Goal: Task Accomplishment & Management: Manage account settings

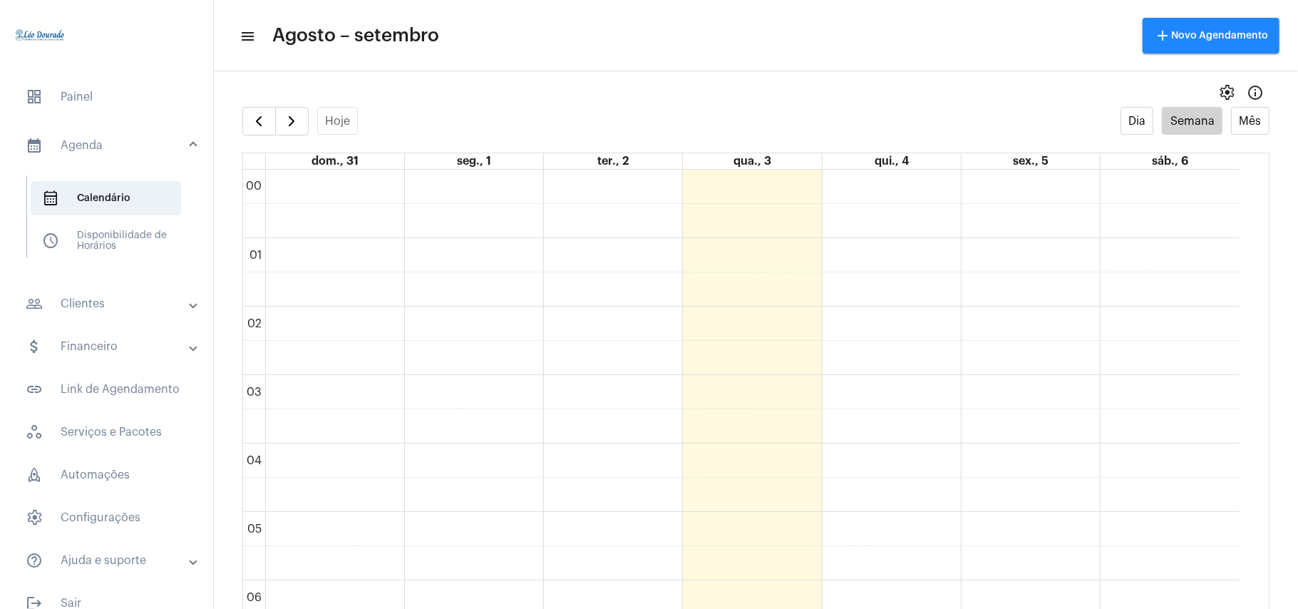
scroll to position [887, 0]
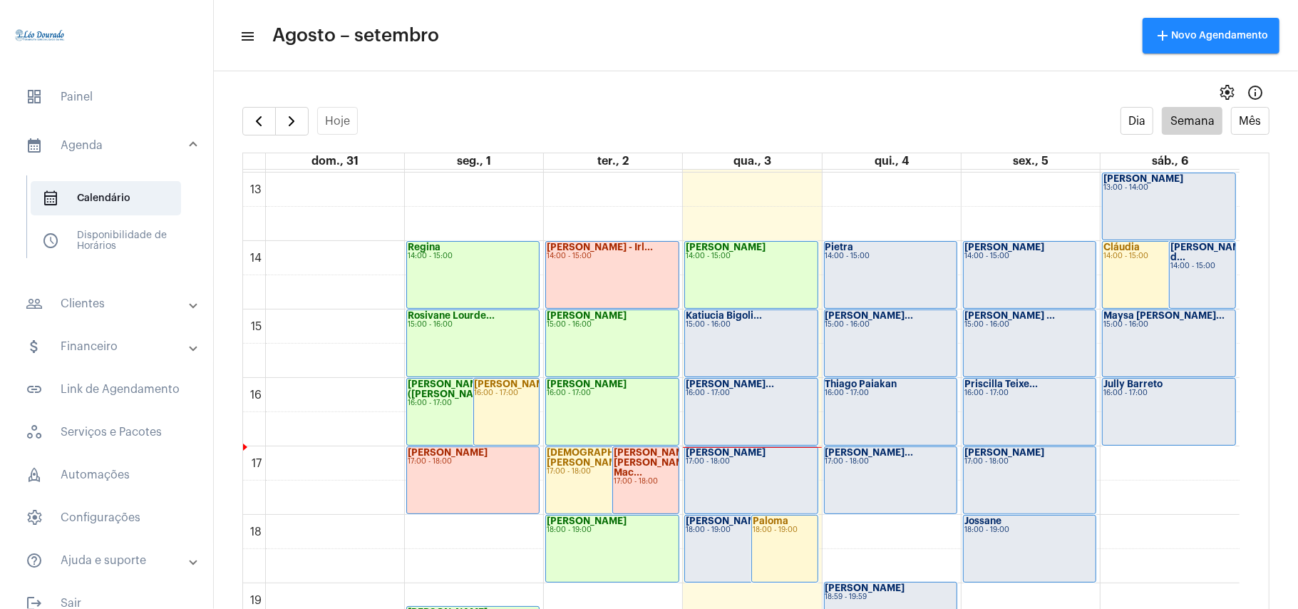
click at [763, 342] on div "Katiucia Bigoli... 15:00 - 16:00" at bounding box center [751, 343] width 132 height 66
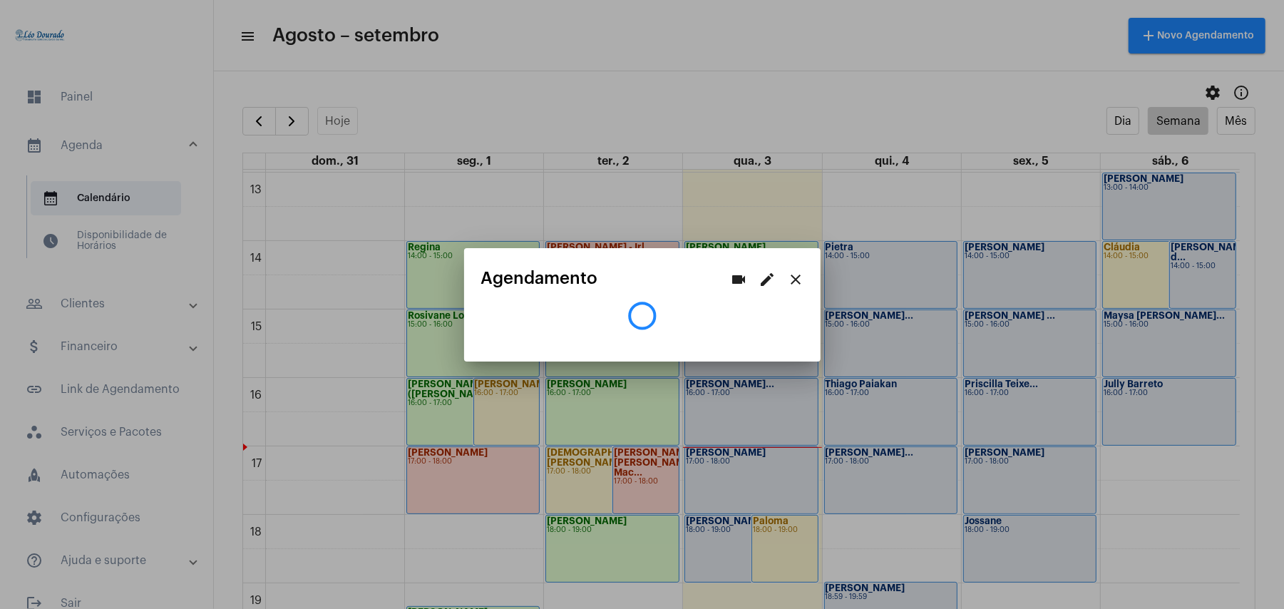
click at [848, 63] on div at bounding box center [642, 304] width 1284 height 609
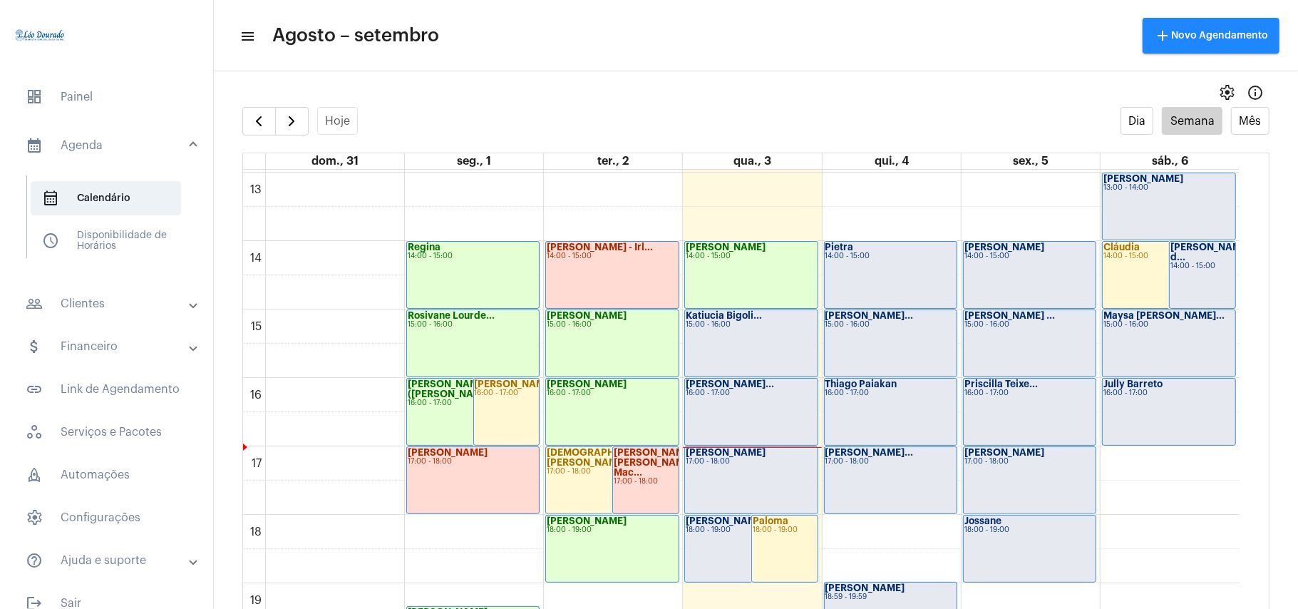
click at [718, 403] on div "Francisca Teixe... 16:00 - 17:00" at bounding box center [751, 411] width 132 height 66
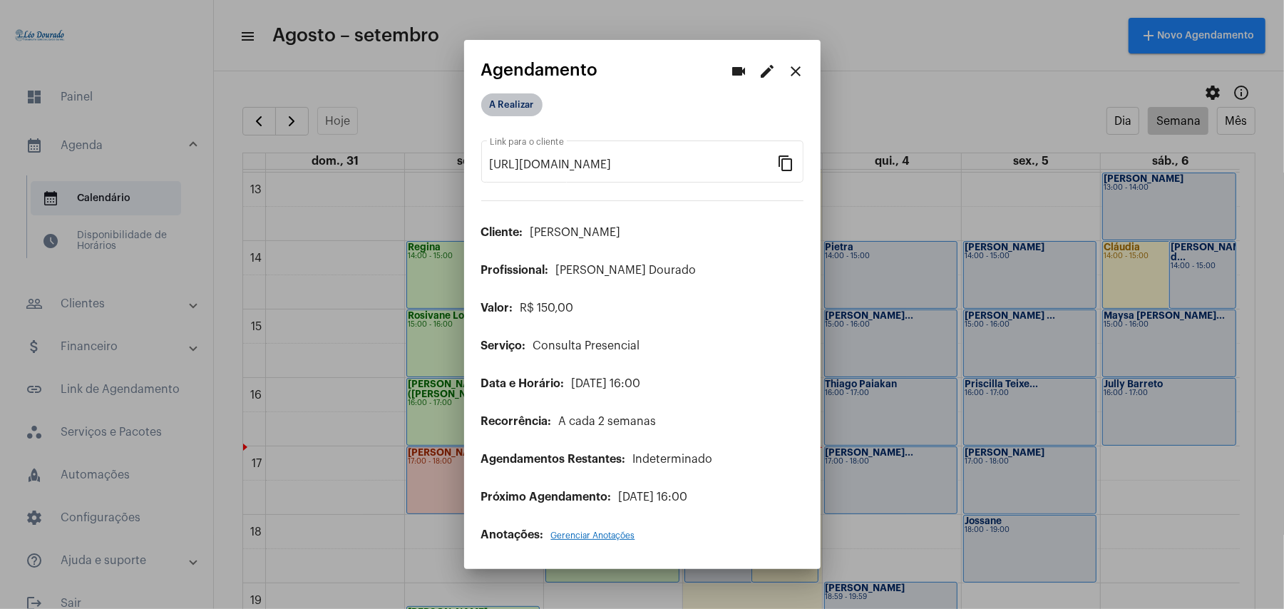
click at [512, 108] on mat-chip "A Realizar" at bounding box center [511, 104] width 61 height 23
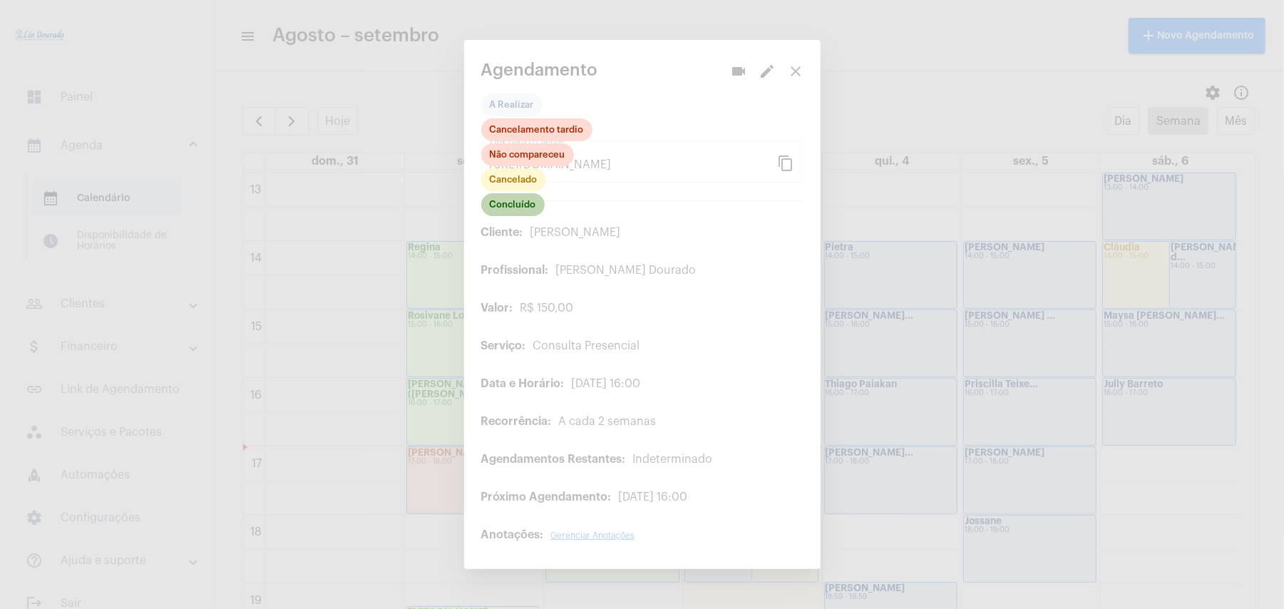
click at [511, 204] on mat-chip "Concluído" at bounding box center [512, 204] width 63 height 23
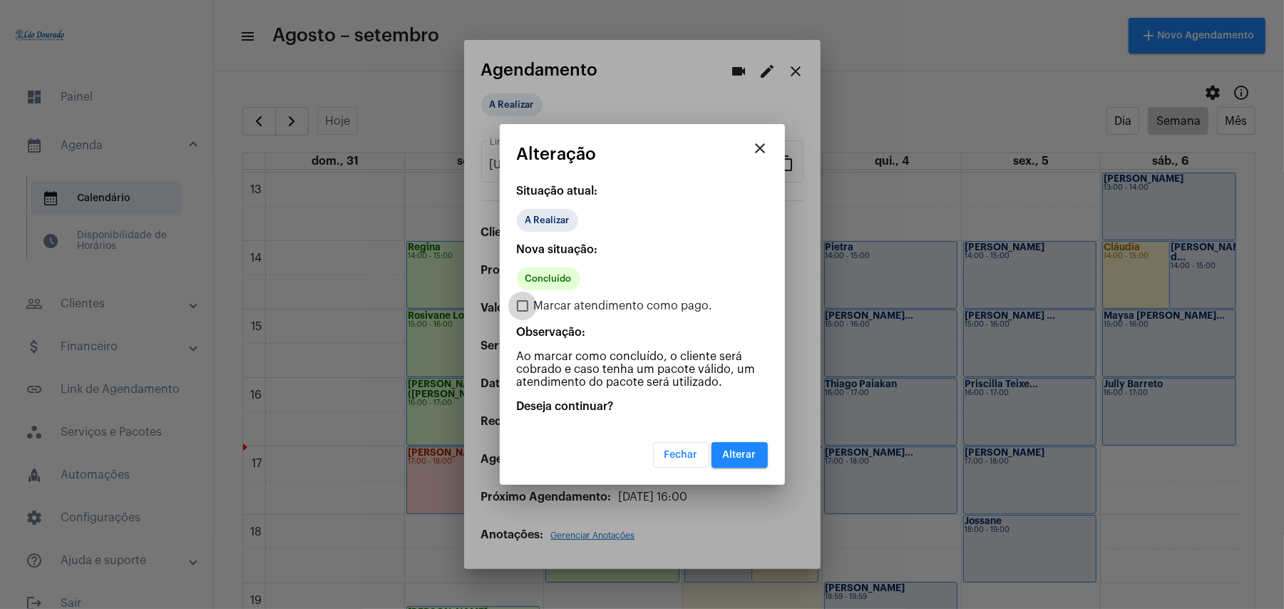
click at [554, 302] on span "Marcar atendimento como pago." at bounding box center [623, 305] width 179 height 17
click at [522, 311] on input "Marcar atendimento como pago." at bounding box center [522, 311] width 1 height 1
checkbox input "true"
click at [744, 451] on span "Alterar" at bounding box center [740, 455] width 34 height 10
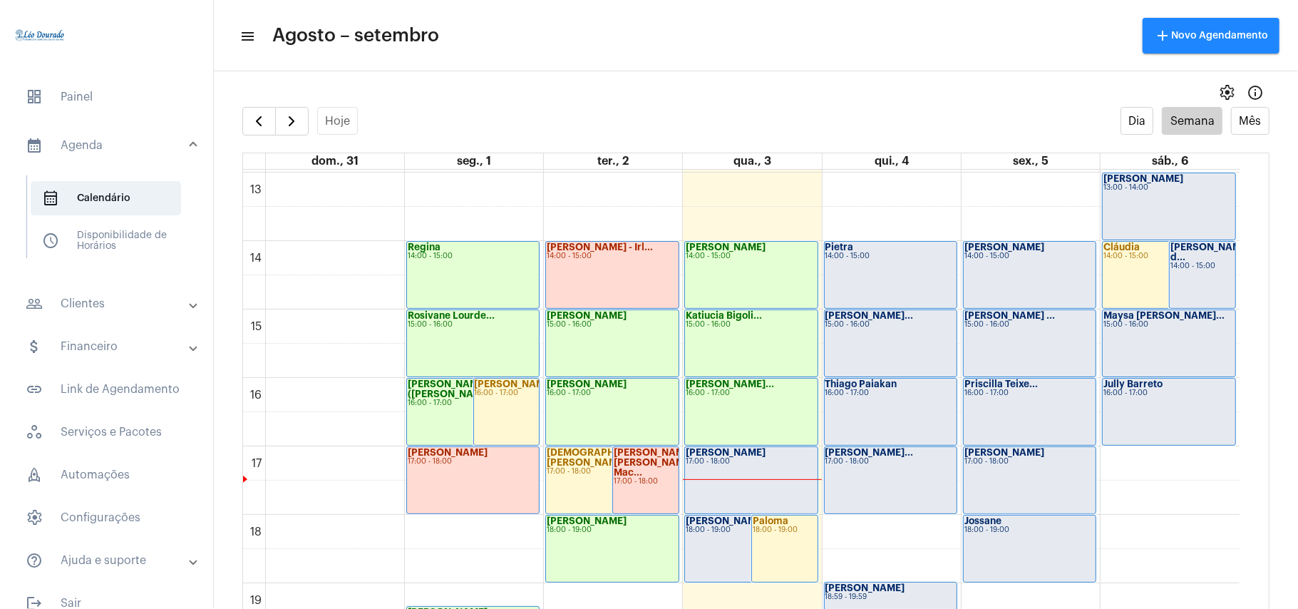
click at [619, 48] on mat-toolbar-row "menu Agosto – setembro add Novo Agendamento" at bounding box center [756, 36] width 1084 height 46
click at [81, 299] on mat-panel-title "people_outline Clientes" at bounding box center [108, 303] width 165 height 17
click at [87, 238] on span "people_outline Meus Clientes" at bounding box center [106, 244] width 150 height 34
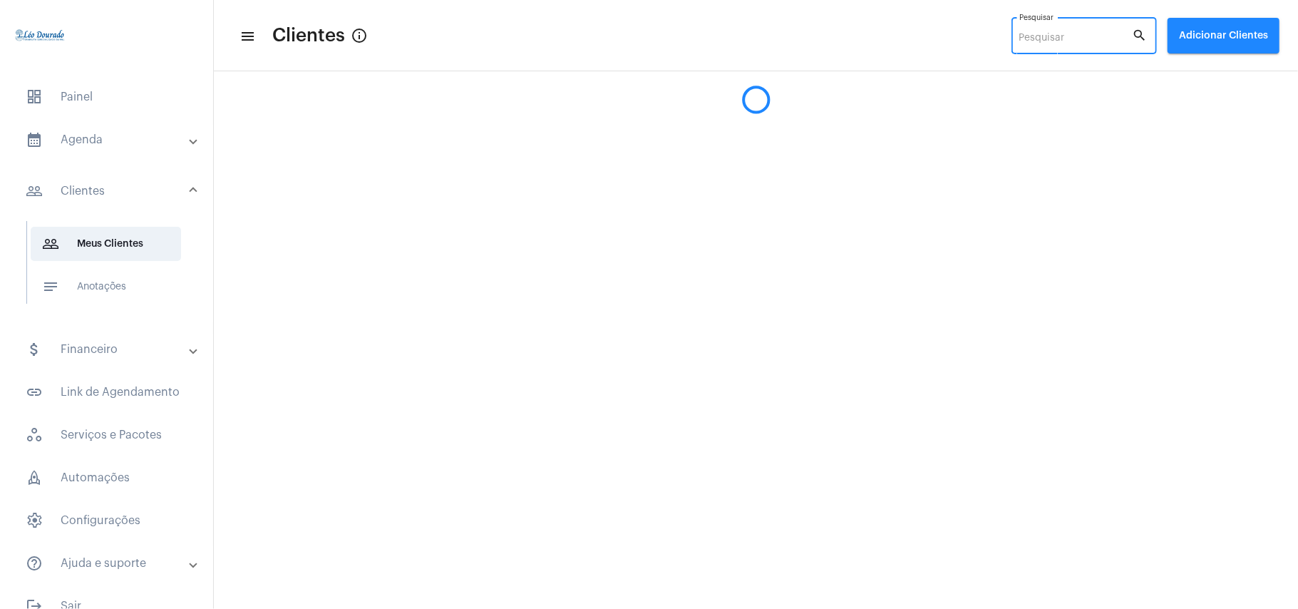
click at [1042, 38] on input "Pesquisar" at bounding box center [1075, 38] width 113 height 11
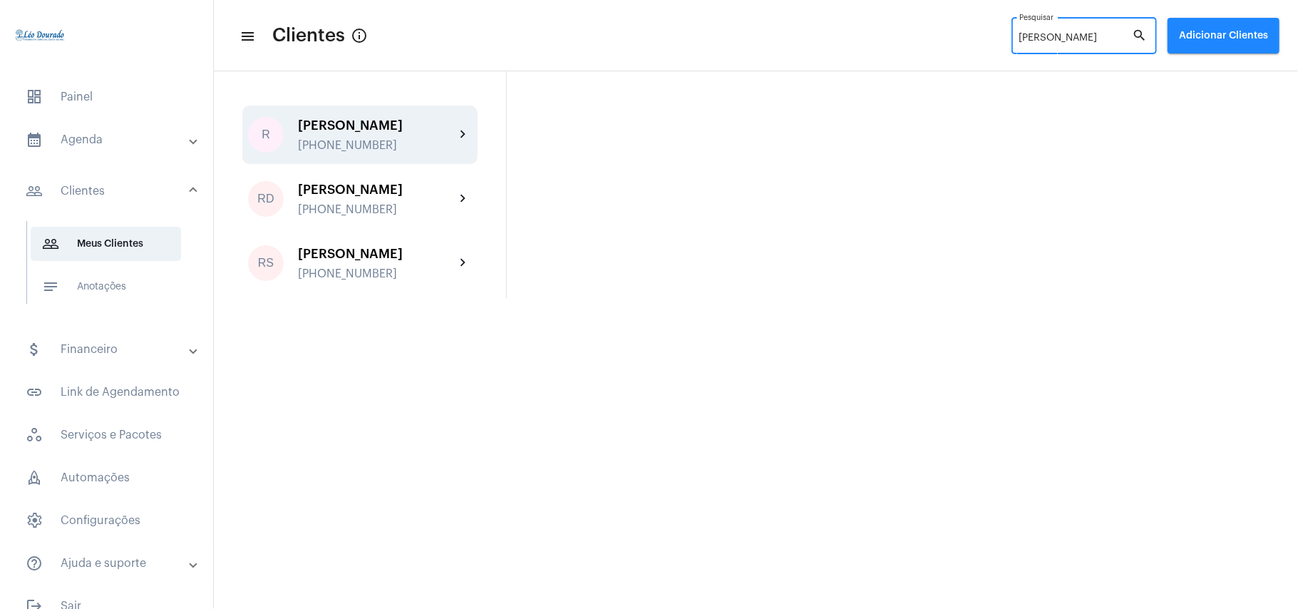
type input "raphael"
click at [372, 131] on div "[PERSON_NAME]" at bounding box center [376, 125] width 157 height 14
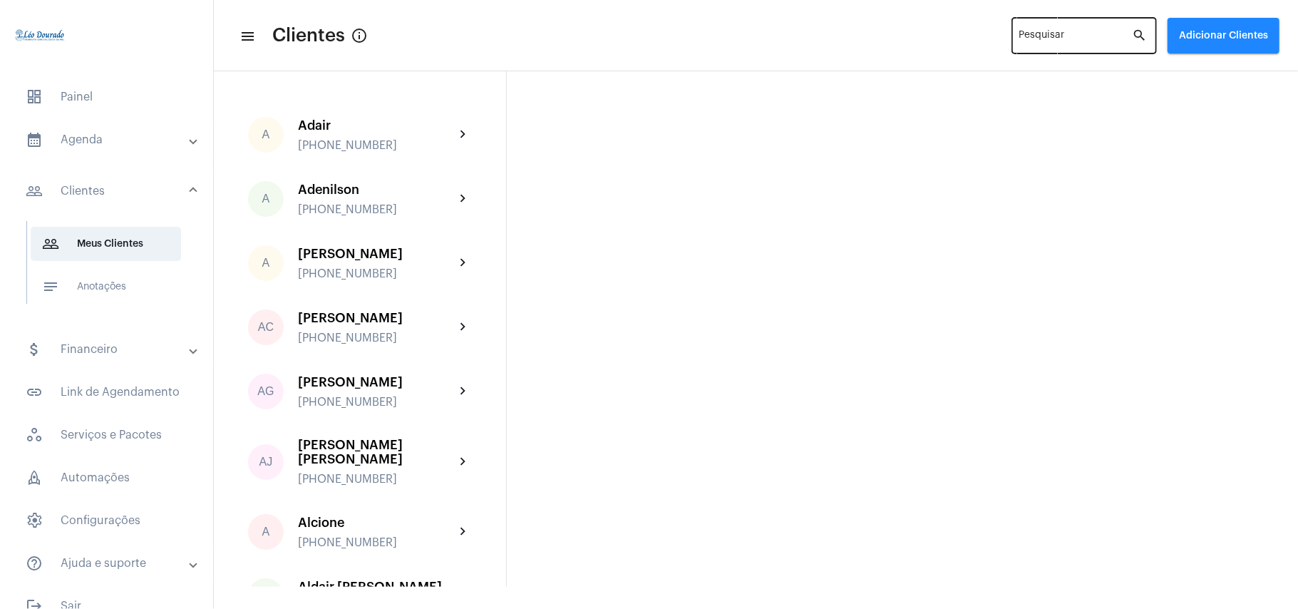
click at [1068, 38] on input "Pesquisar" at bounding box center [1075, 38] width 113 height 11
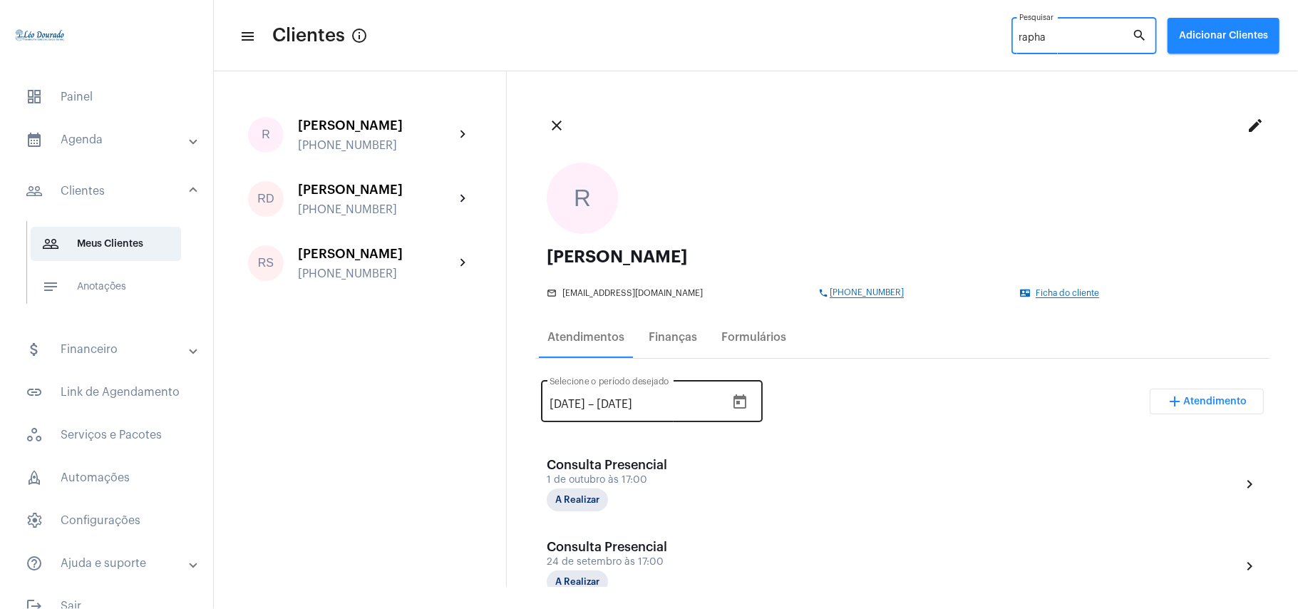
type input "rapha"
click at [748, 403] on icon "Open calendar" at bounding box center [739, 401] width 17 height 17
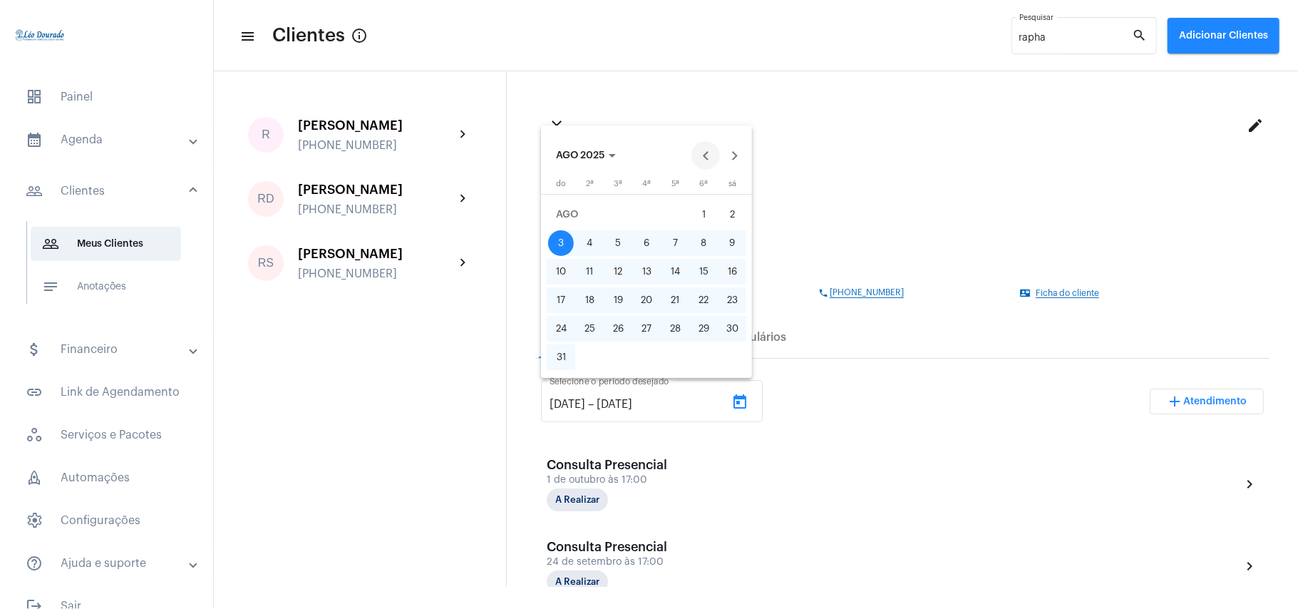
click at [706, 151] on button "Previous month" at bounding box center [705, 155] width 29 height 29
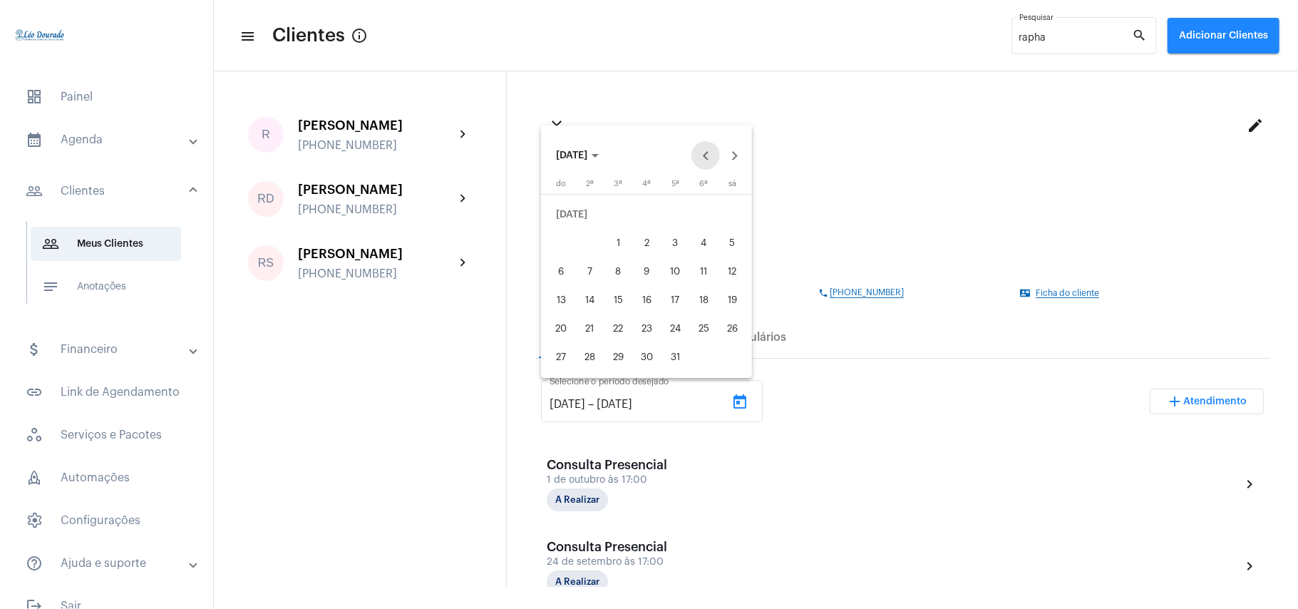
click at [706, 151] on button "Previous month" at bounding box center [705, 155] width 29 height 29
click at [560, 246] on div "1" at bounding box center [561, 243] width 26 height 26
type input "1/6/2025"
click at [733, 158] on button "Next month" at bounding box center [734, 155] width 29 height 29
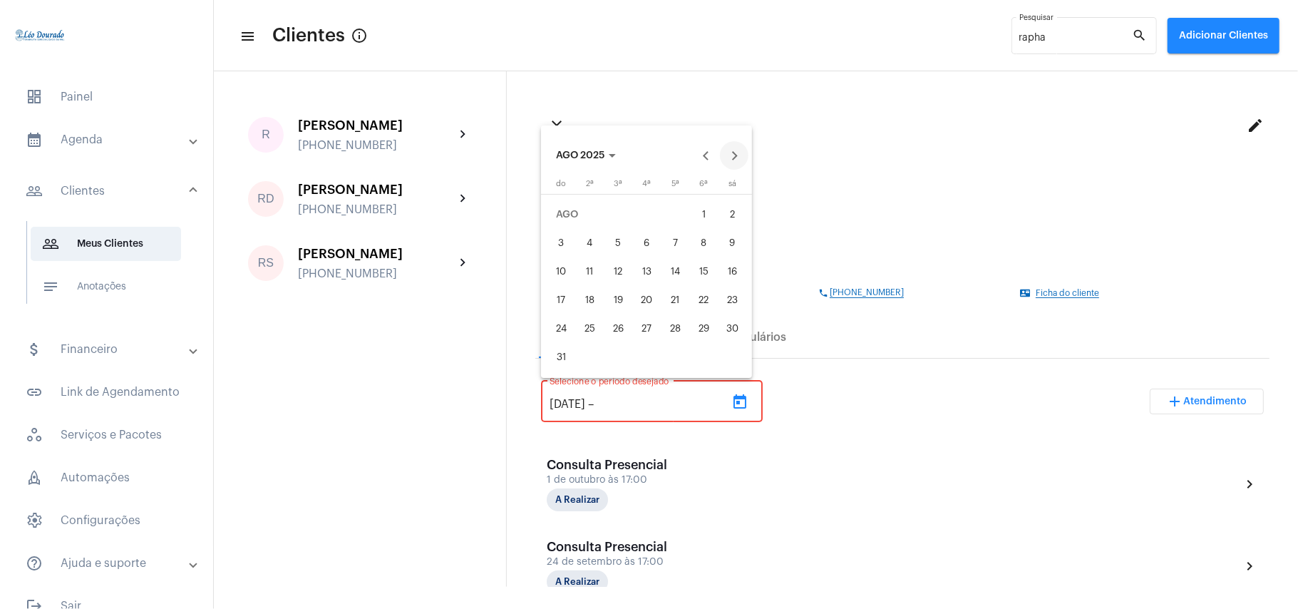
click at [733, 158] on button "Next month" at bounding box center [734, 155] width 29 height 29
click at [671, 247] on div "4" at bounding box center [675, 243] width 26 height 26
type input "4/9/2025"
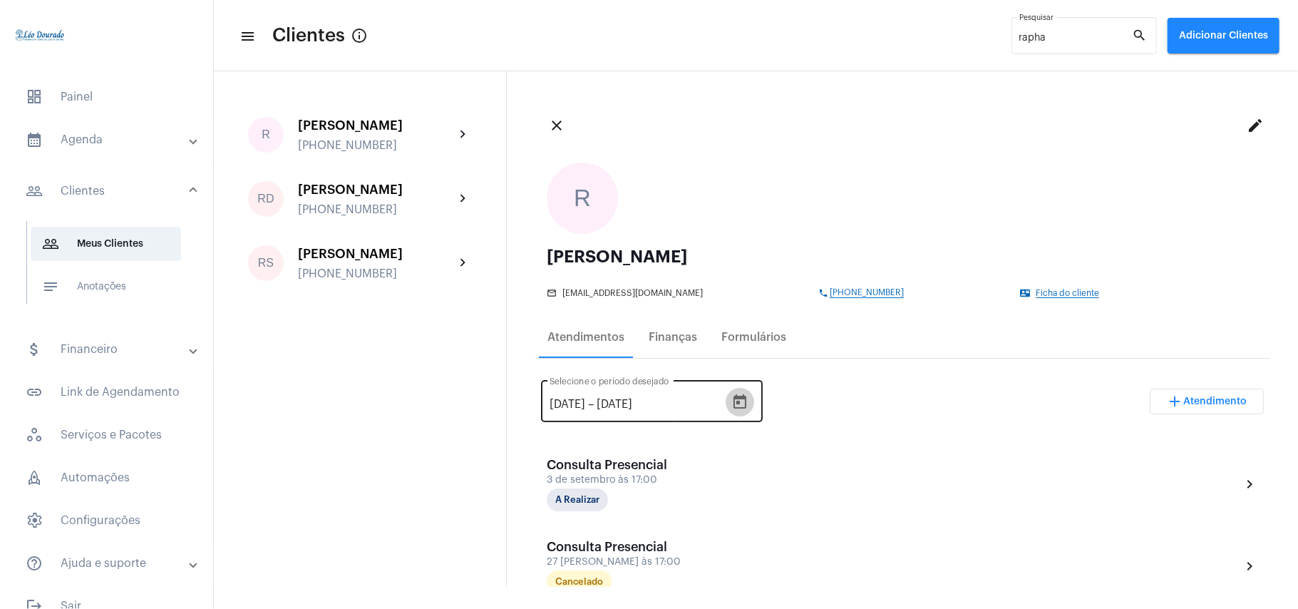
click at [746, 408] on icon "Open calendar" at bounding box center [739, 401] width 13 height 14
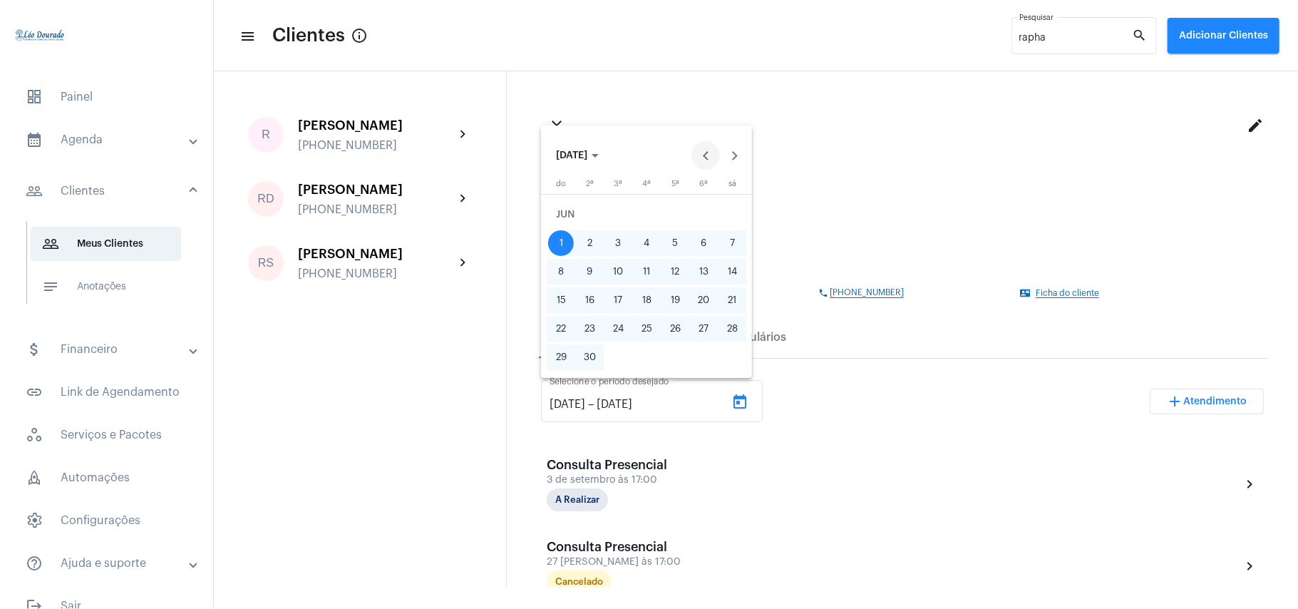
click at [704, 153] on button "Previous month" at bounding box center [705, 155] width 29 height 29
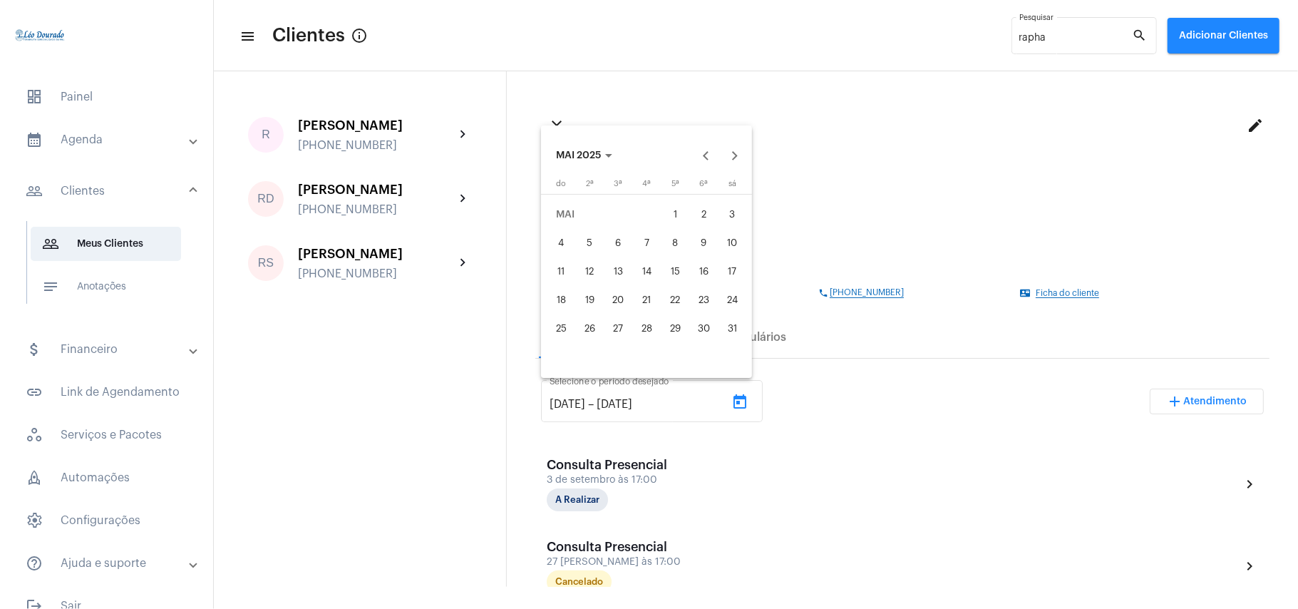
click at [677, 217] on div "1" at bounding box center [675, 215] width 26 height 26
type input "1/5/2025"
click at [730, 157] on button "Next month" at bounding box center [734, 155] width 29 height 29
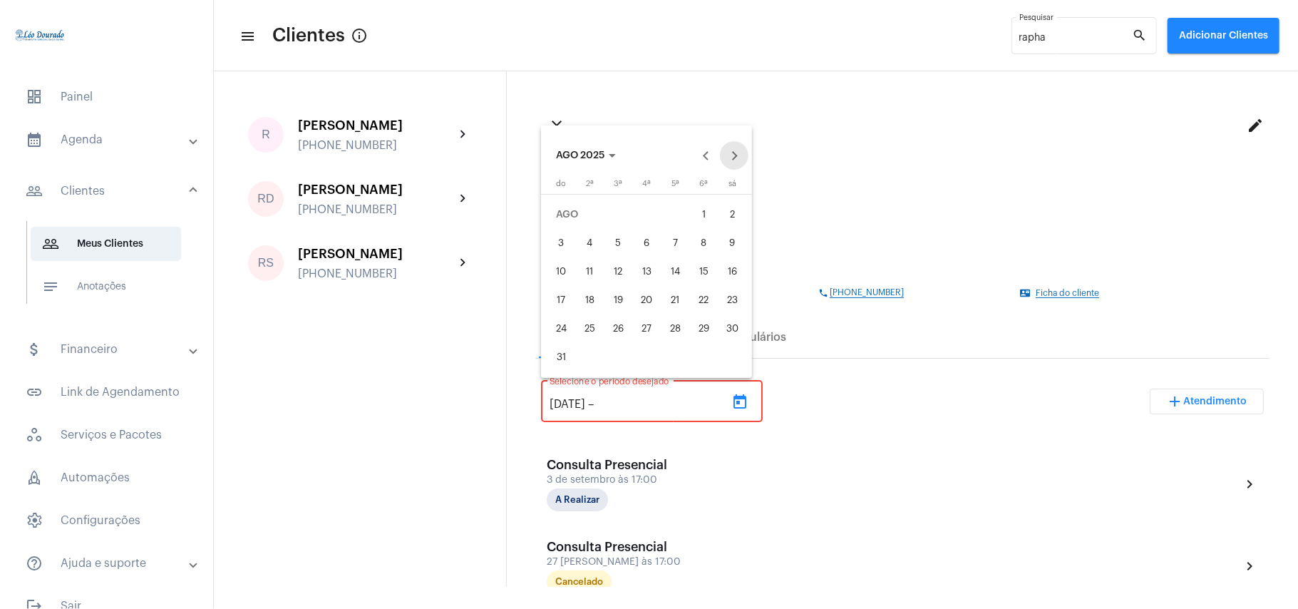
click at [730, 157] on button "Next month" at bounding box center [734, 155] width 29 height 29
click at [670, 252] on div "4" at bounding box center [675, 243] width 26 height 26
type input "4/9/2025"
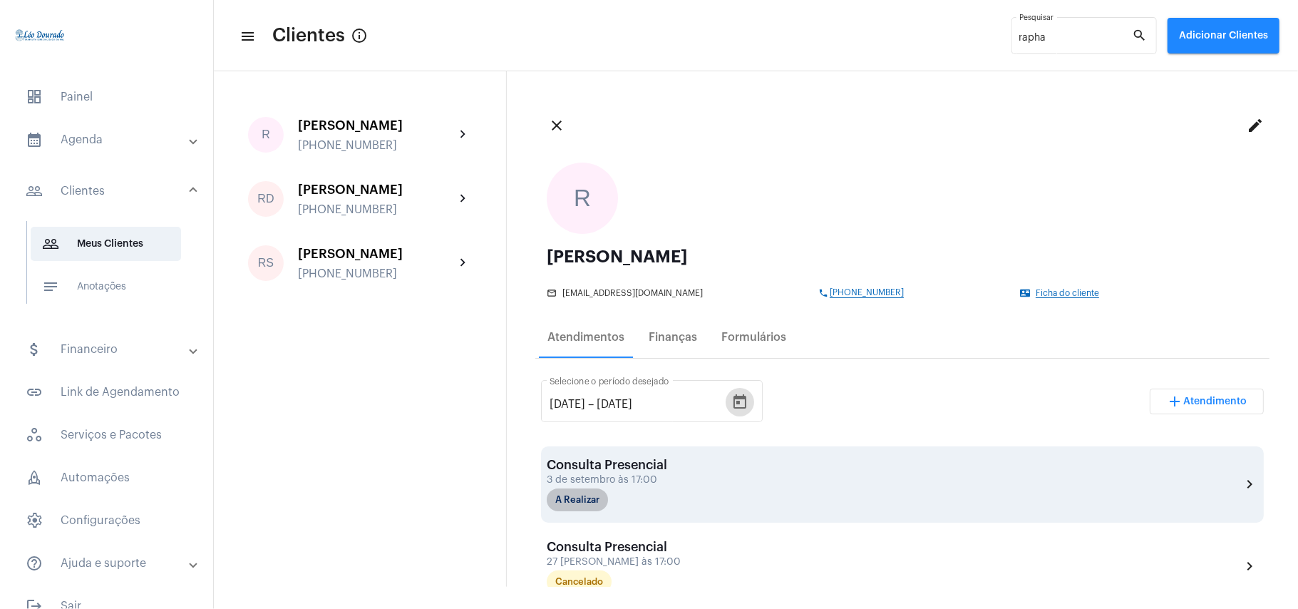
click at [583, 499] on mat-chip "A Realizar" at bounding box center [577, 499] width 61 height 23
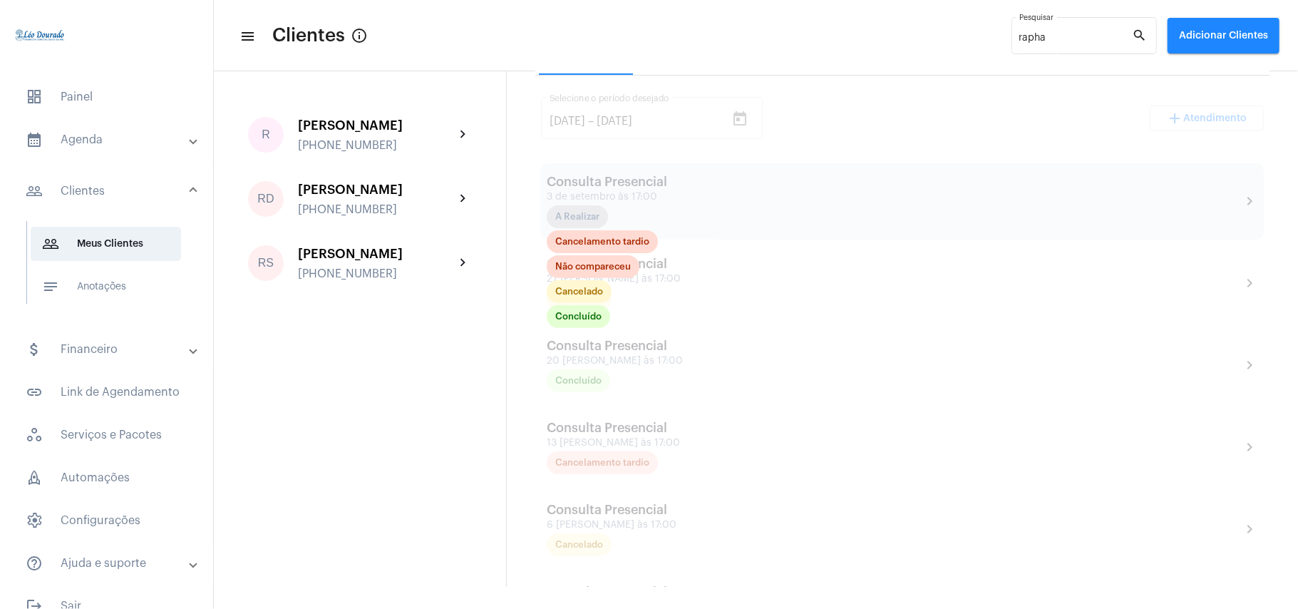
scroll to position [285, 0]
click at [586, 318] on mat-chip "Concluído" at bounding box center [578, 314] width 63 height 23
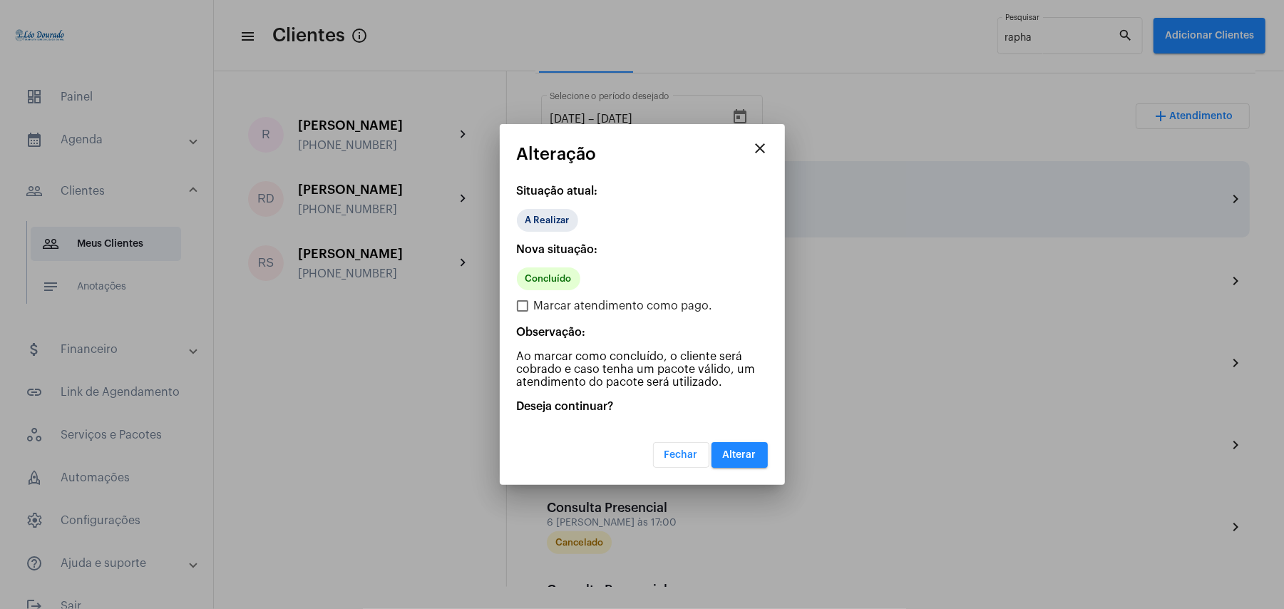
click at [586, 303] on span "Marcar atendimento como pago." at bounding box center [623, 305] width 179 height 17
click at [522, 311] on input "Marcar atendimento como pago." at bounding box center [522, 311] width 1 height 1
checkbox input "true"
click at [751, 453] on span "Alterar" at bounding box center [740, 455] width 34 height 10
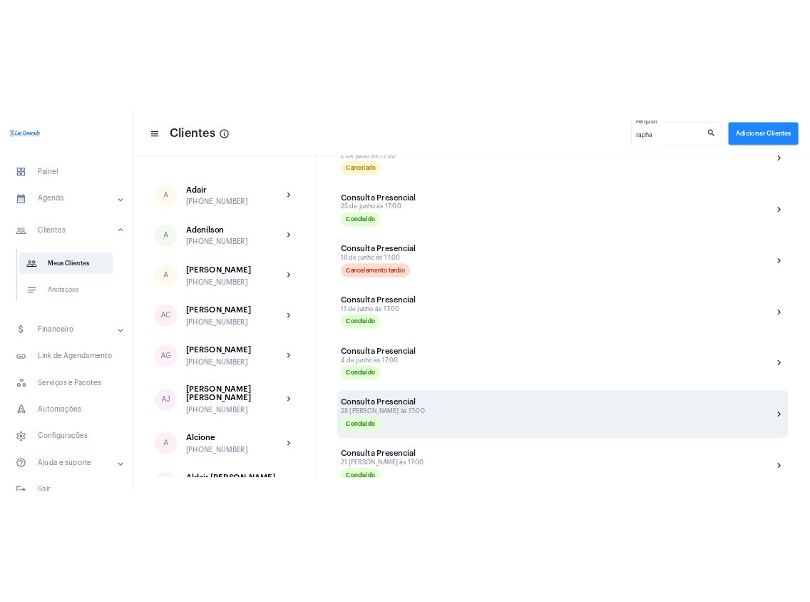
scroll to position [982, 0]
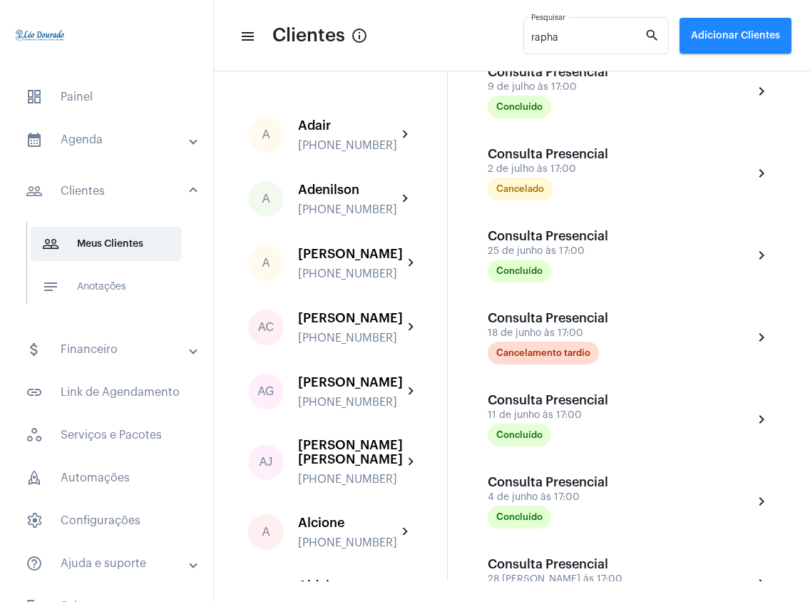
click at [254, 36] on mat-toolbar-row "menu Clientes info_outlined rapha Pesquisar search Adicionar Clientes" at bounding box center [512, 36] width 596 height 46
click at [241, 37] on mat-icon "menu" at bounding box center [246, 36] width 14 height 17
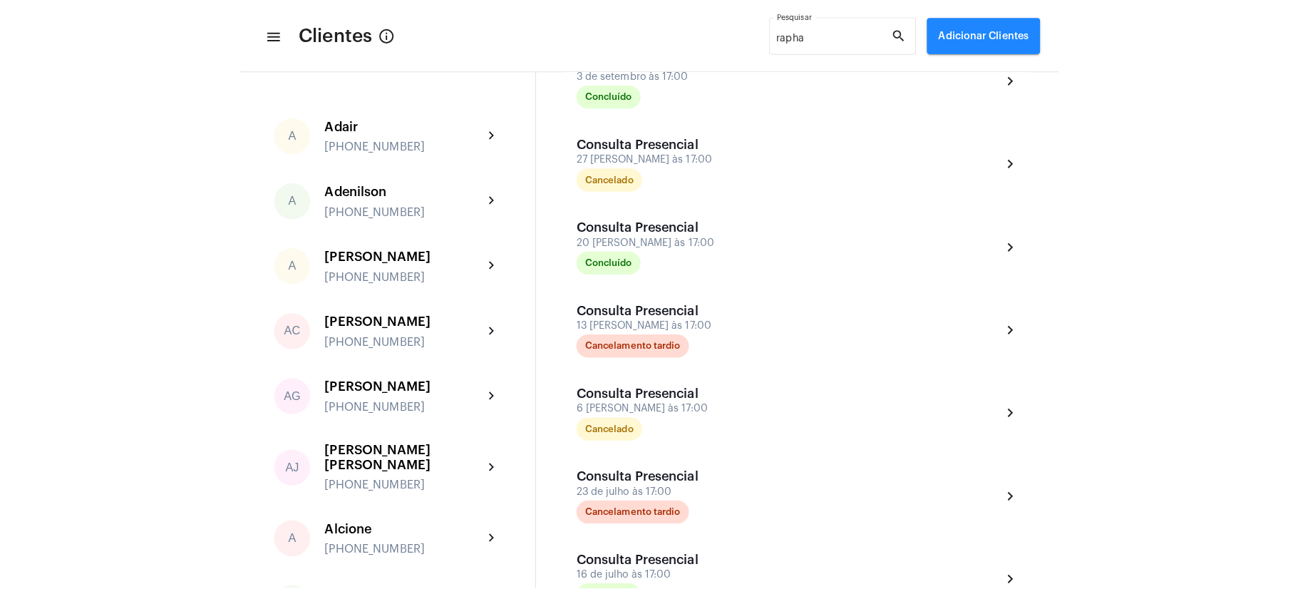
scroll to position [396, 0]
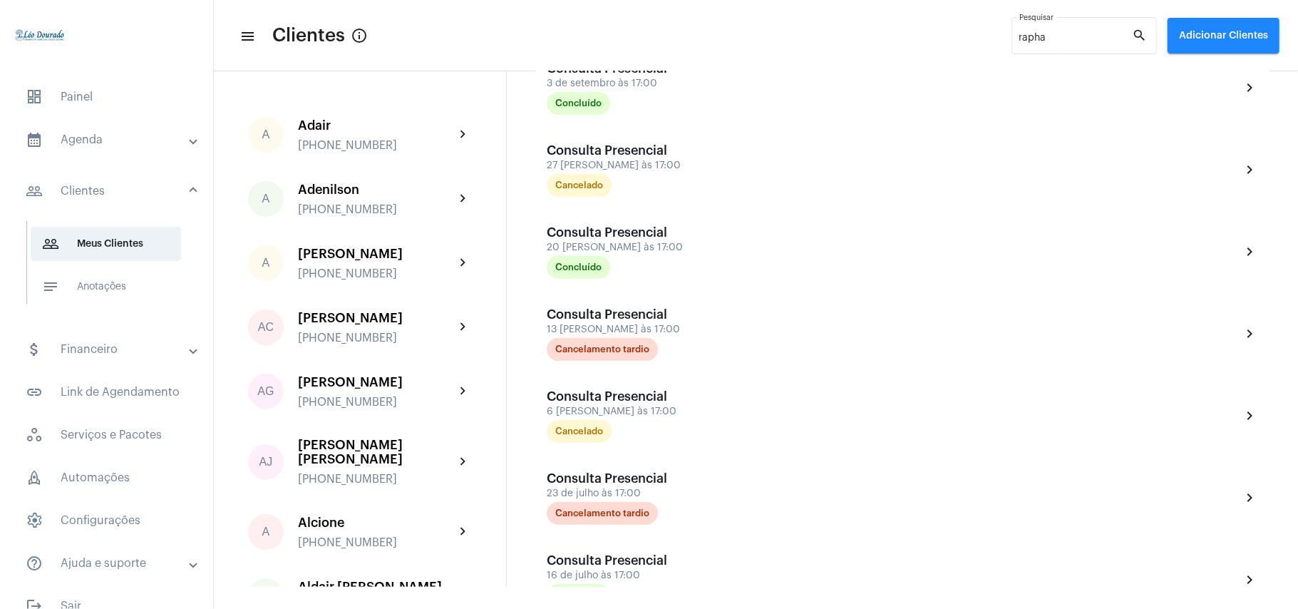
click at [93, 138] on mat-panel-title "calendar_month_outlined Agenda" at bounding box center [108, 139] width 165 height 17
click at [104, 181] on span "calendar_month_outlined Calendário" at bounding box center [106, 198] width 150 height 34
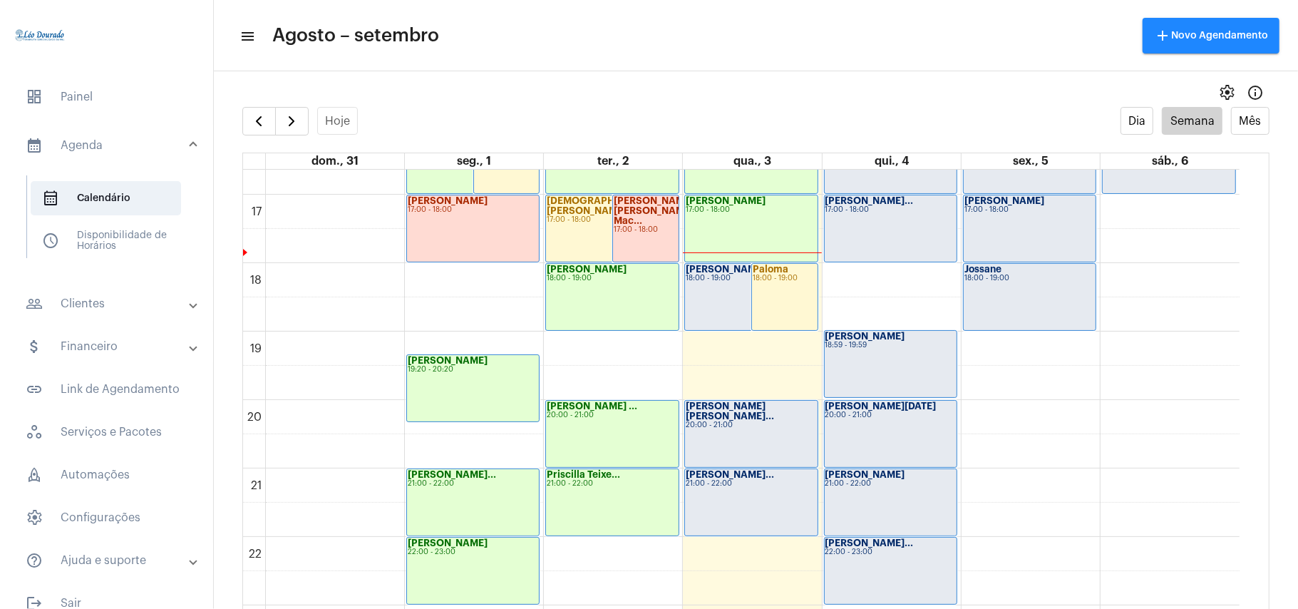
scroll to position [1172, 0]
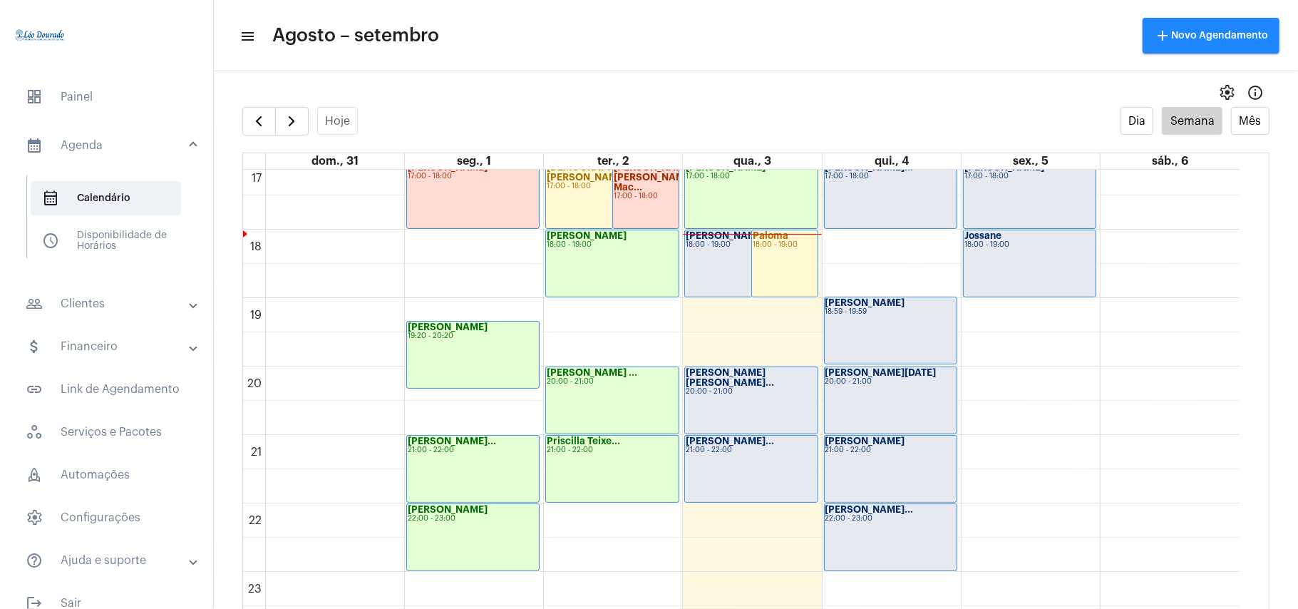
click at [711, 257] on div "Nayara Lima 18:00 - 19:00" at bounding box center [751, 263] width 132 height 66
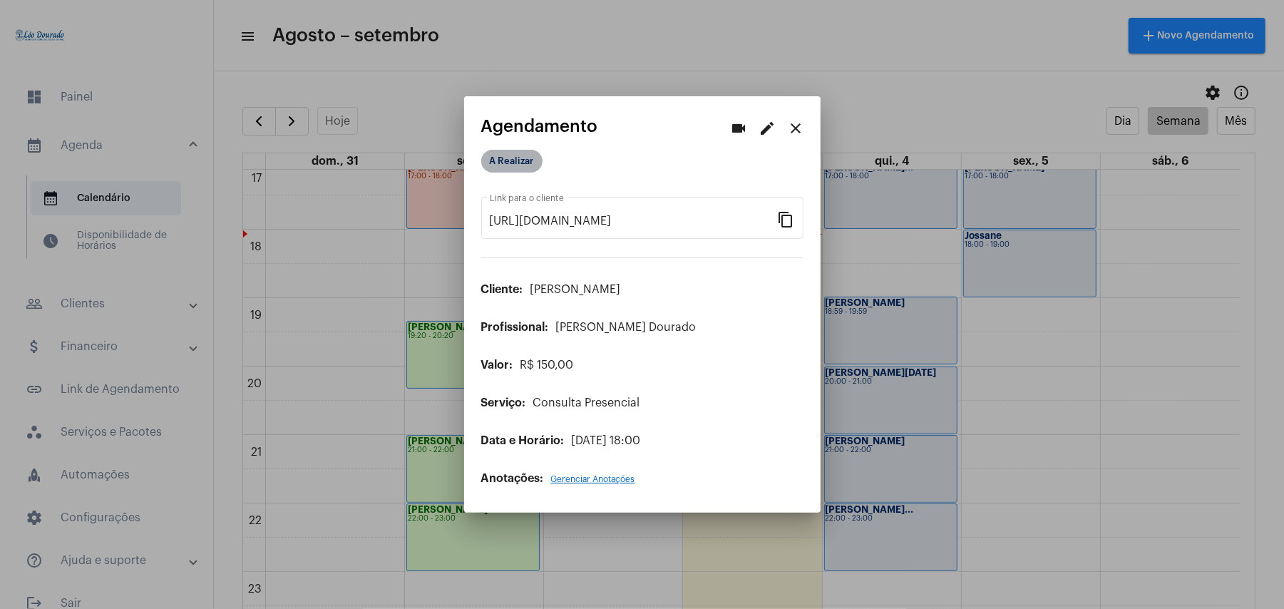
click at [500, 160] on mat-chip "A Realizar" at bounding box center [511, 161] width 61 height 23
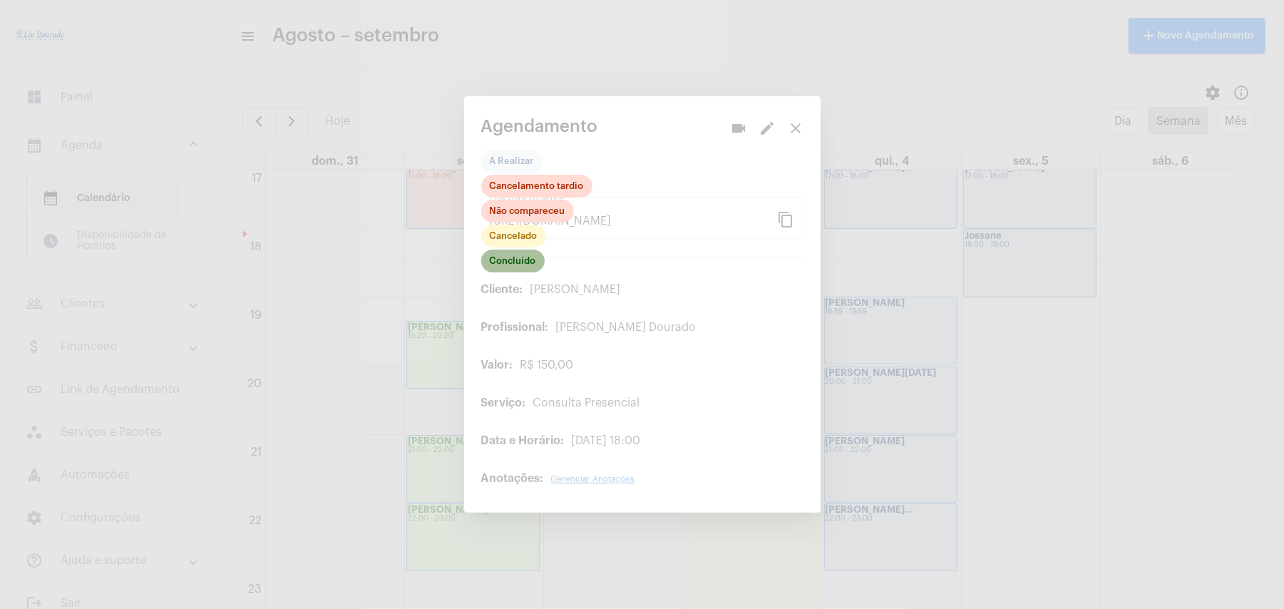
click at [522, 259] on mat-chip "Concluído" at bounding box center [512, 260] width 63 height 23
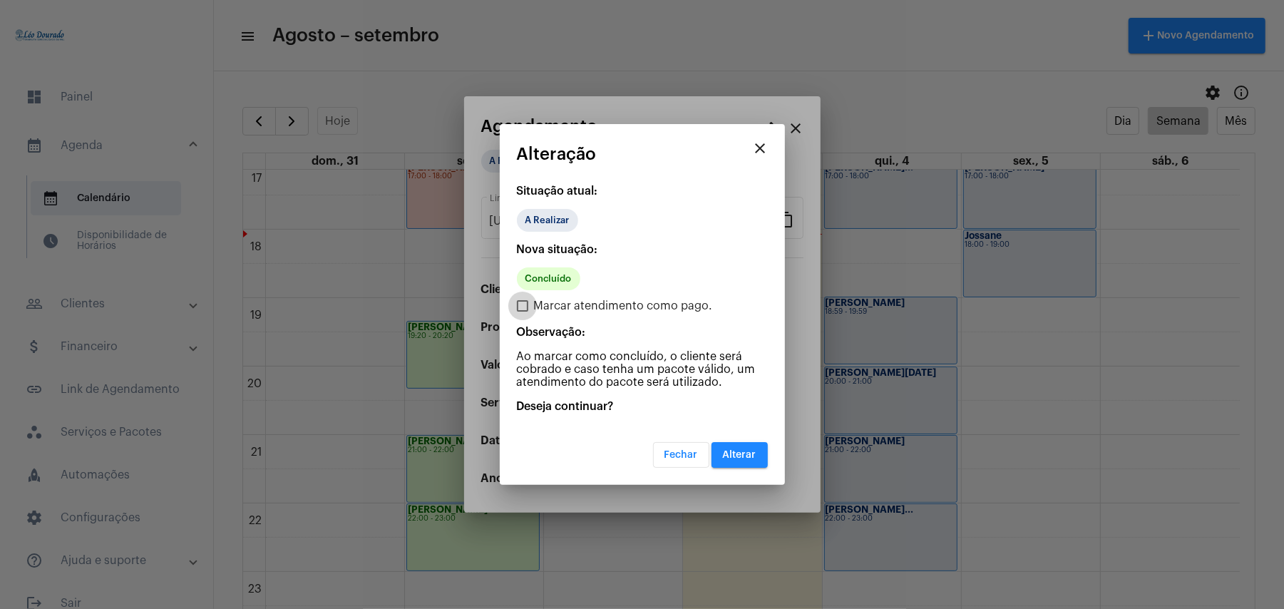
click at [617, 306] on span "Marcar atendimento como pago." at bounding box center [623, 305] width 179 height 17
click at [522, 311] on input "Marcar atendimento como pago." at bounding box center [522, 311] width 1 height 1
checkbox input "true"
click at [733, 456] on span "Alterar" at bounding box center [740, 455] width 34 height 10
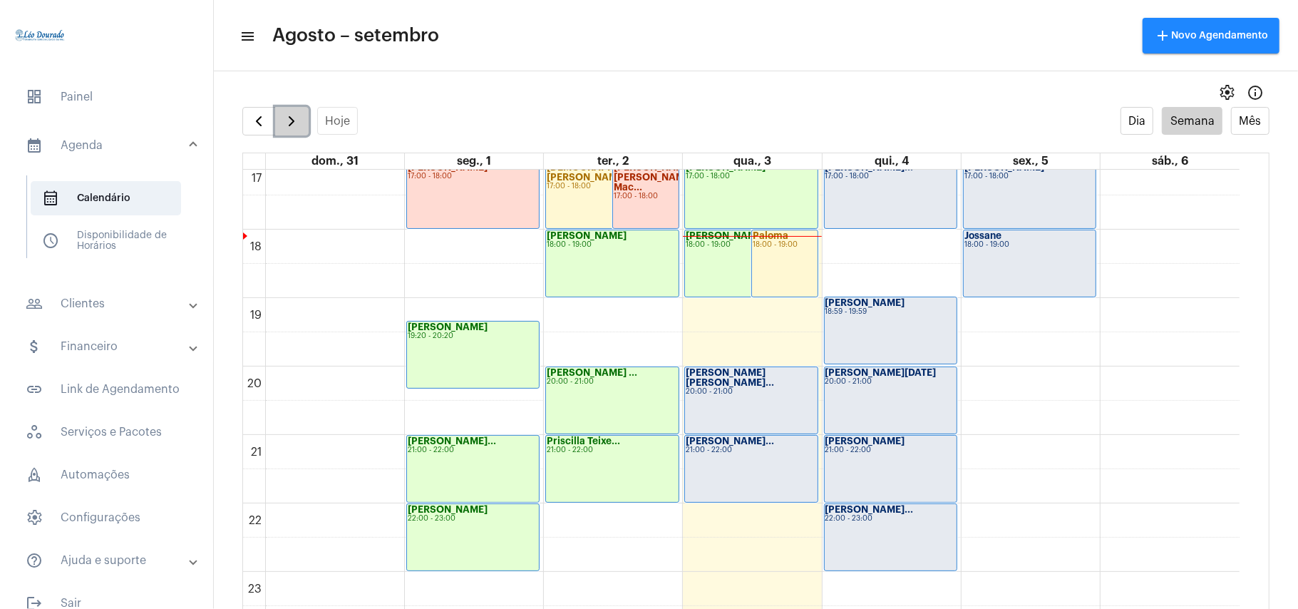
click at [297, 115] on span "button" at bounding box center [291, 121] width 17 height 17
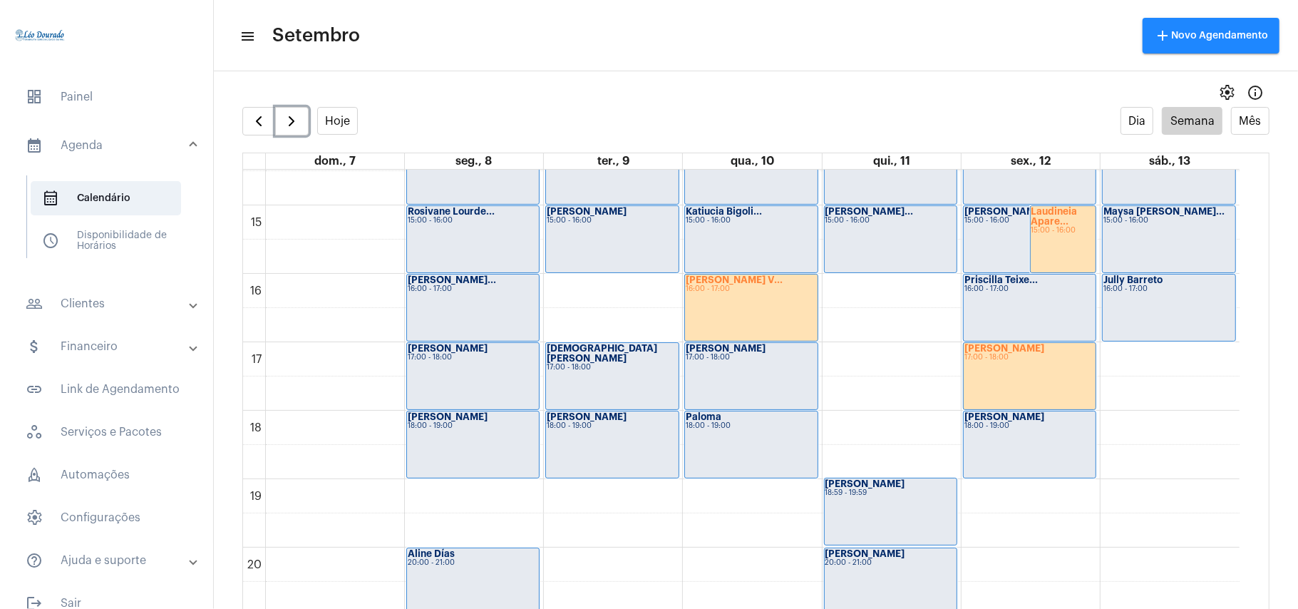
scroll to position [985, 0]
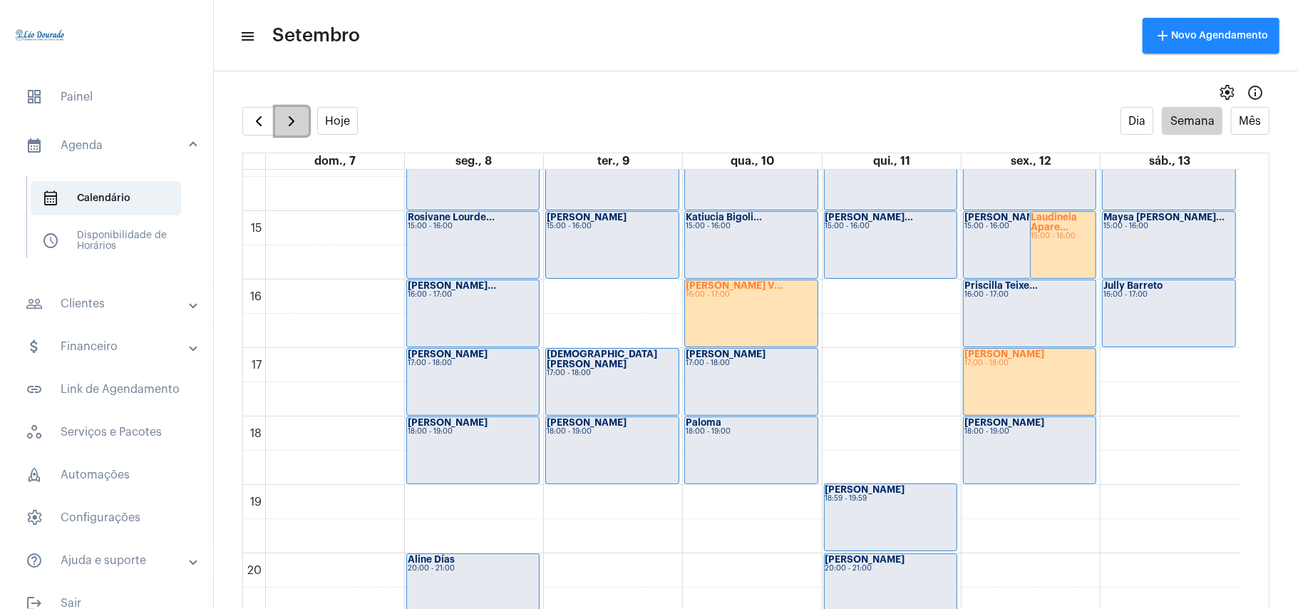
click at [294, 123] on span "button" at bounding box center [291, 121] width 17 height 17
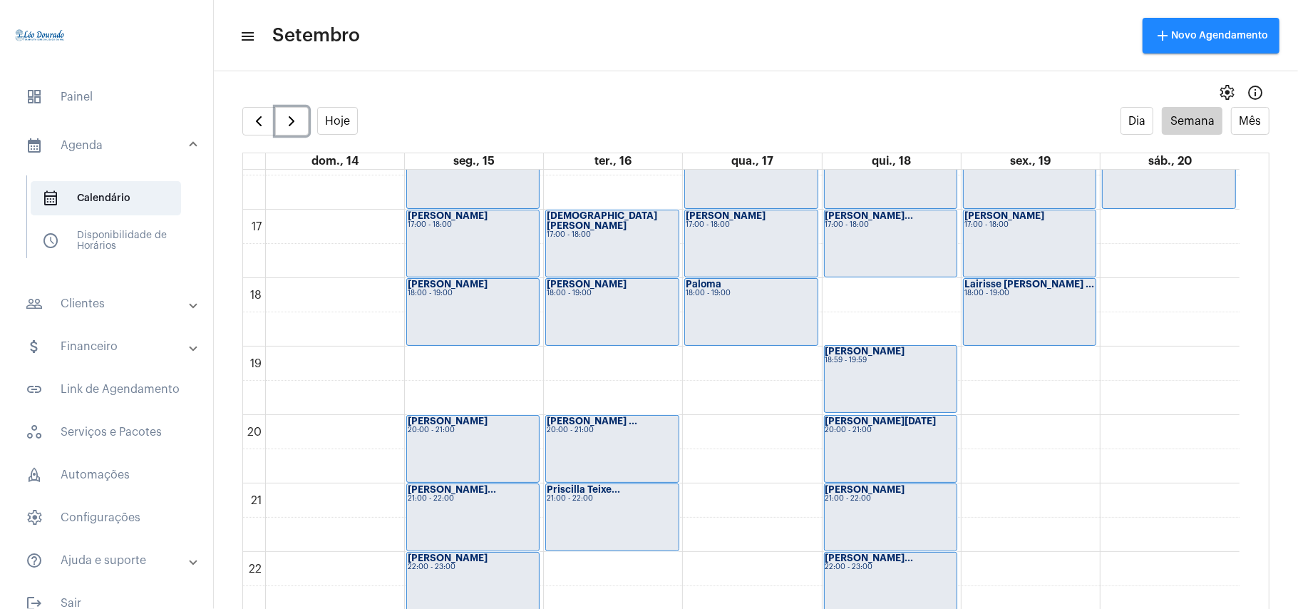
scroll to position [1173, 0]
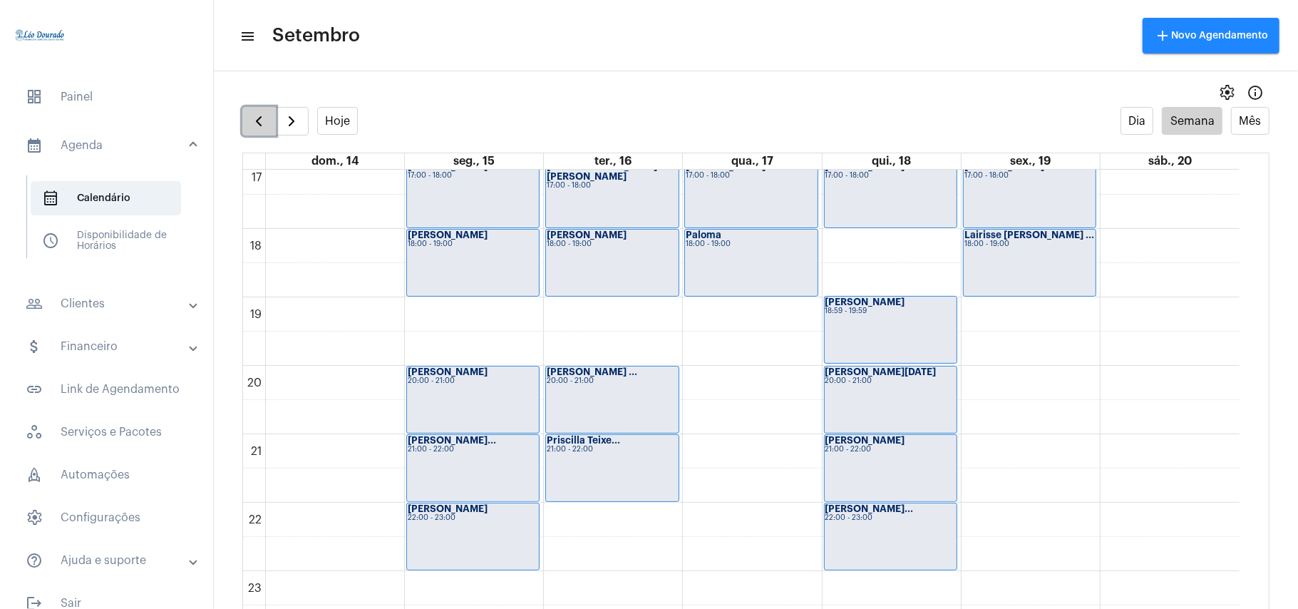
click at [257, 128] on span "button" at bounding box center [258, 121] width 17 height 17
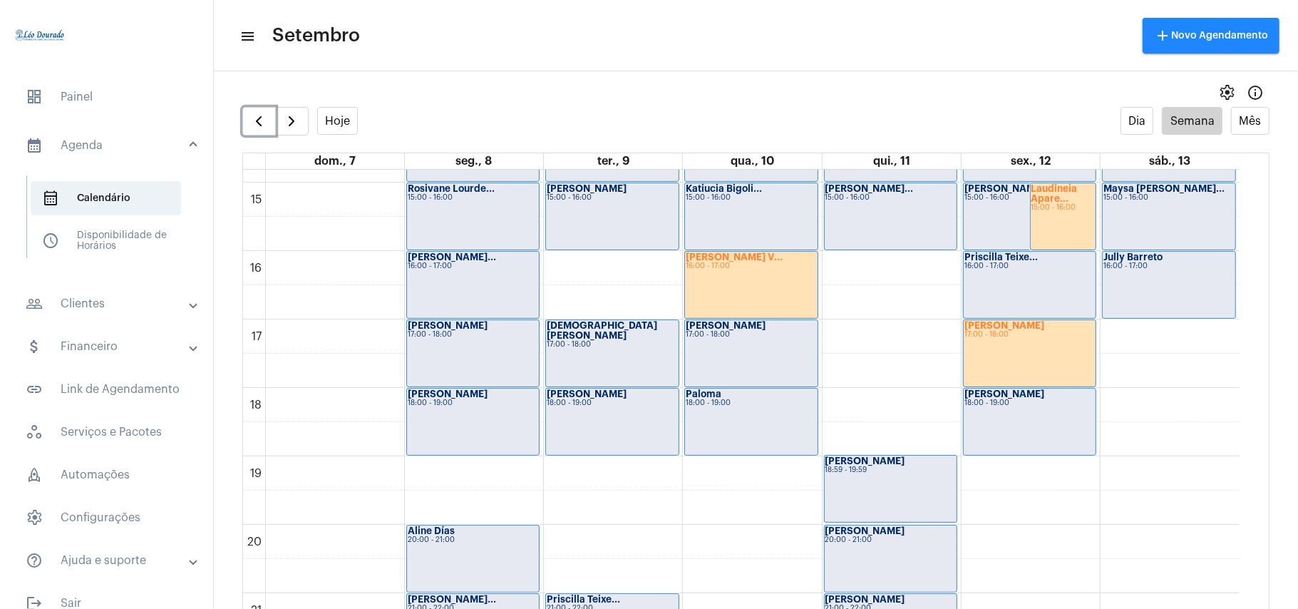
scroll to position [985, 0]
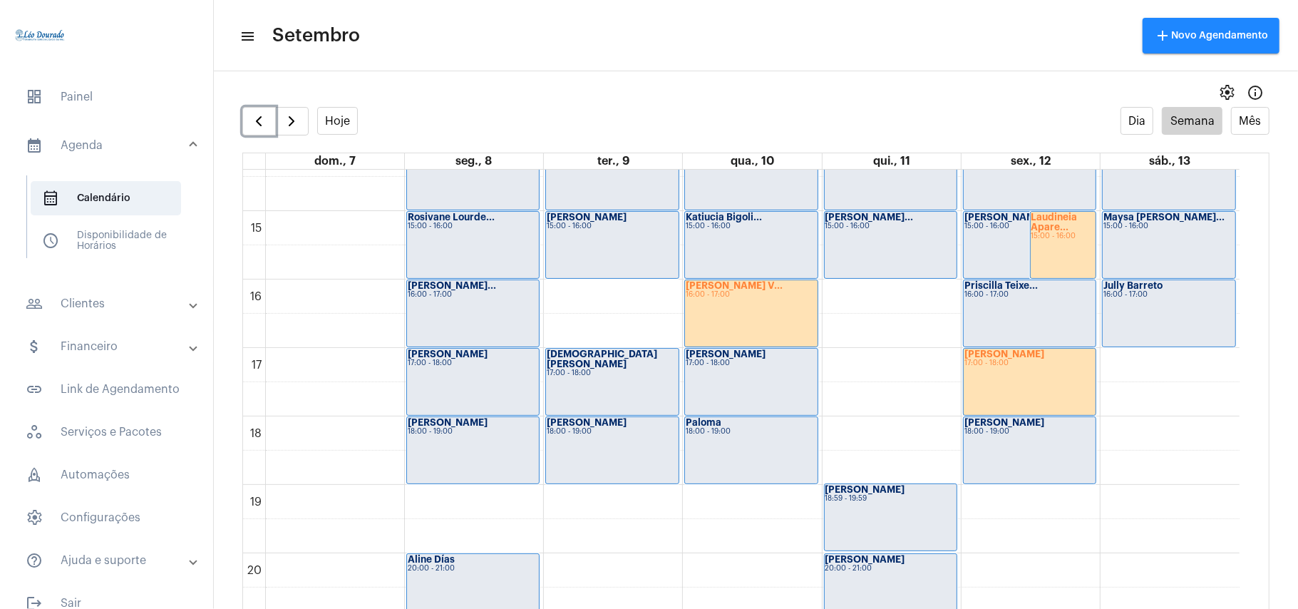
click at [894, 379] on div "00 01 02 03 04 05 06 07 08 09 10 11 12 13 14 15 16 17 18 19 20 21 22 23 Isabell…" at bounding box center [741, 6] width 996 height 1642
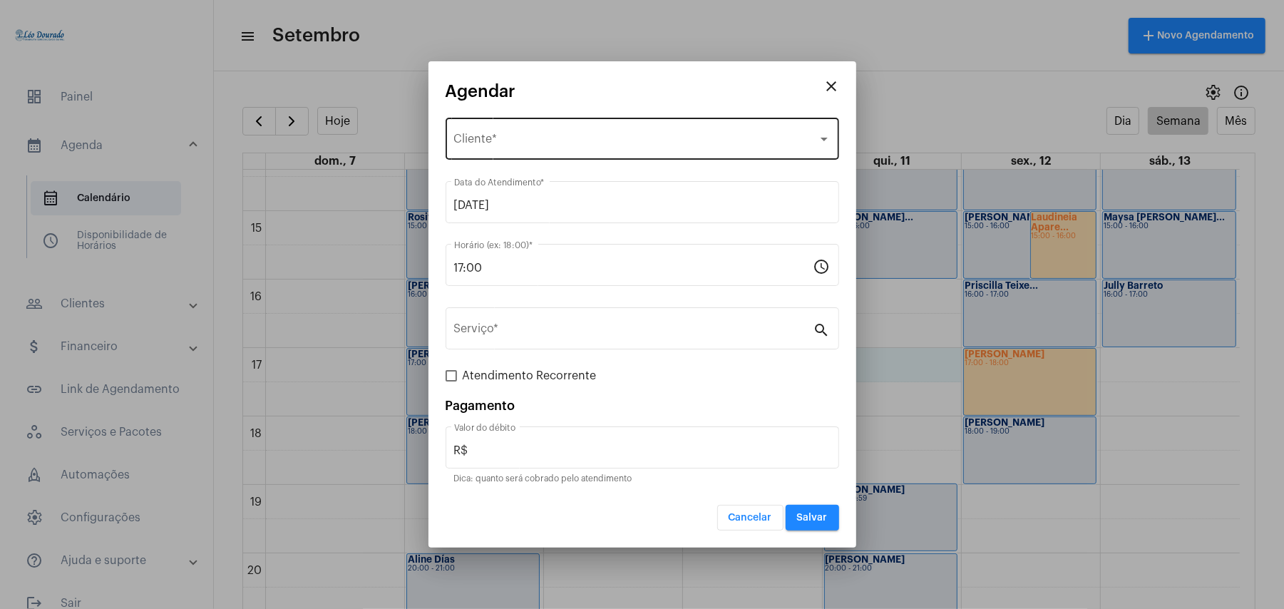
click at [550, 140] on span "Selecione o Cliente" at bounding box center [636, 141] width 364 height 13
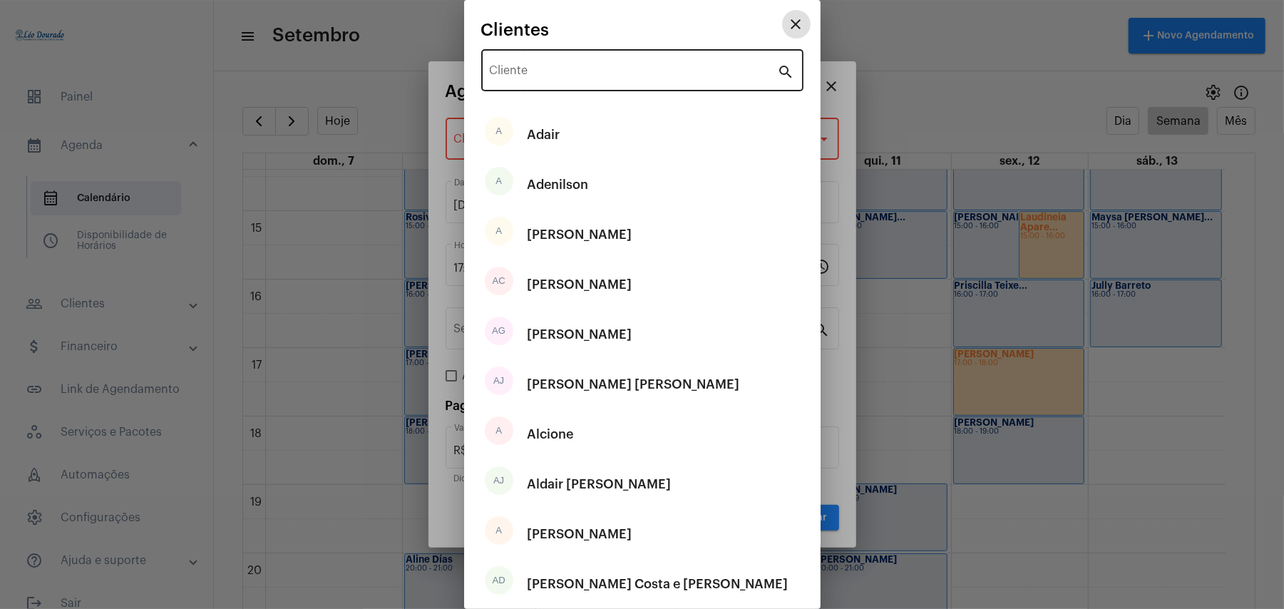
click at [574, 74] on input "Cliente" at bounding box center [634, 73] width 288 height 13
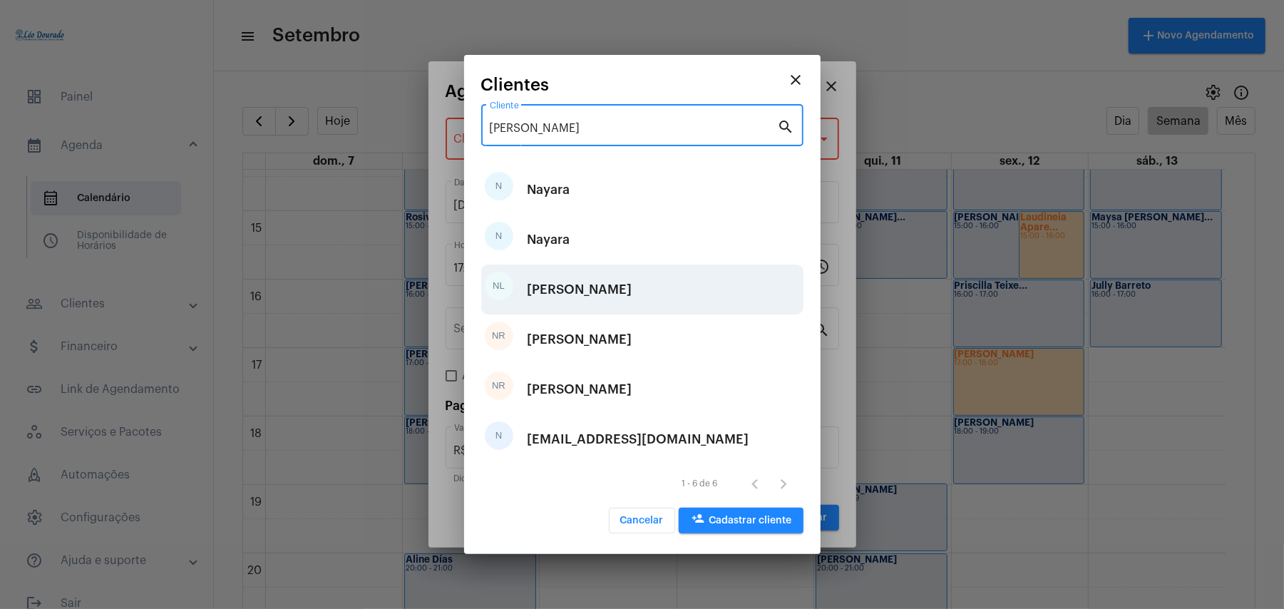
type input "nayar"
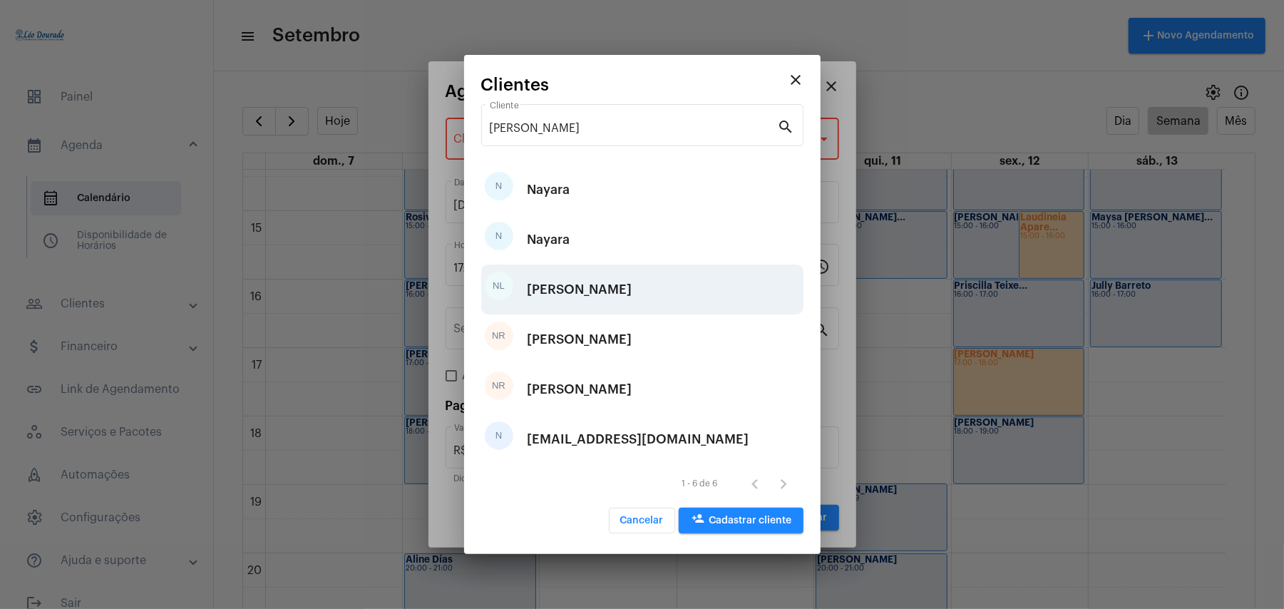
click at [590, 287] on div "[PERSON_NAME]" at bounding box center [579, 289] width 105 height 43
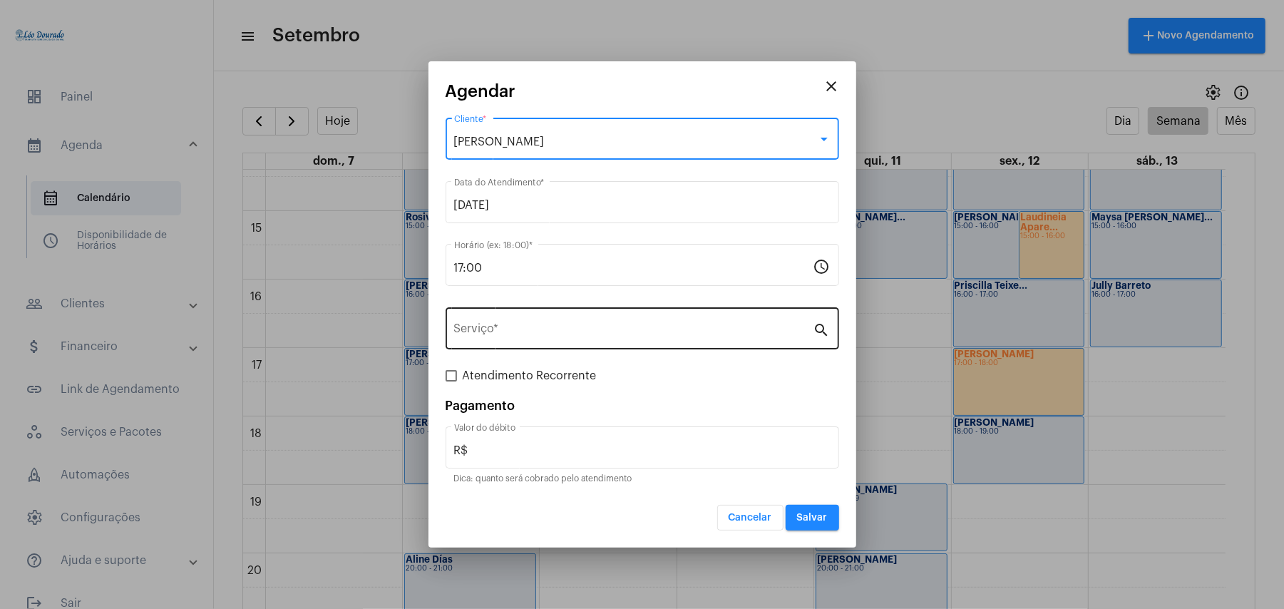
click at [570, 332] on input "Serviço *" at bounding box center [633, 331] width 359 height 13
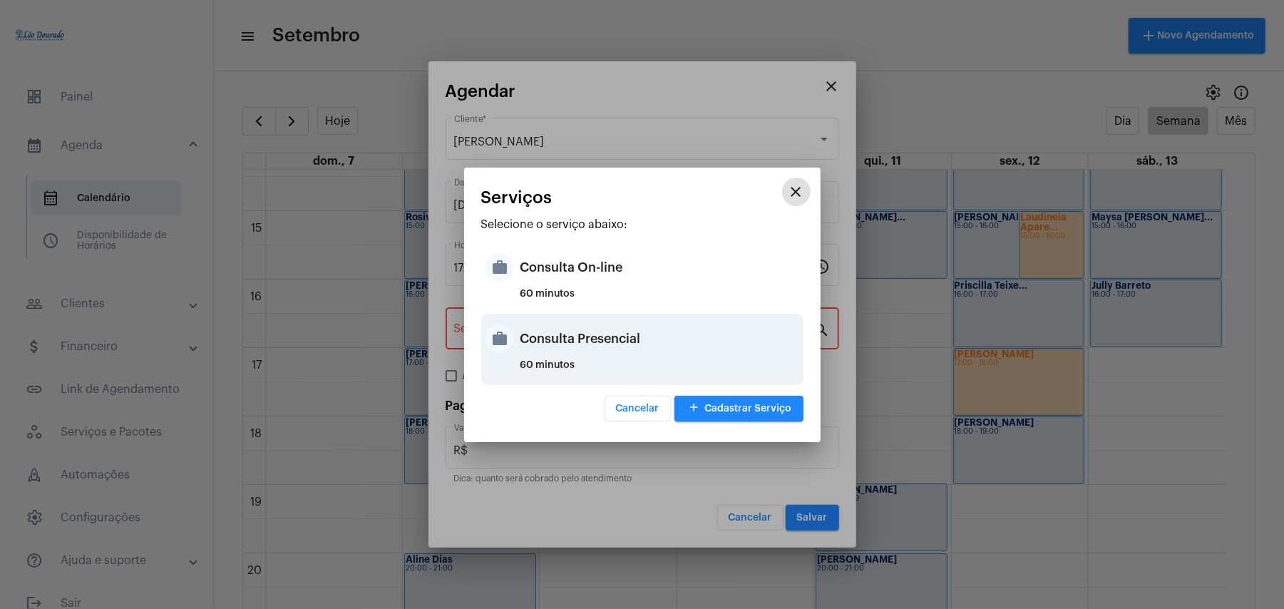
click at [570, 346] on div "Consulta Presencial" at bounding box center [659, 338] width 279 height 43
type input "Consulta Presencial"
type input "R$ 150"
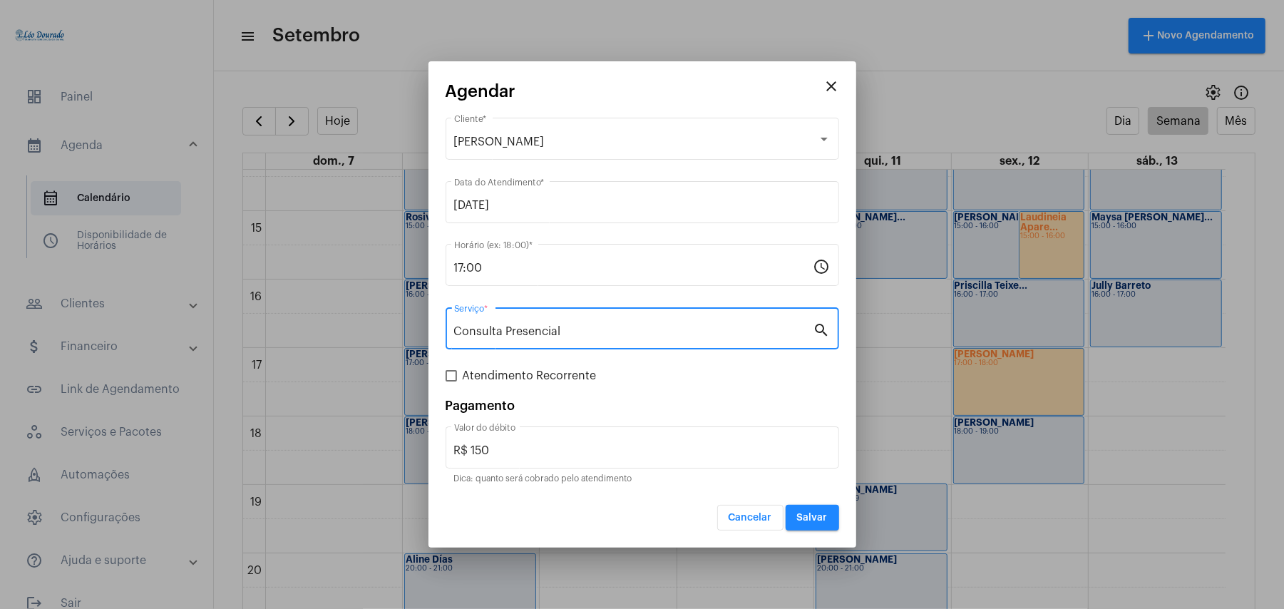
click at [804, 517] on span "Salvar" at bounding box center [812, 517] width 31 height 10
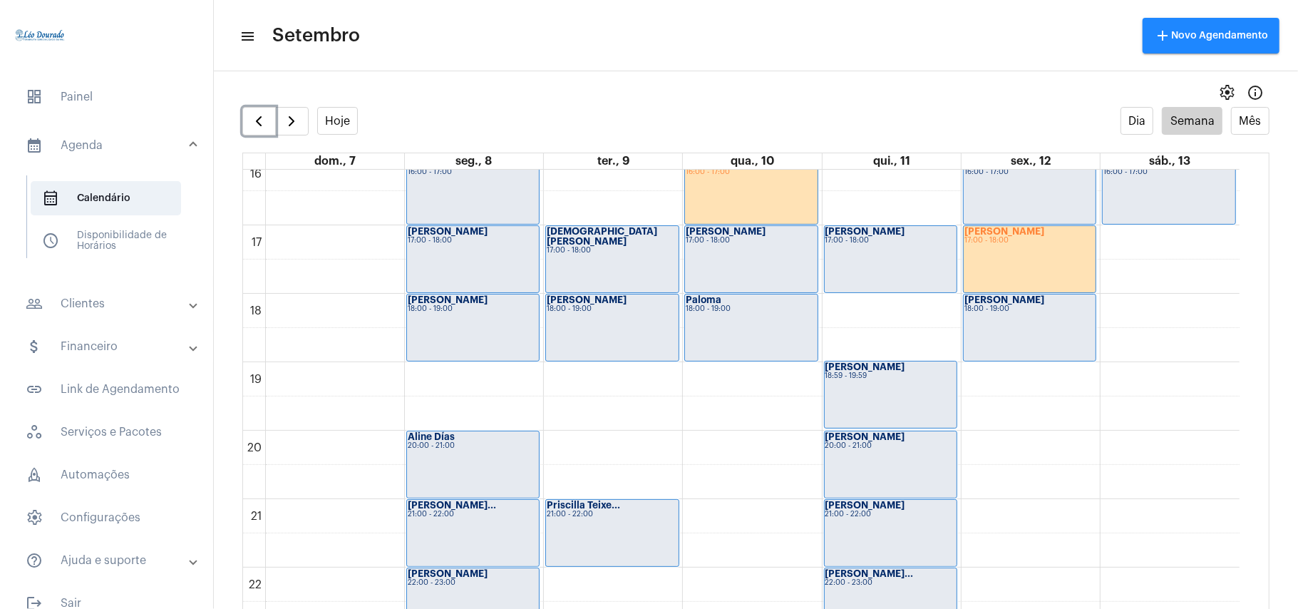
scroll to position [890, 0]
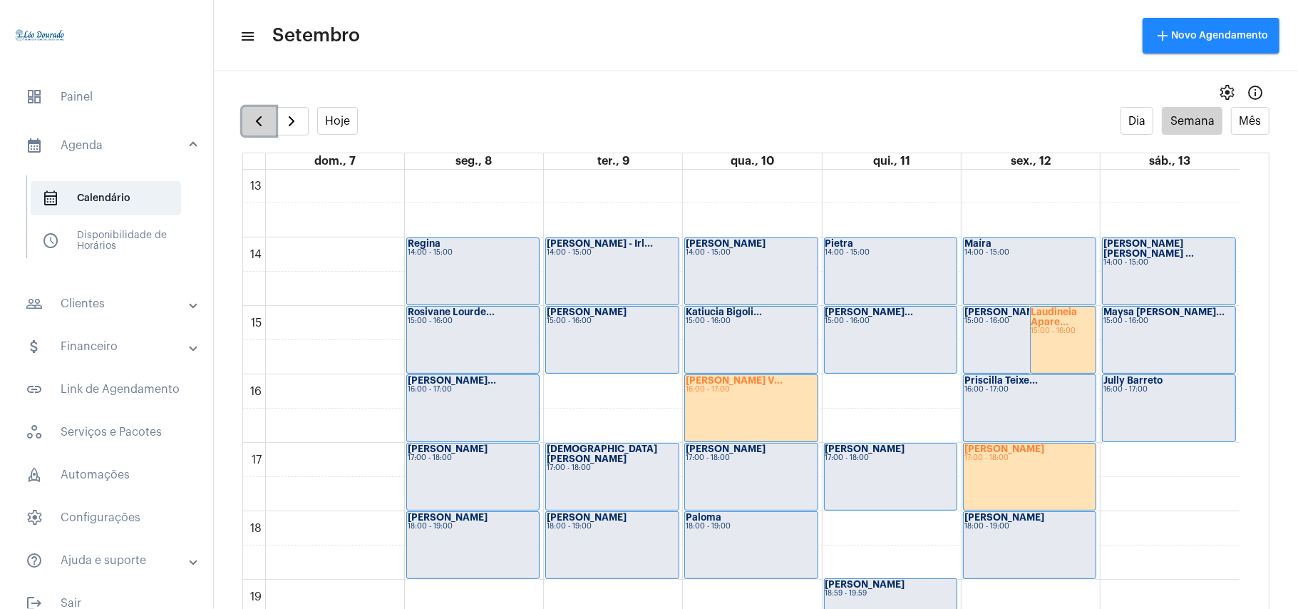
click at [250, 118] on span "button" at bounding box center [258, 121] width 17 height 17
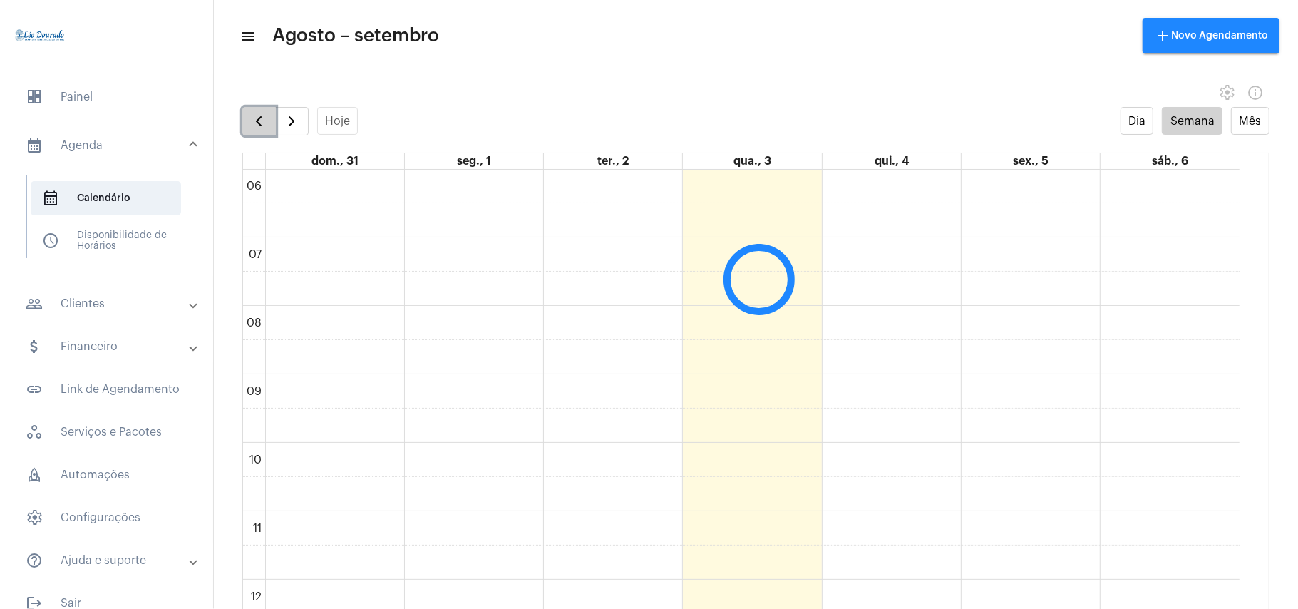
click at [250, 118] on span "button" at bounding box center [258, 121] width 17 height 17
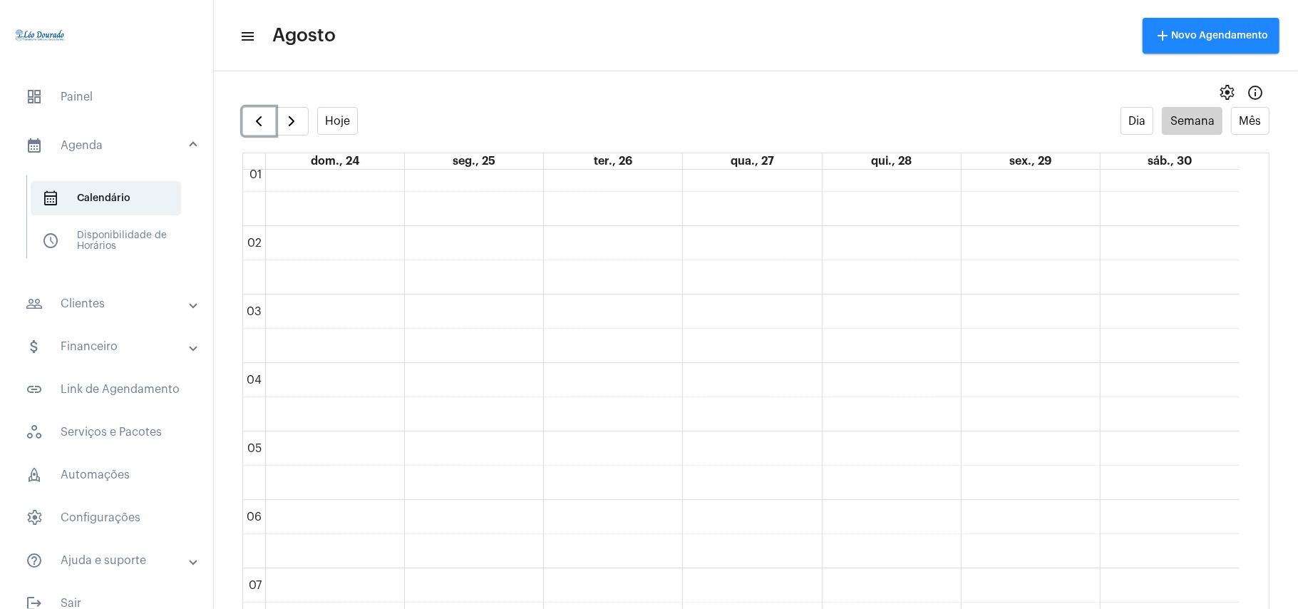
scroll to position [32, 0]
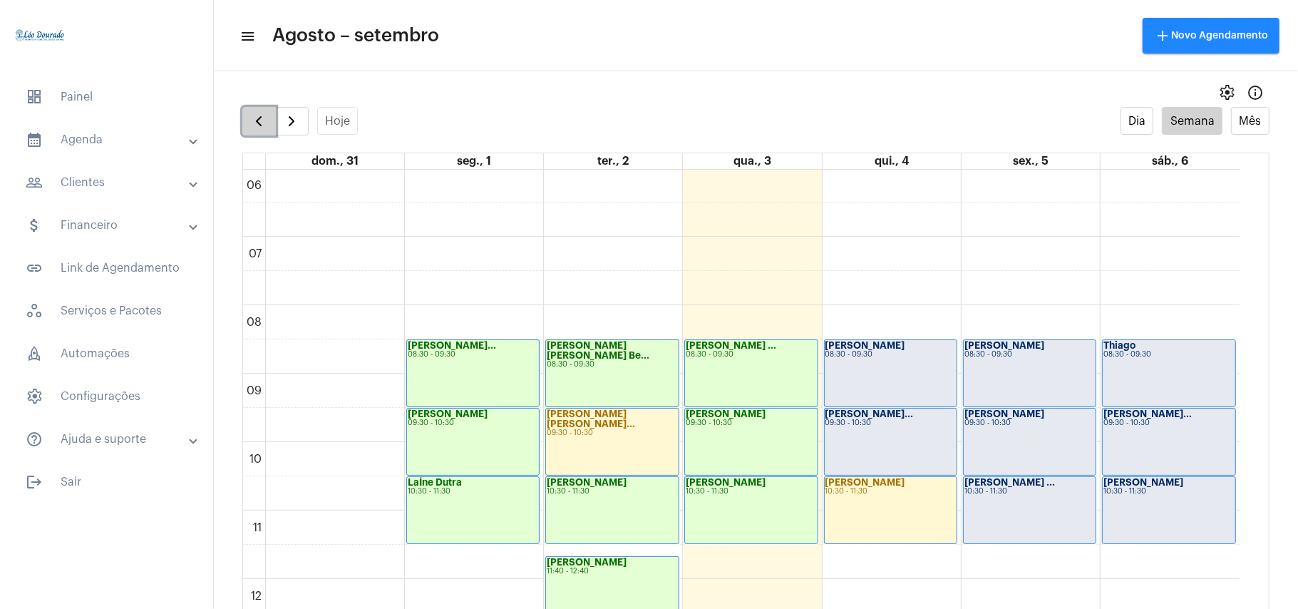
click at [255, 126] on span "button" at bounding box center [258, 121] width 17 height 17
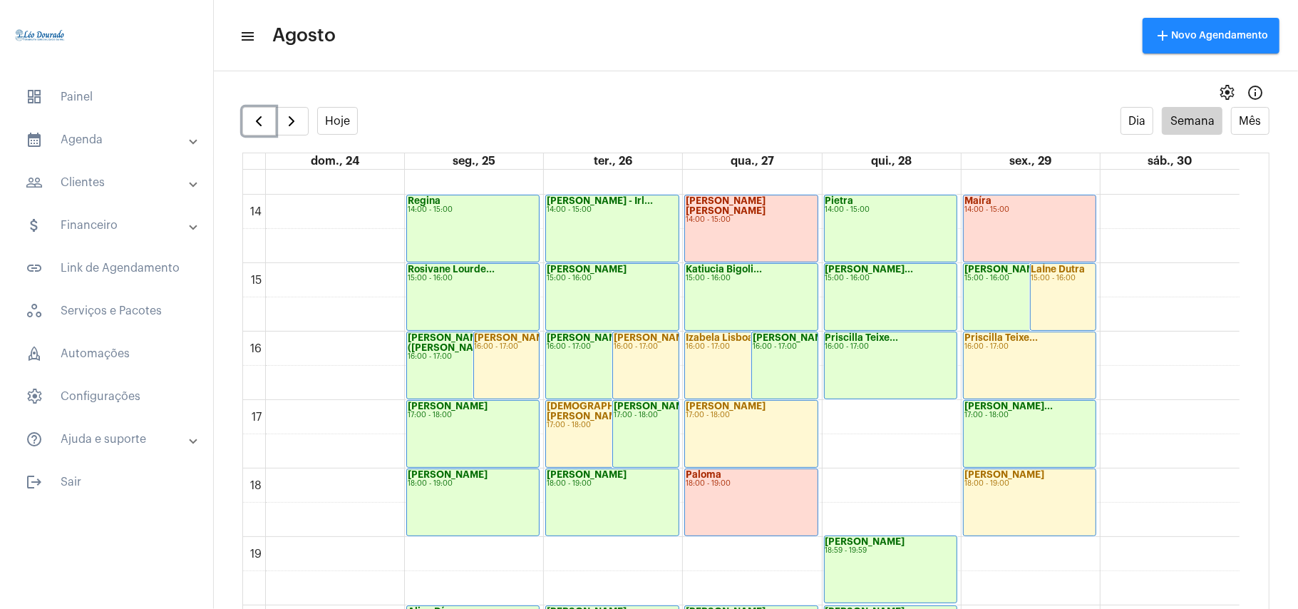
scroll to position [982, 0]
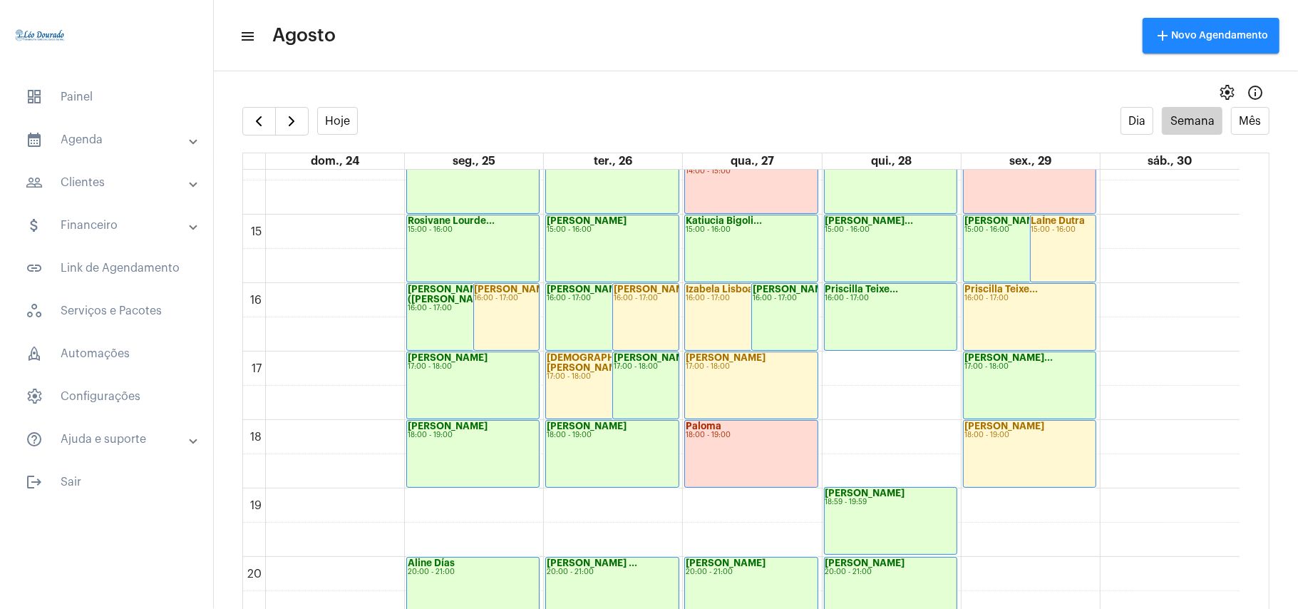
click at [108, 178] on mat-panel-title "people_outline Clientes" at bounding box center [108, 182] width 165 height 17
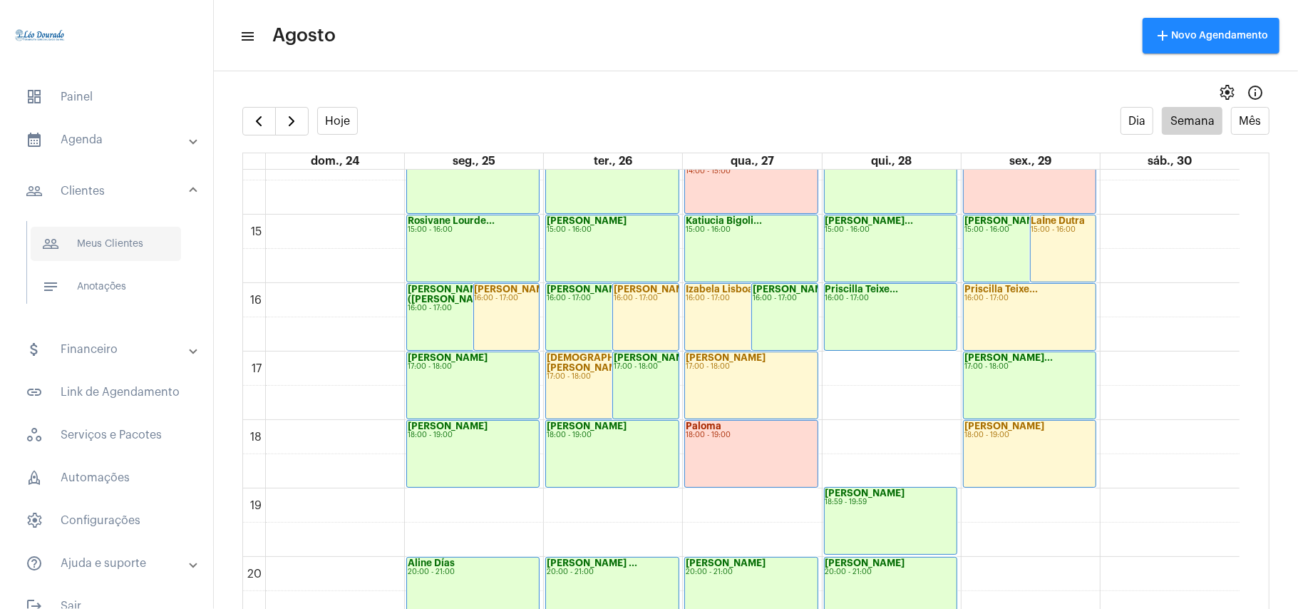
click at [114, 245] on span "people_outline Meus Clientes" at bounding box center [106, 244] width 150 height 34
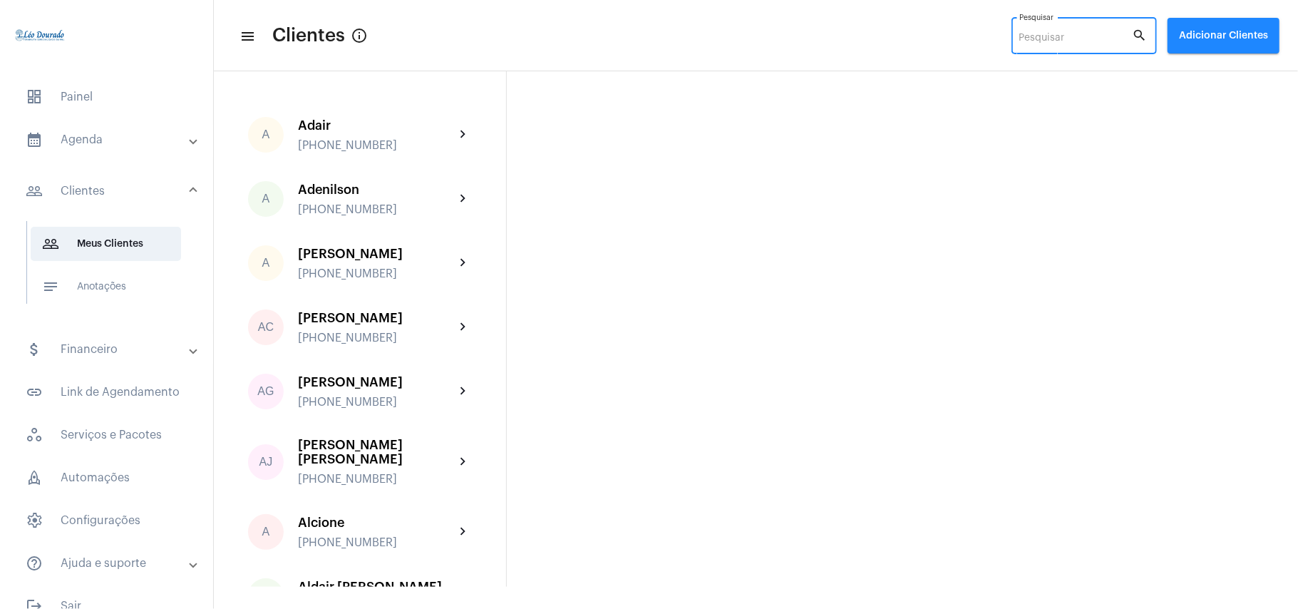
click at [1073, 35] on input "Pesquisar" at bounding box center [1075, 38] width 113 height 11
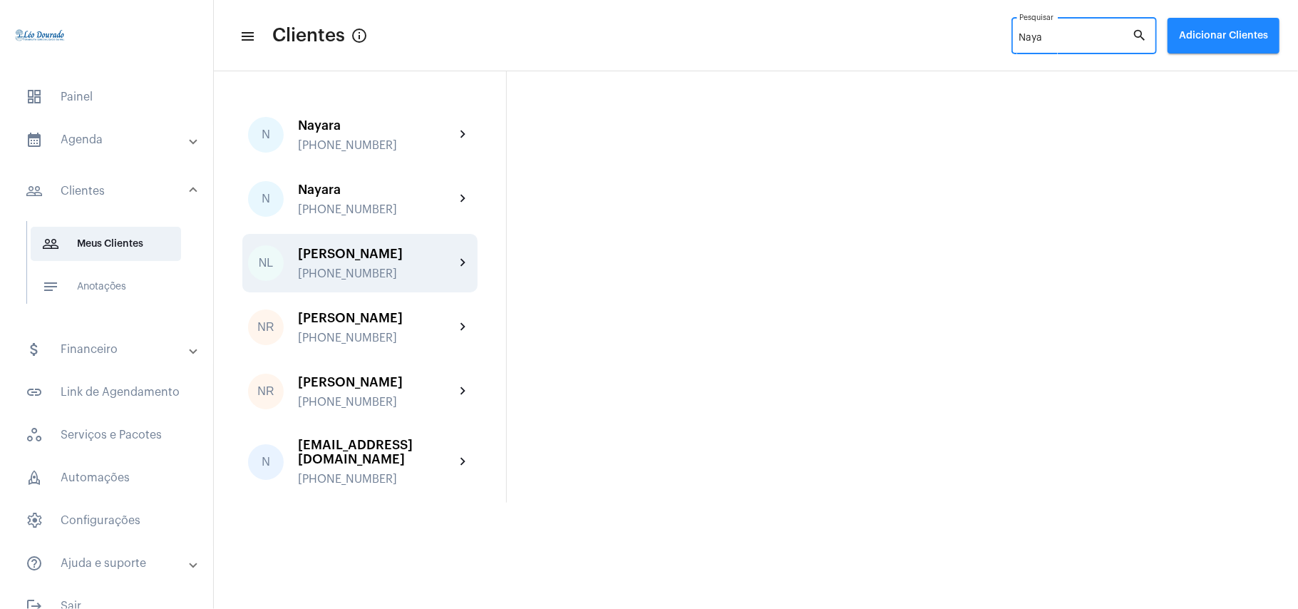
type input "Naya"
click at [371, 269] on div "[PHONE_NUMBER]" at bounding box center [376, 273] width 157 height 13
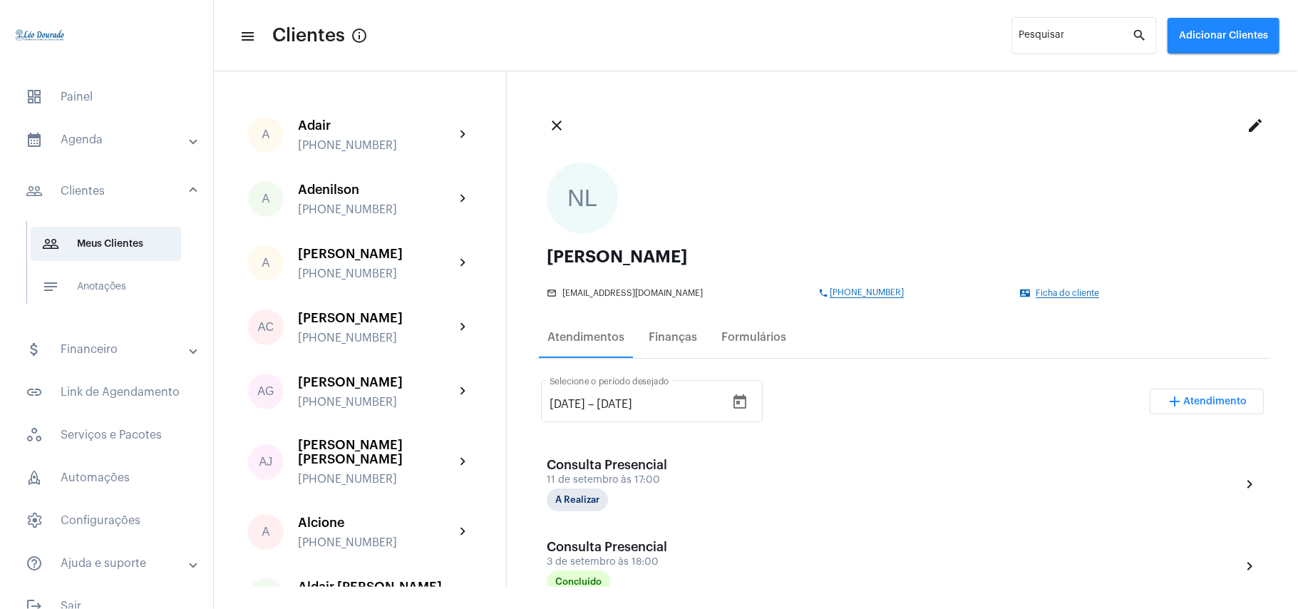
click at [1247, 125] on mat-icon "edit" at bounding box center [1255, 125] width 17 height 17
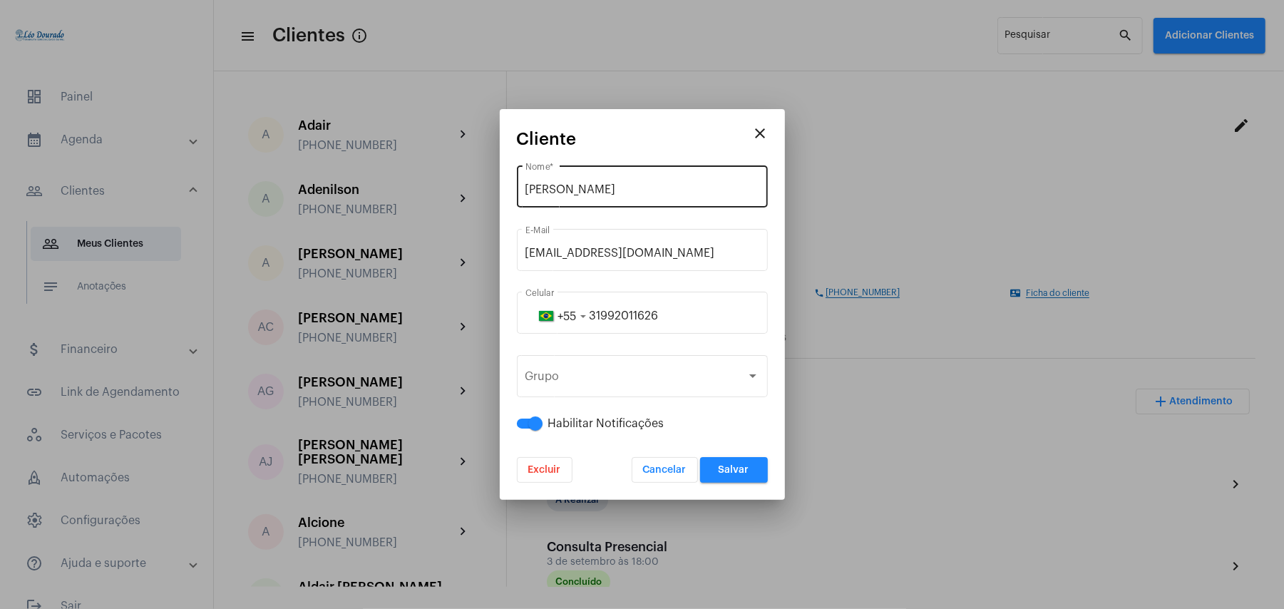
click at [650, 181] on div "[PERSON_NAME] Nome *" at bounding box center [642, 185] width 234 height 45
type input "[PERSON_NAME] ([PERSON_NAME])"
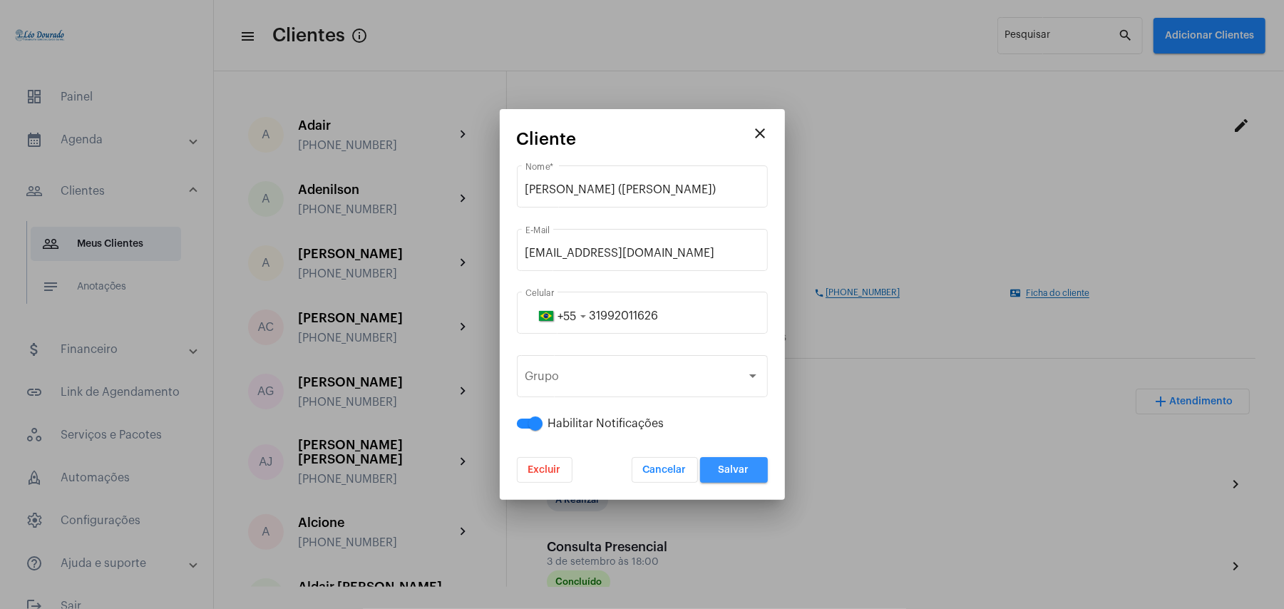
click at [737, 478] on button "Salvar" at bounding box center [734, 470] width 68 height 26
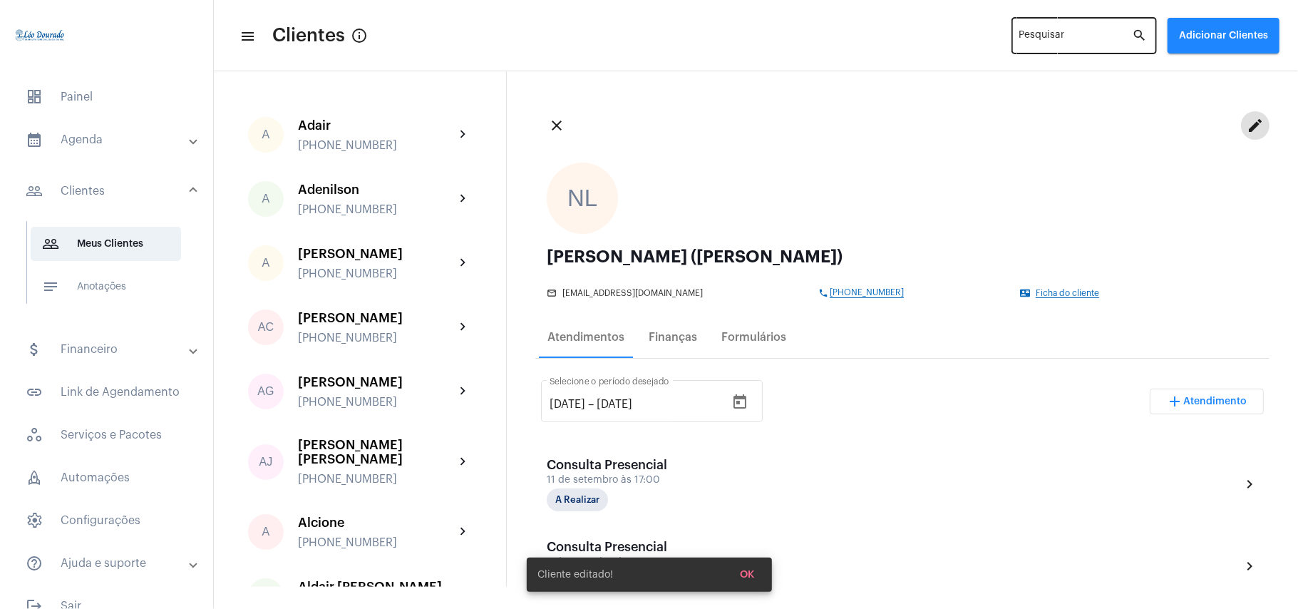
click at [1087, 40] on input "Pesquisar" at bounding box center [1075, 38] width 113 height 11
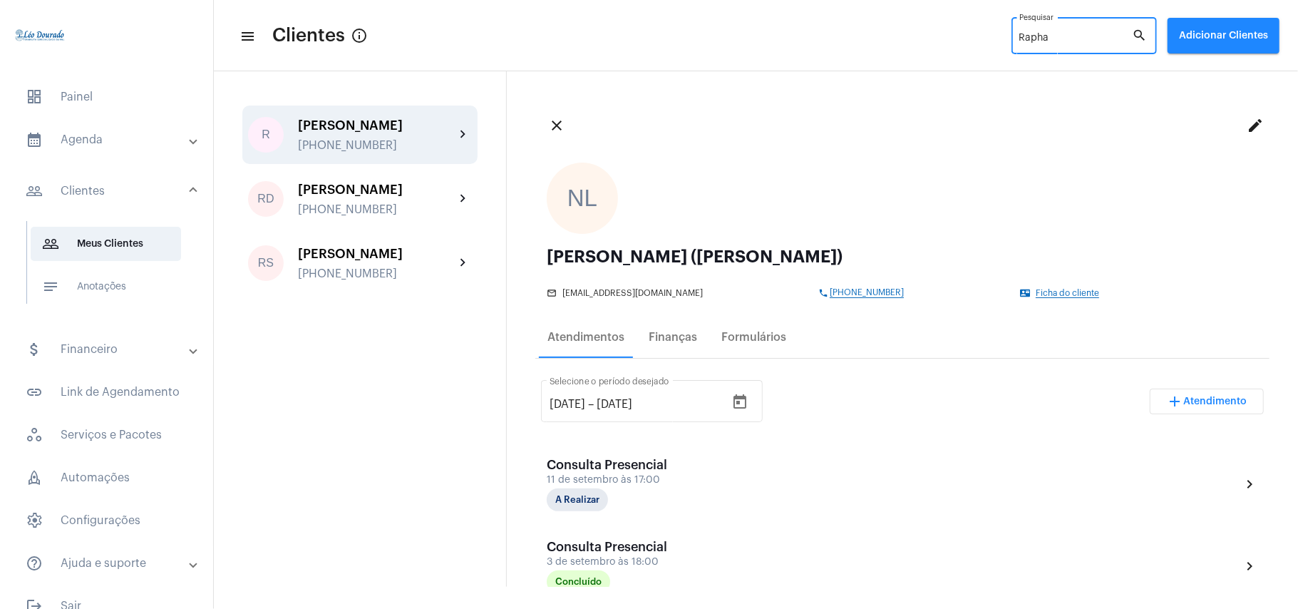
type input "Rapha"
click at [343, 146] on div "[PHONE_NUMBER]" at bounding box center [376, 145] width 157 height 13
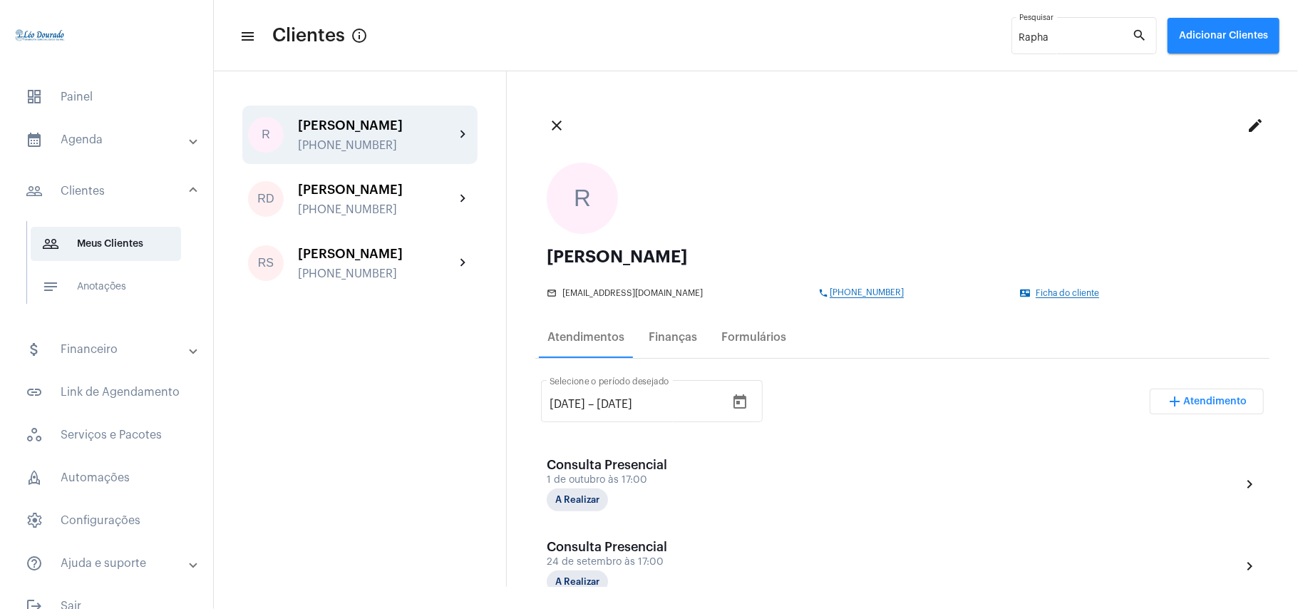
click at [1247, 130] on mat-icon "edit" at bounding box center [1255, 125] width 17 height 17
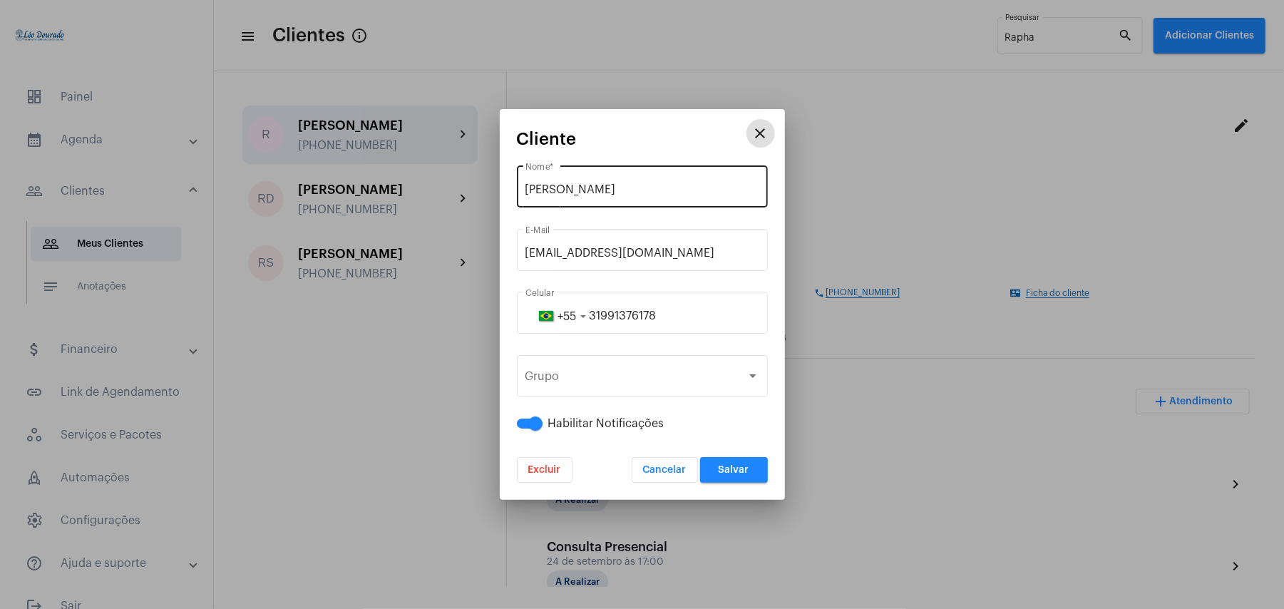
click at [631, 177] on div "[PERSON_NAME] *" at bounding box center [642, 185] width 234 height 45
click at [636, 191] on input "[PERSON_NAME]" at bounding box center [642, 189] width 234 height 13
type input "[PERSON_NAME] ([PERSON_NAME])"
click at [742, 476] on button "Salvar" at bounding box center [734, 470] width 68 height 26
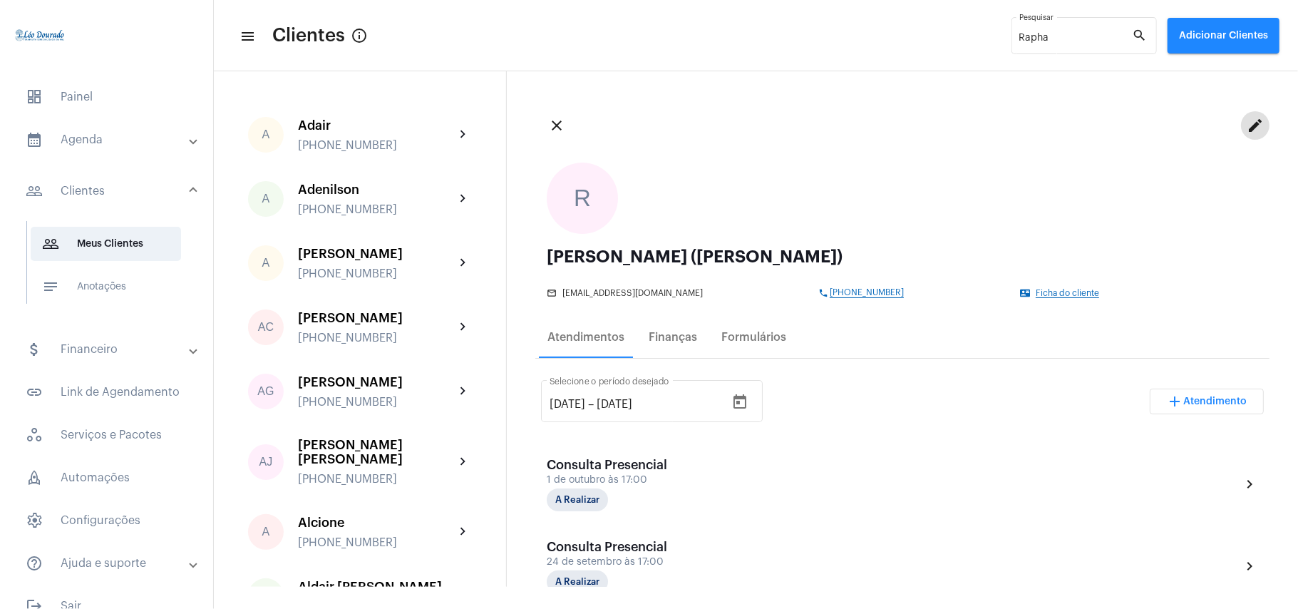
click at [88, 140] on mat-panel-title "calendar_month_outlined Agenda" at bounding box center [108, 139] width 165 height 17
click at [95, 197] on span "calendar_month_outlined Calendário" at bounding box center [106, 198] width 150 height 34
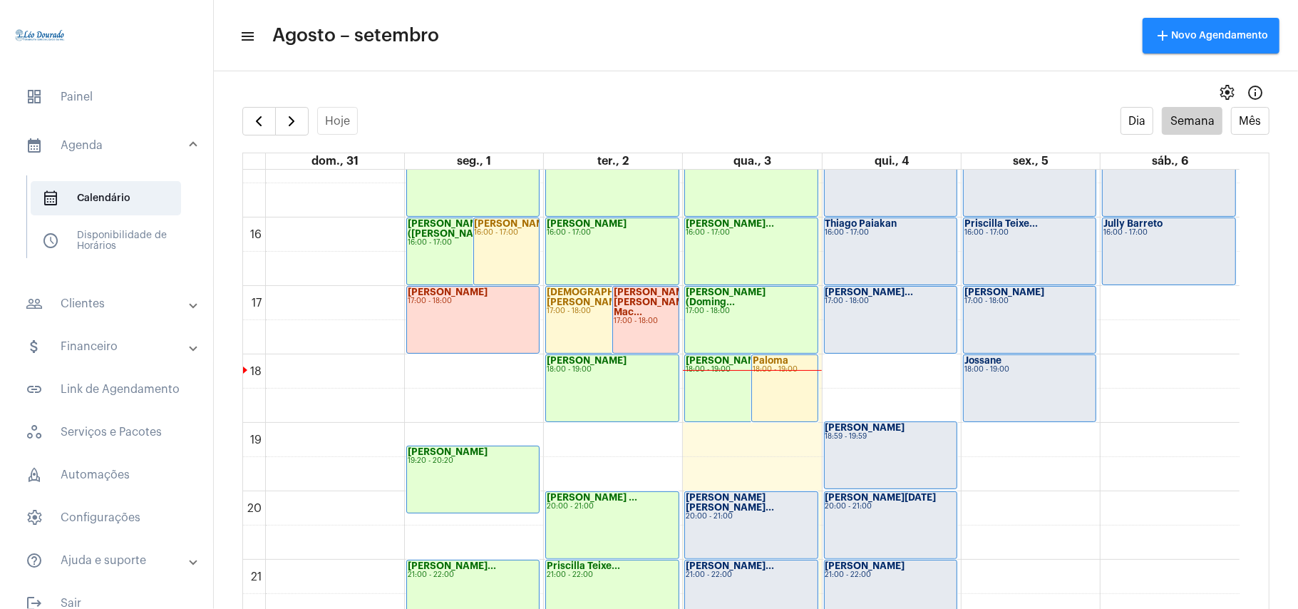
scroll to position [1076, 0]
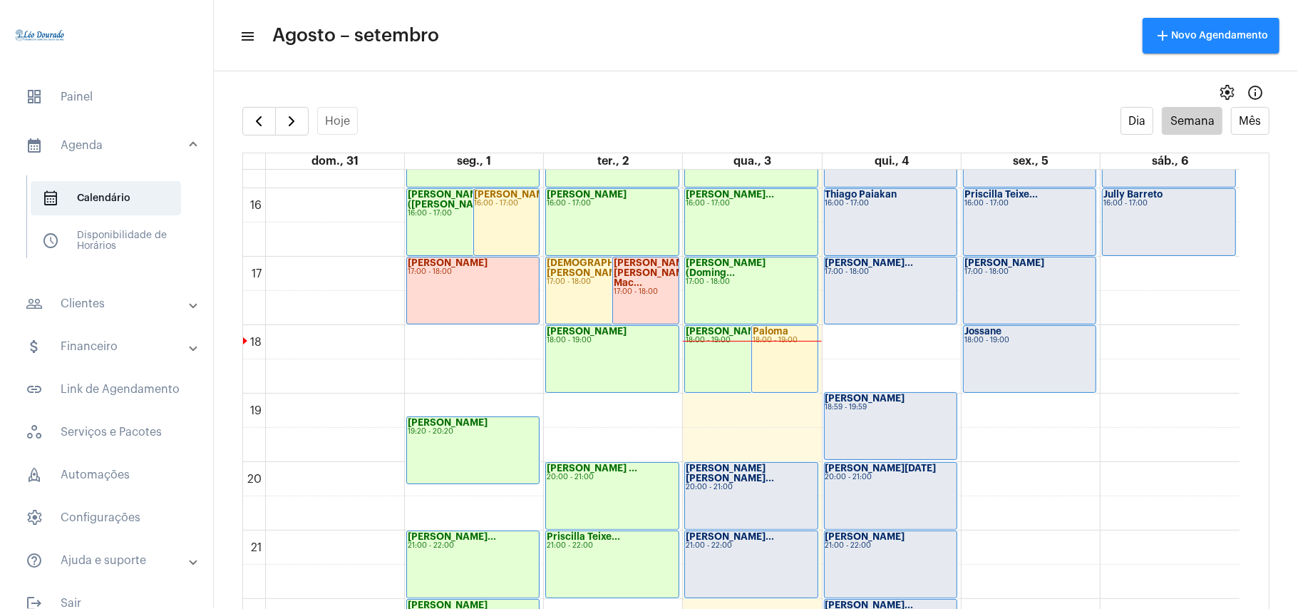
click at [757, 86] on div "settings info_outlined" at bounding box center [756, 92] width 1084 height 29
click at [527, 92] on div "settings info_outlined" at bounding box center [756, 92] width 1084 height 29
click at [607, 120] on div "Hoje Dia Semana Mês" at bounding box center [755, 121] width 1027 height 29
click at [708, 26] on mat-toolbar-row "menu Agosto – setembro add Novo Agendamento" at bounding box center [756, 36] width 1084 height 46
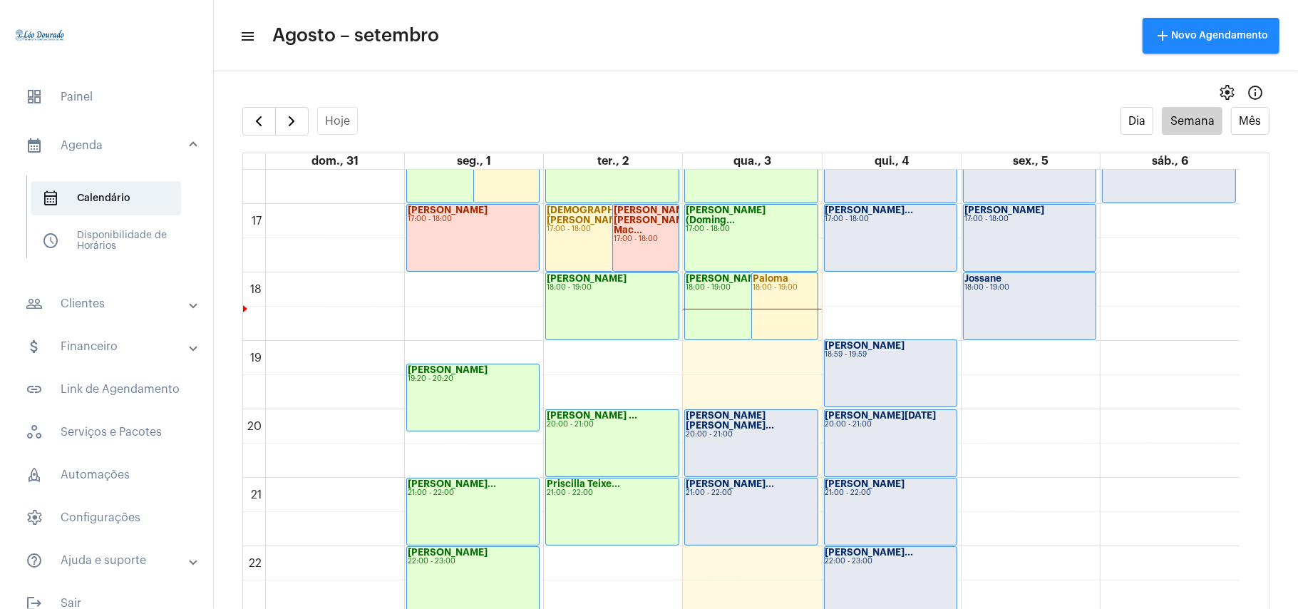
scroll to position [1175, 0]
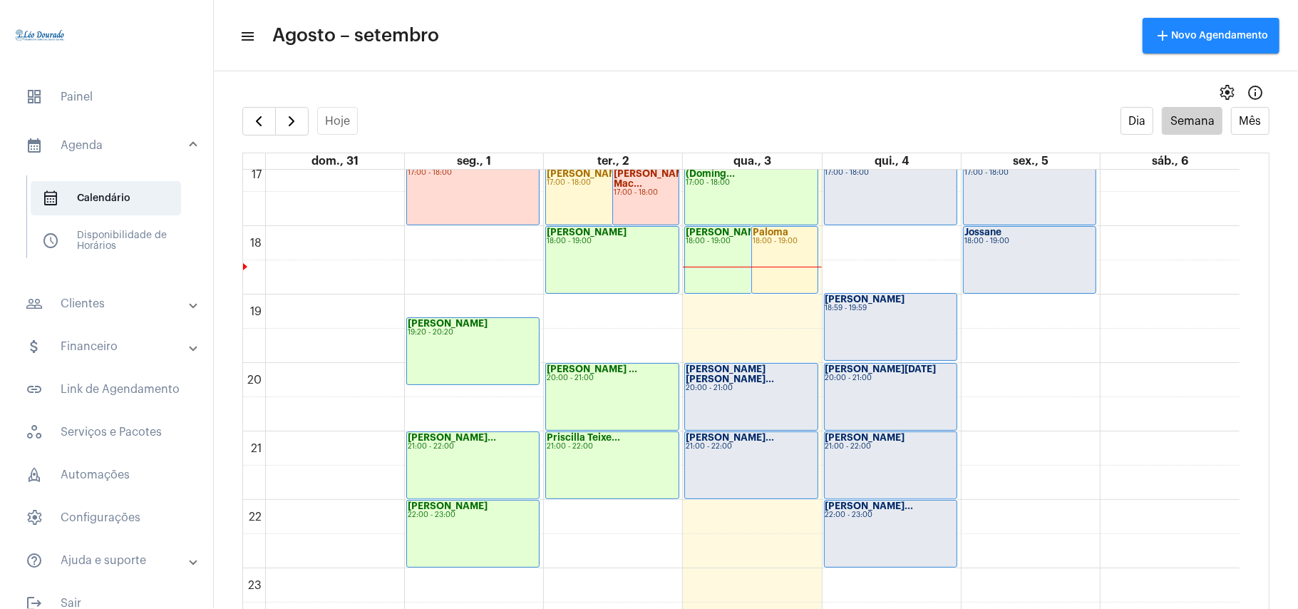
click at [568, 78] on div "settings info_outlined" at bounding box center [756, 92] width 1084 height 29
click at [291, 120] on span "button" at bounding box center [291, 121] width 17 height 17
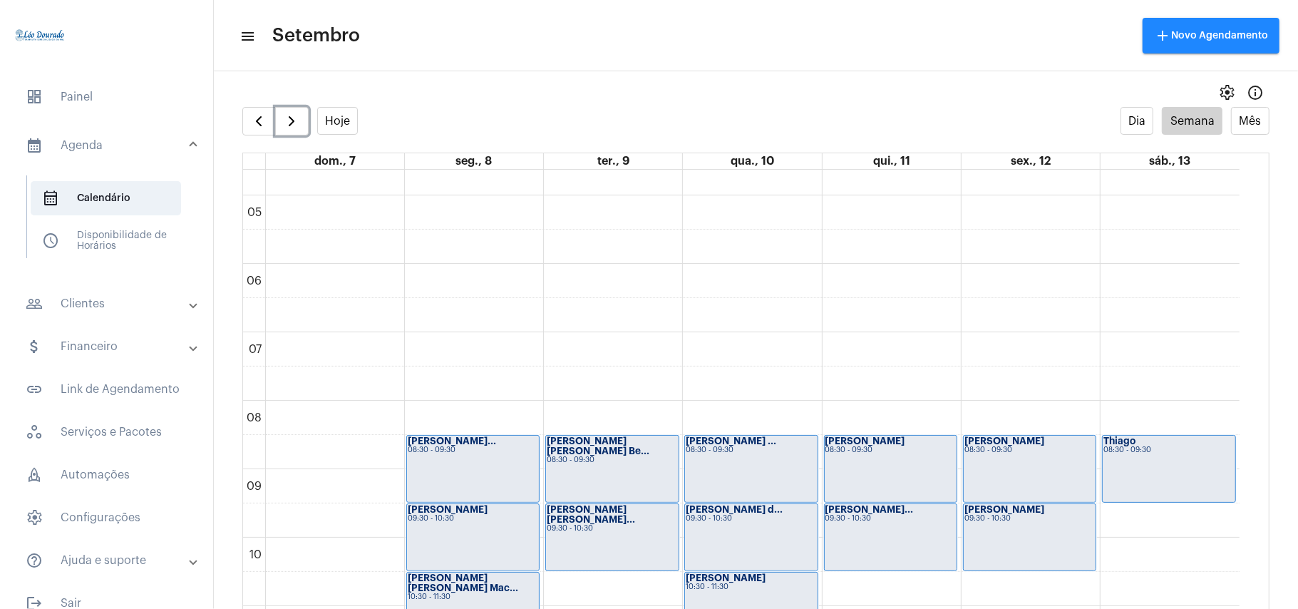
scroll to position [411, 0]
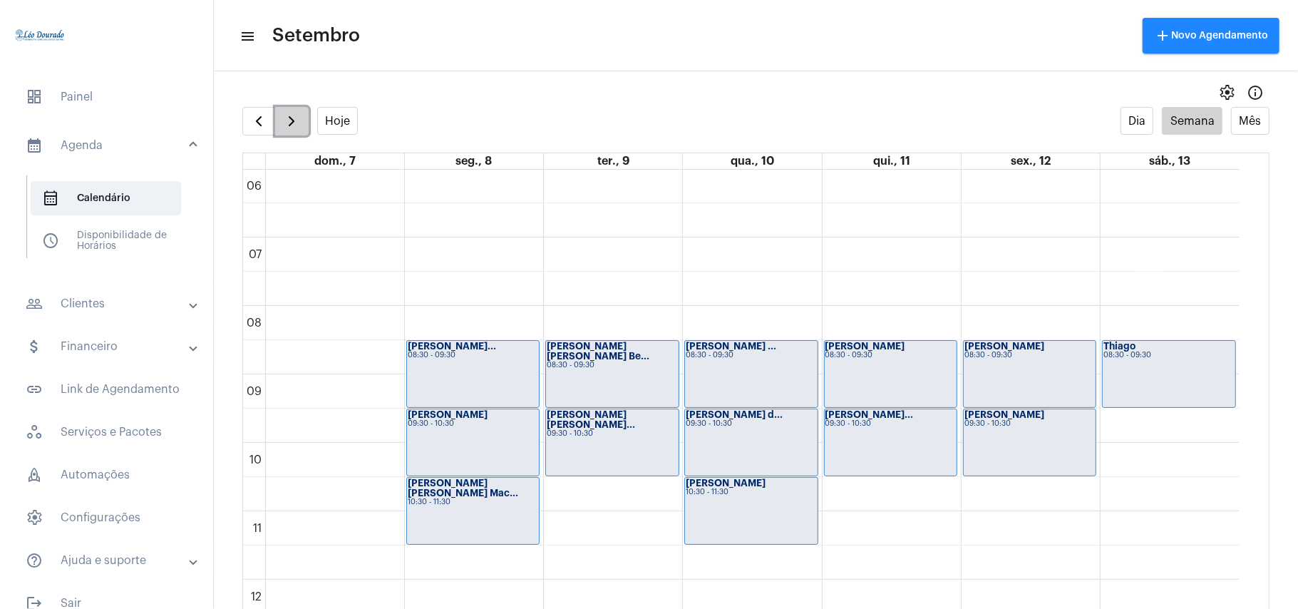
click at [291, 127] on span "button" at bounding box center [291, 121] width 17 height 17
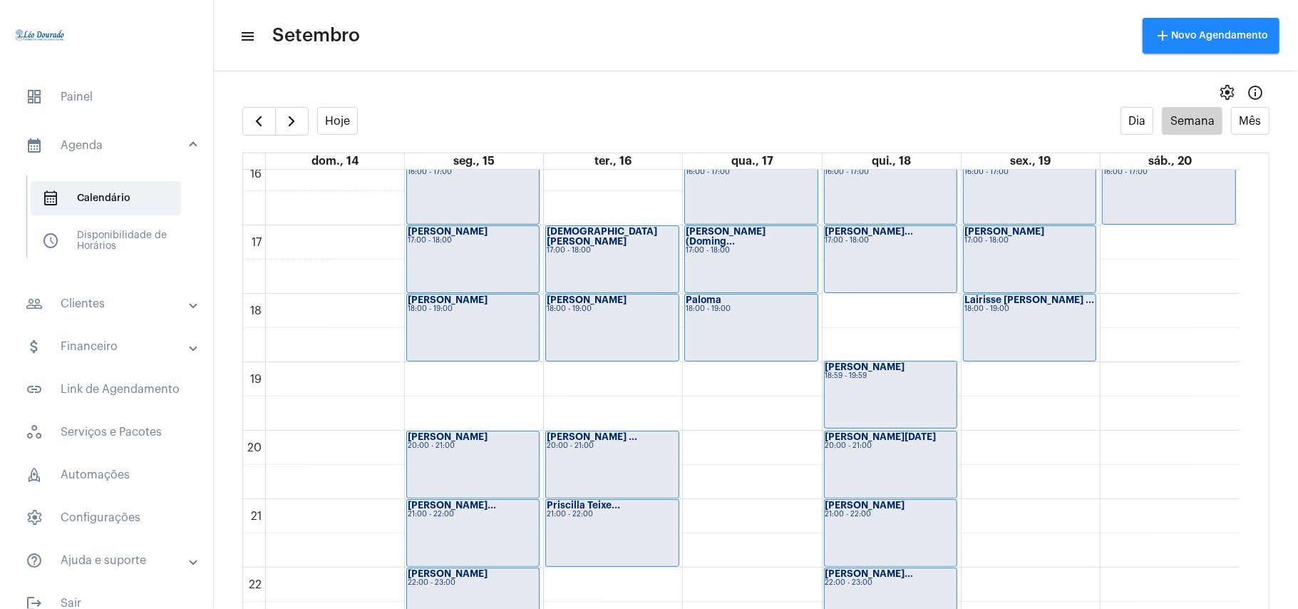
scroll to position [1173, 0]
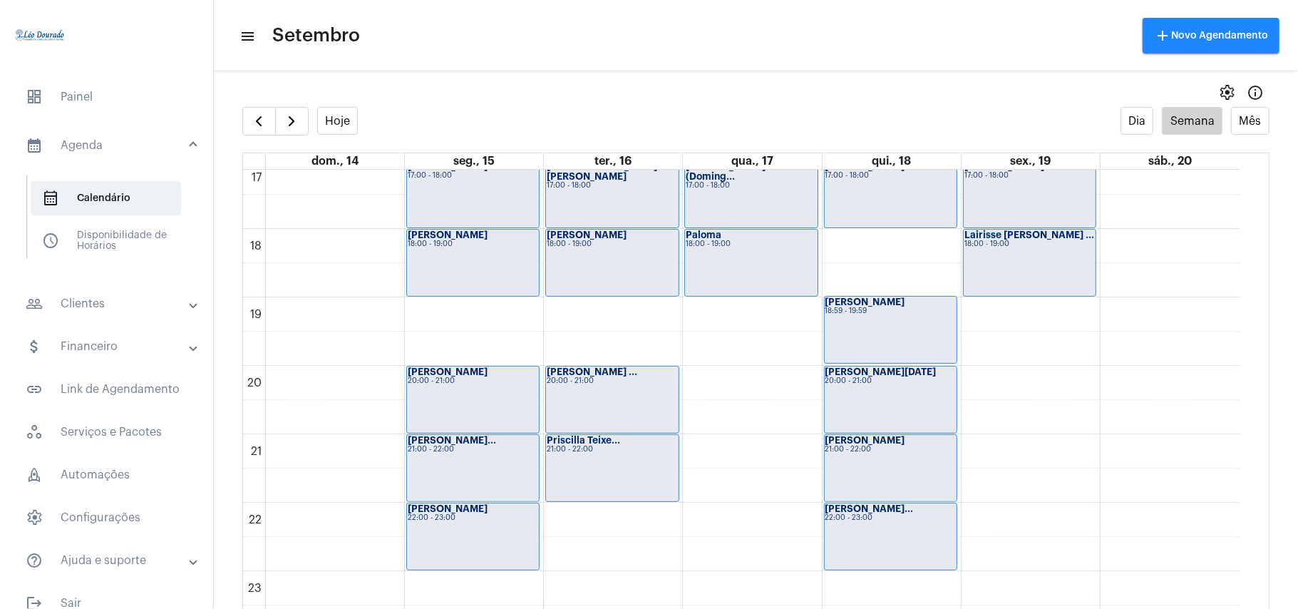
click at [706, 93] on div "settings info_outlined" at bounding box center [756, 92] width 1084 height 29
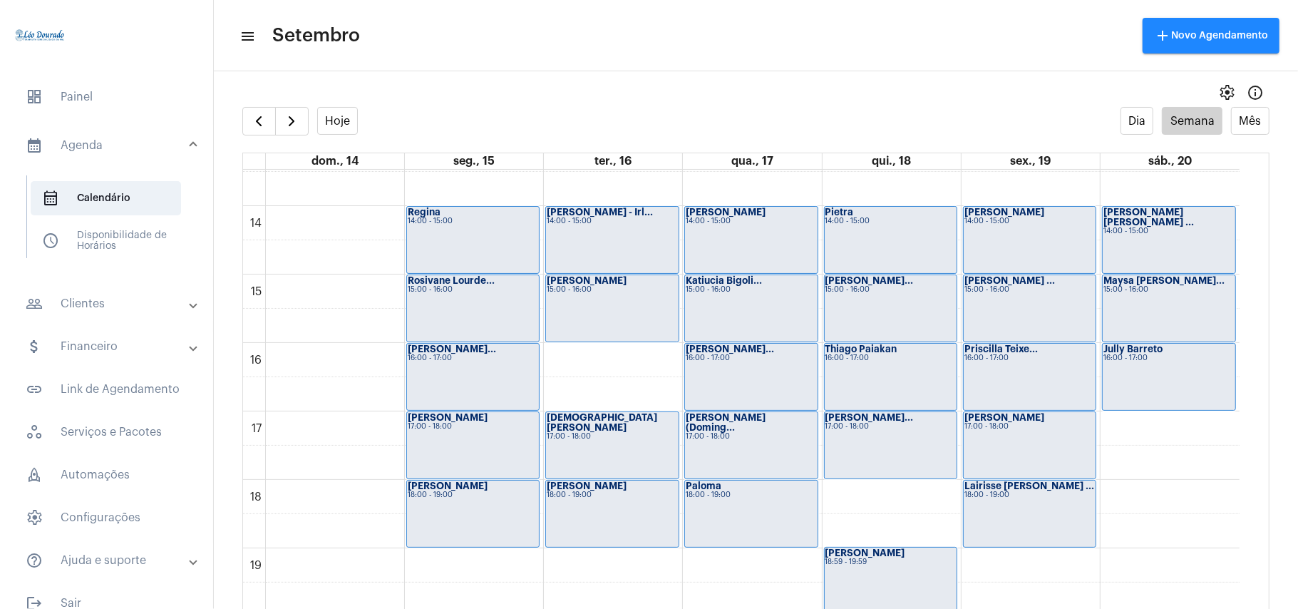
scroll to position [793, 0]
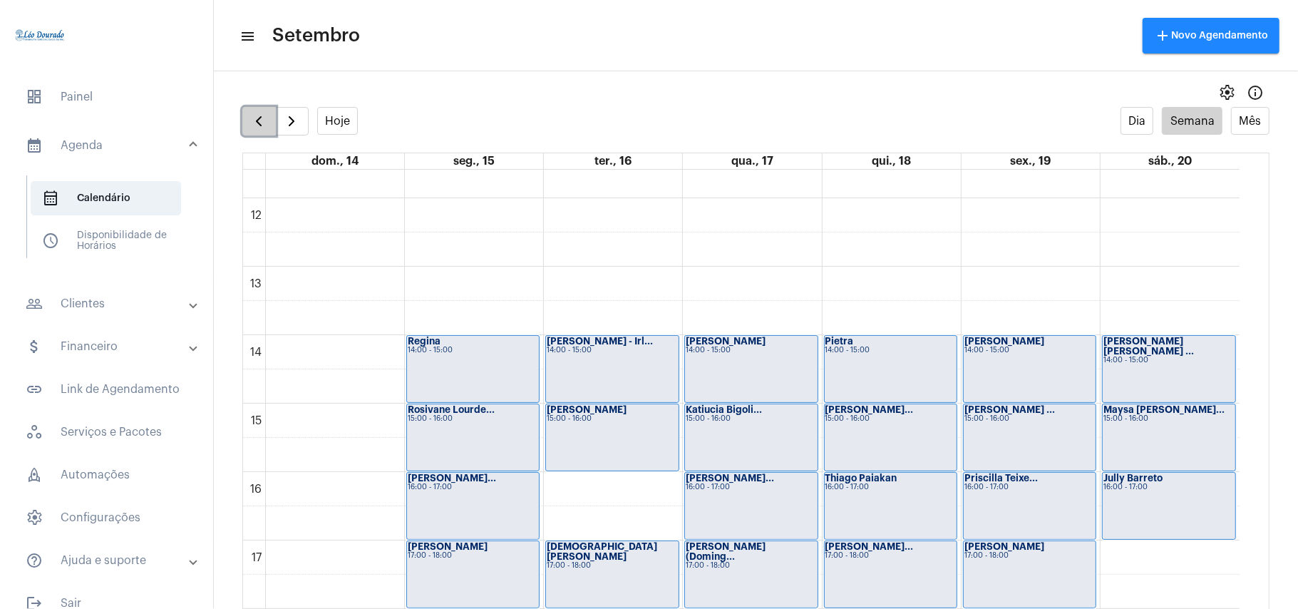
click at [254, 125] on span "button" at bounding box center [258, 121] width 17 height 17
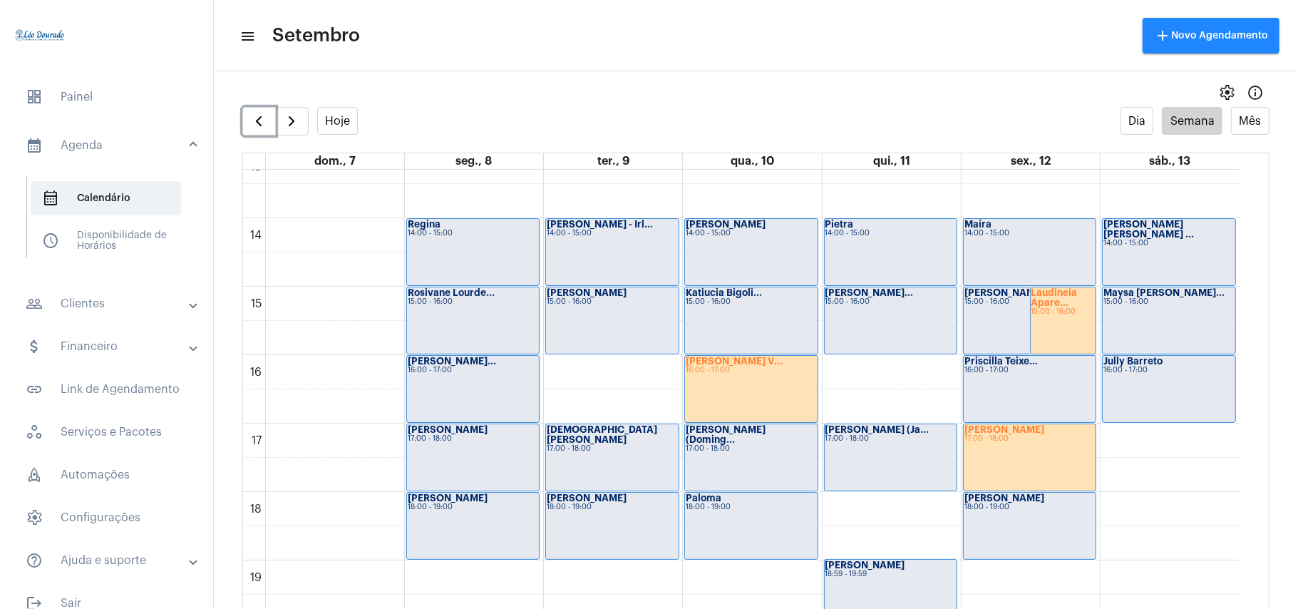
scroll to position [887, 0]
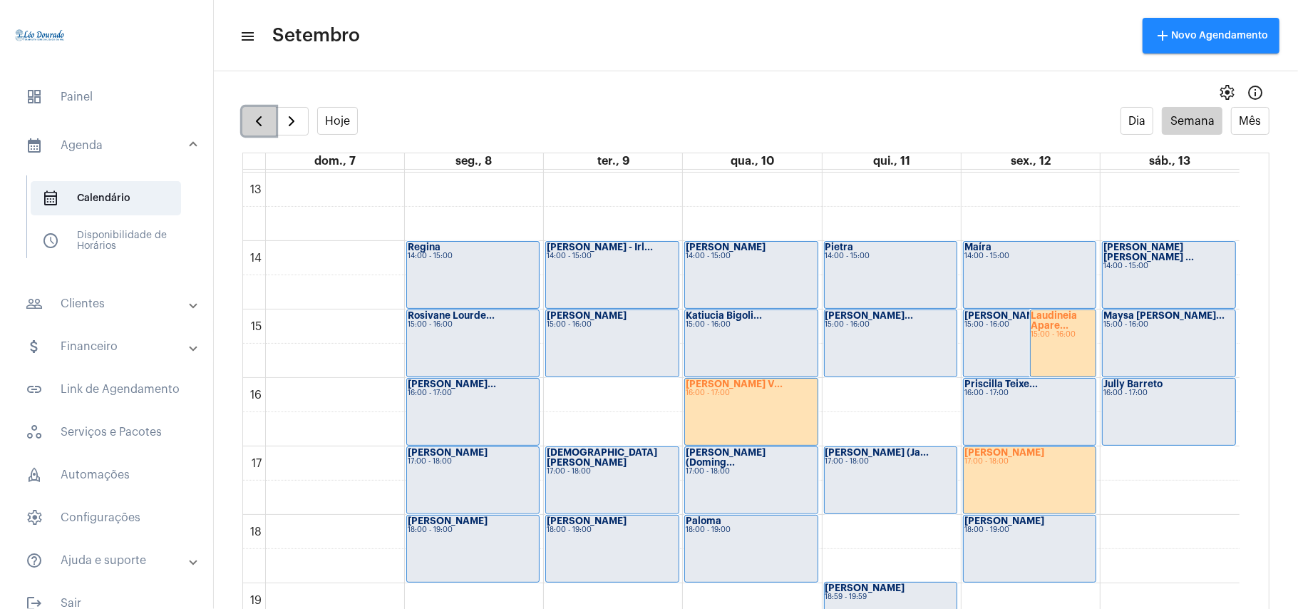
click at [266, 125] on span "button" at bounding box center [258, 121] width 17 height 17
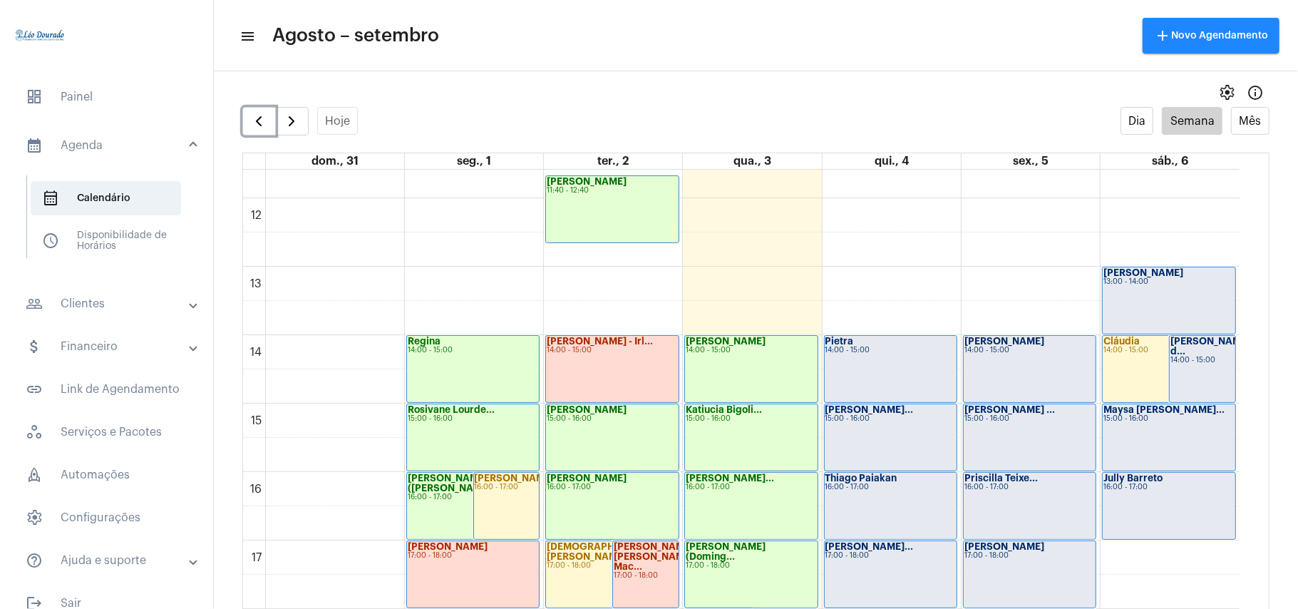
scroll to position [887, 0]
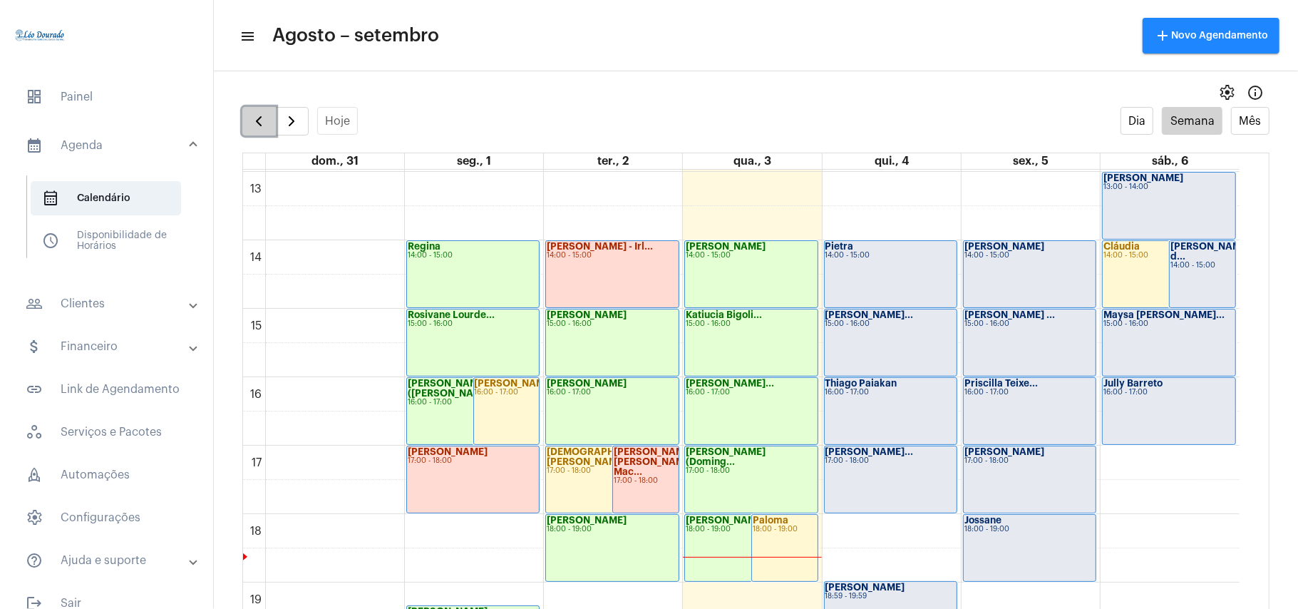
click at [257, 128] on span "button" at bounding box center [258, 121] width 17 height 17
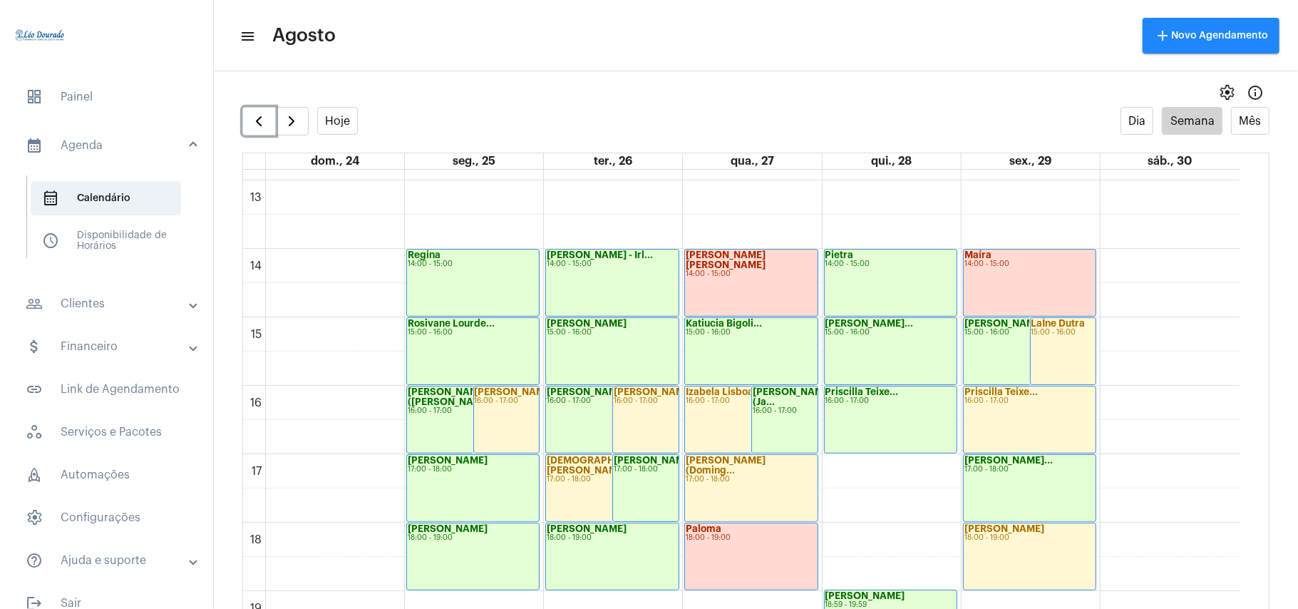
scroll to position [887, 0]
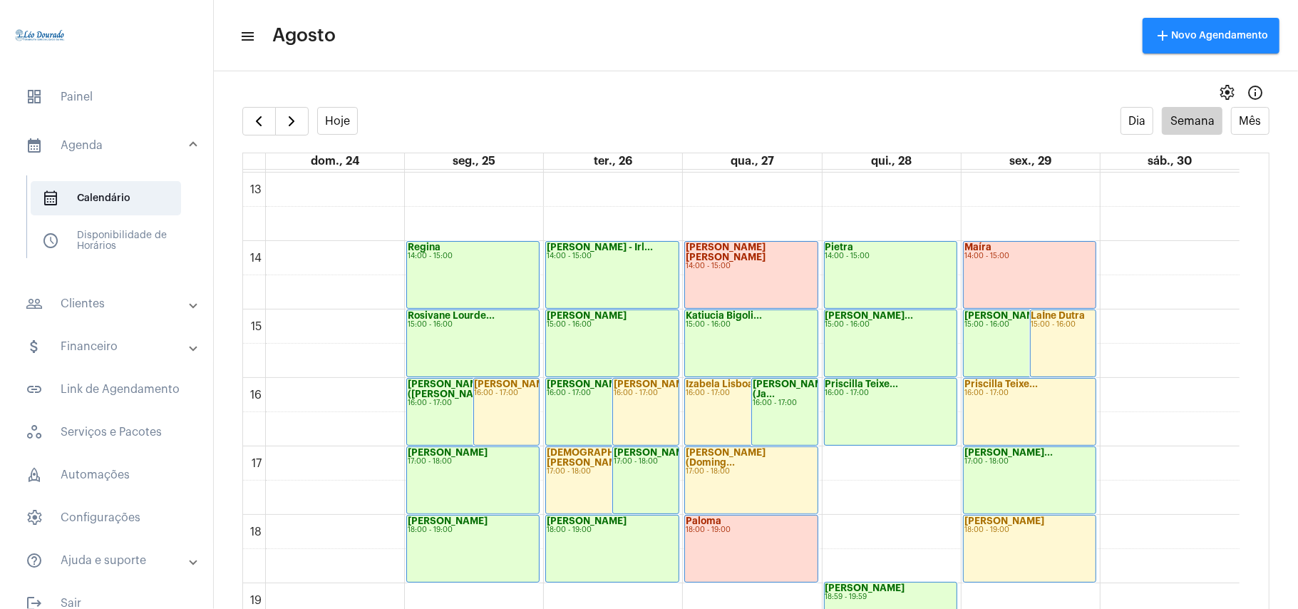
click at [657, 68] on mat-toolbar "menu Agosto add Novo Agendamento" at bounding box center [756, 35] width 1084 height 71
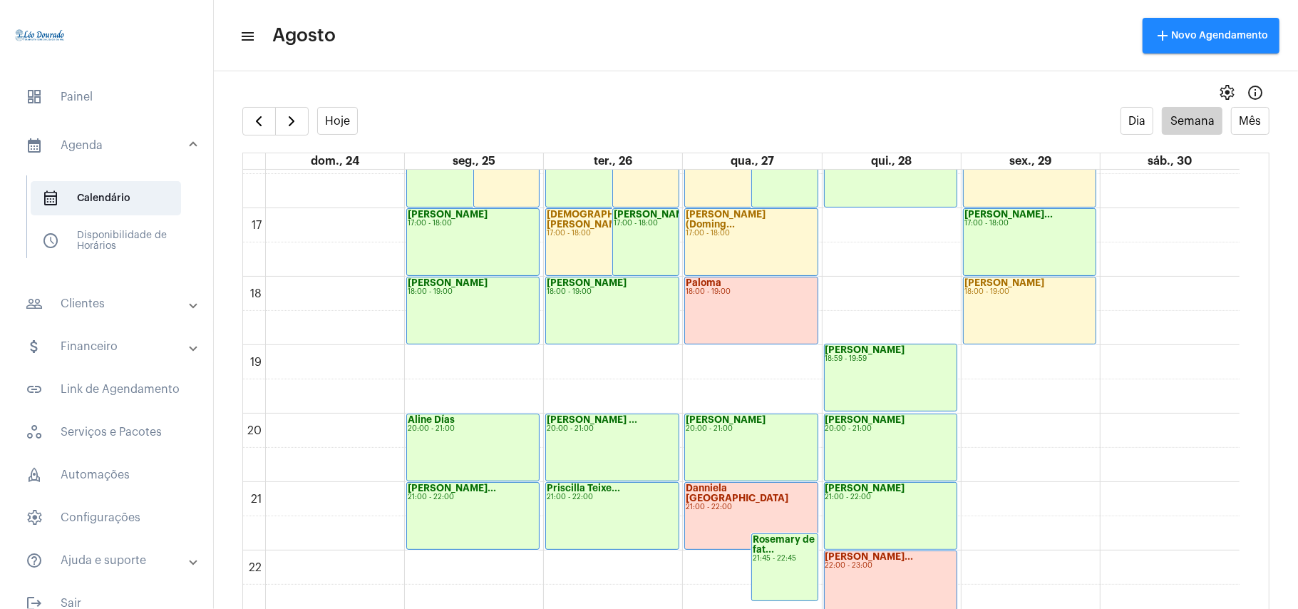
scroll to position [1175, 0]
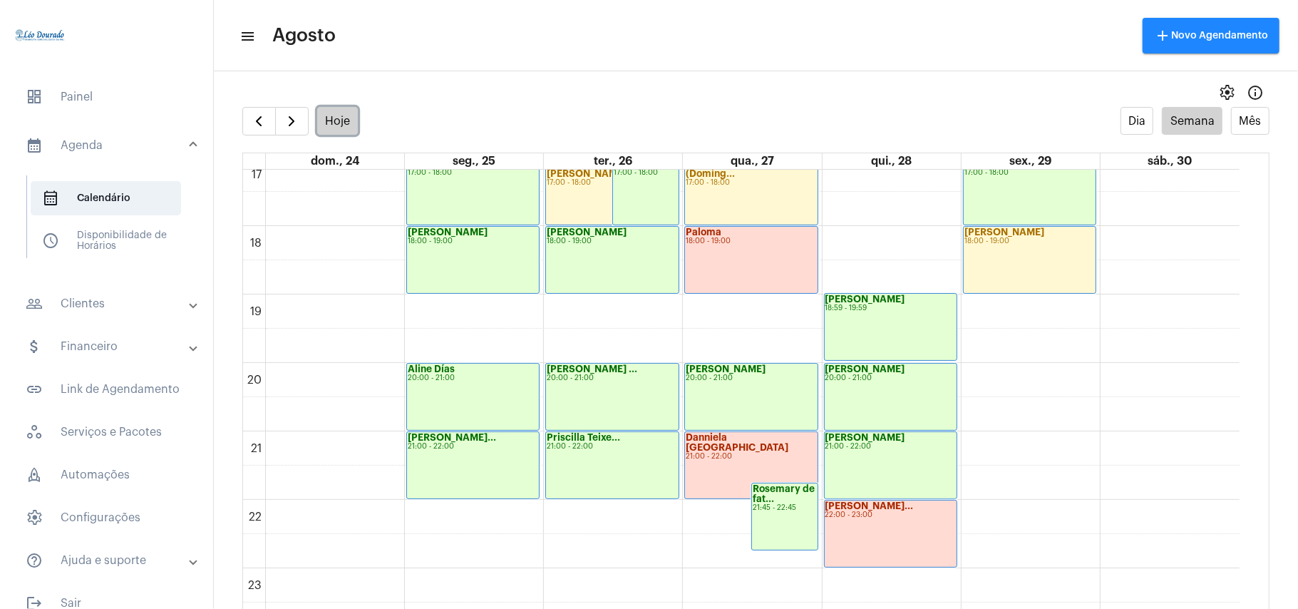
click at [342, 120] on button "Hoje" at bounding box center [337, 121] width 41 height 28
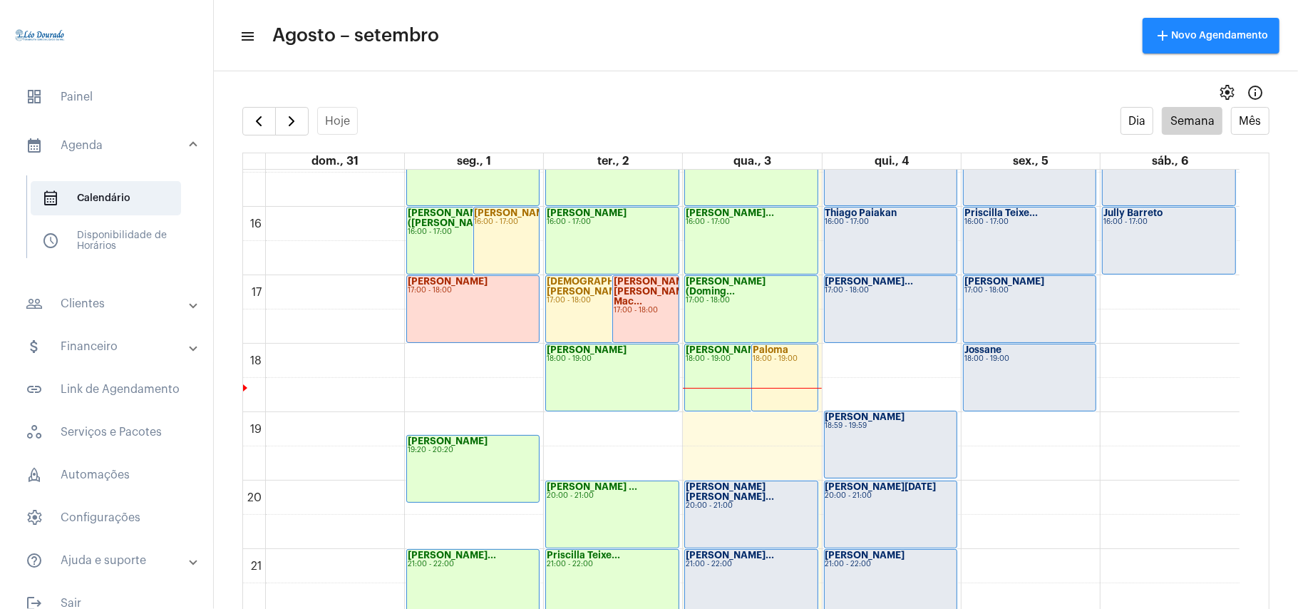
scroll to position [1078, 0]
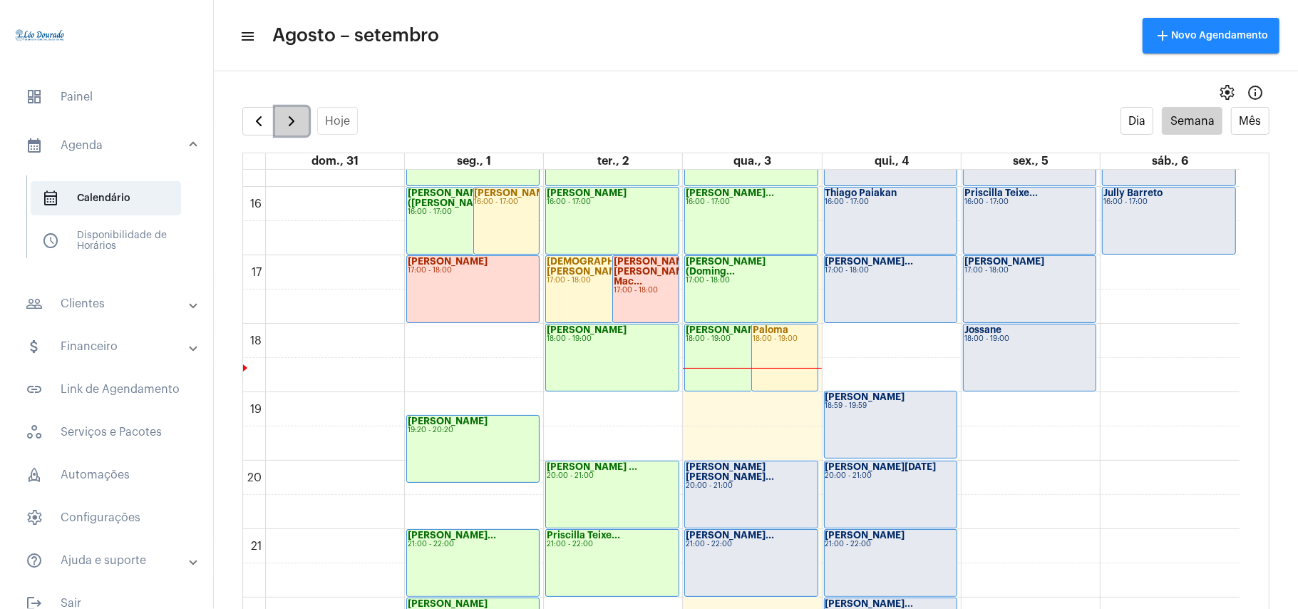
click at [289, 124] on span "button" at bounding box center [291, 121] width 17 height 17
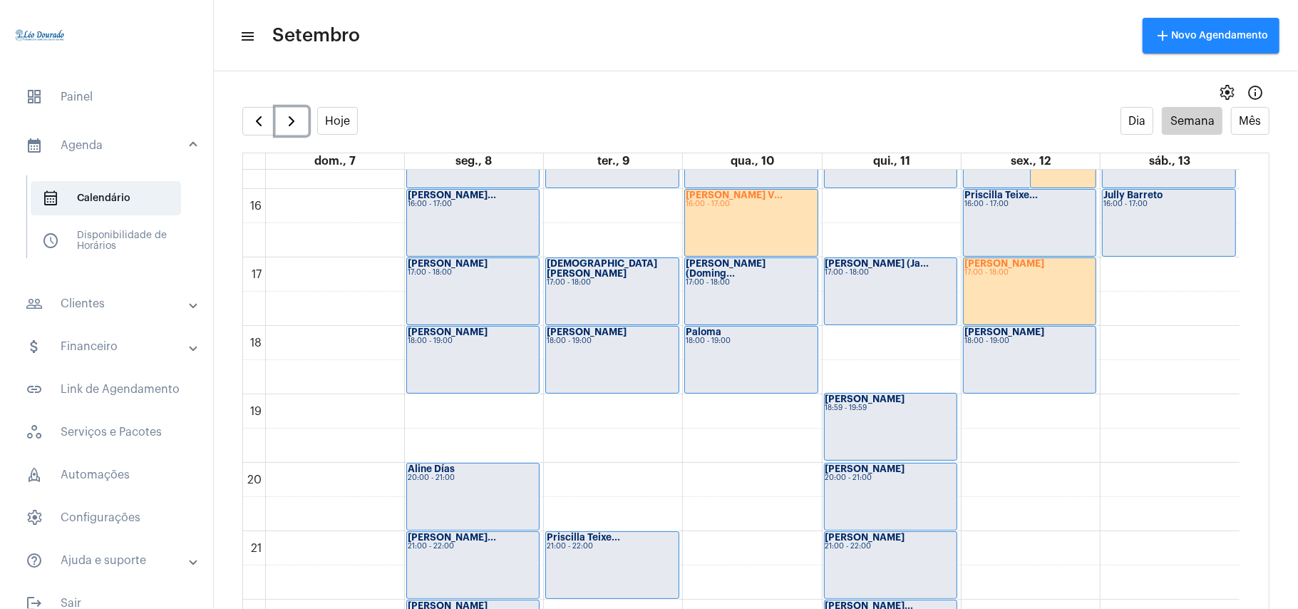
scroll to position [1076, 0]
click at [264, 120] on span "button" at bounding box center [258, 121] width 17 height 17
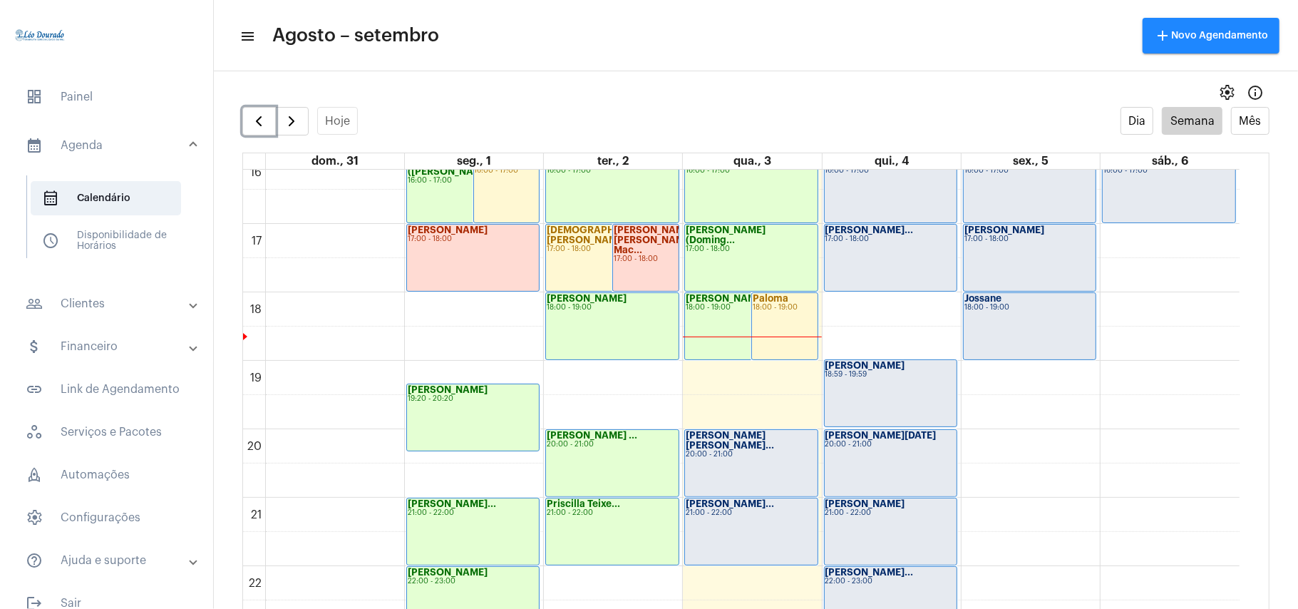
scroll to position [1173, 0]
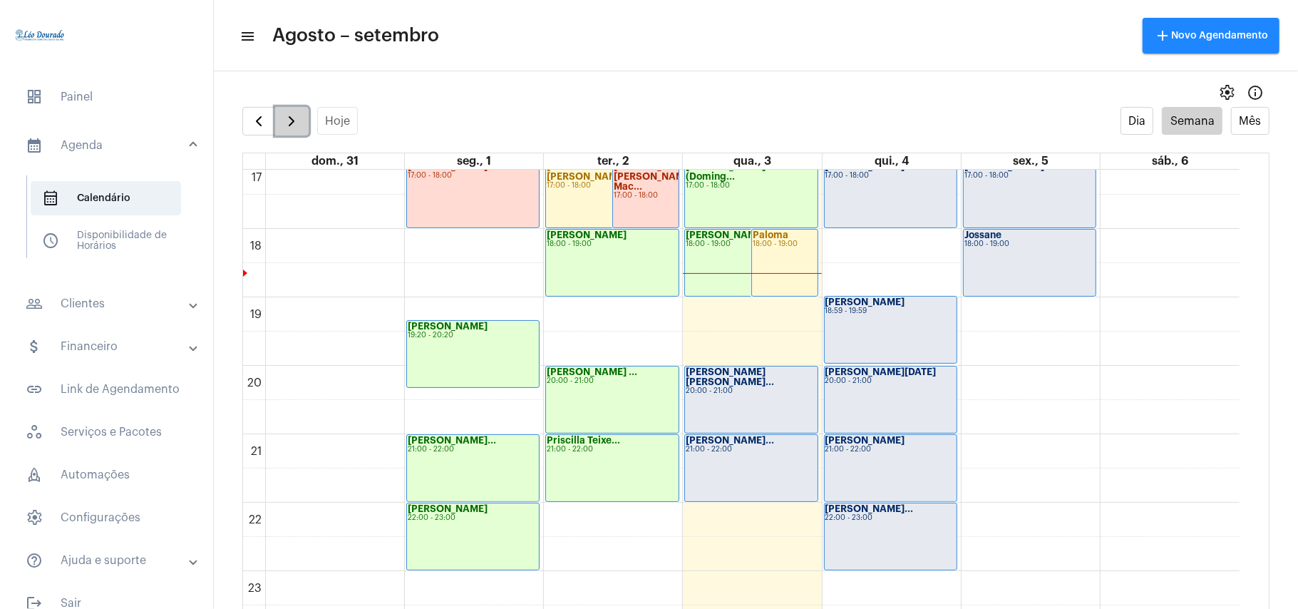
click at [294, 115] on span "button" at bounding box center [291, 121] width 17 height 17
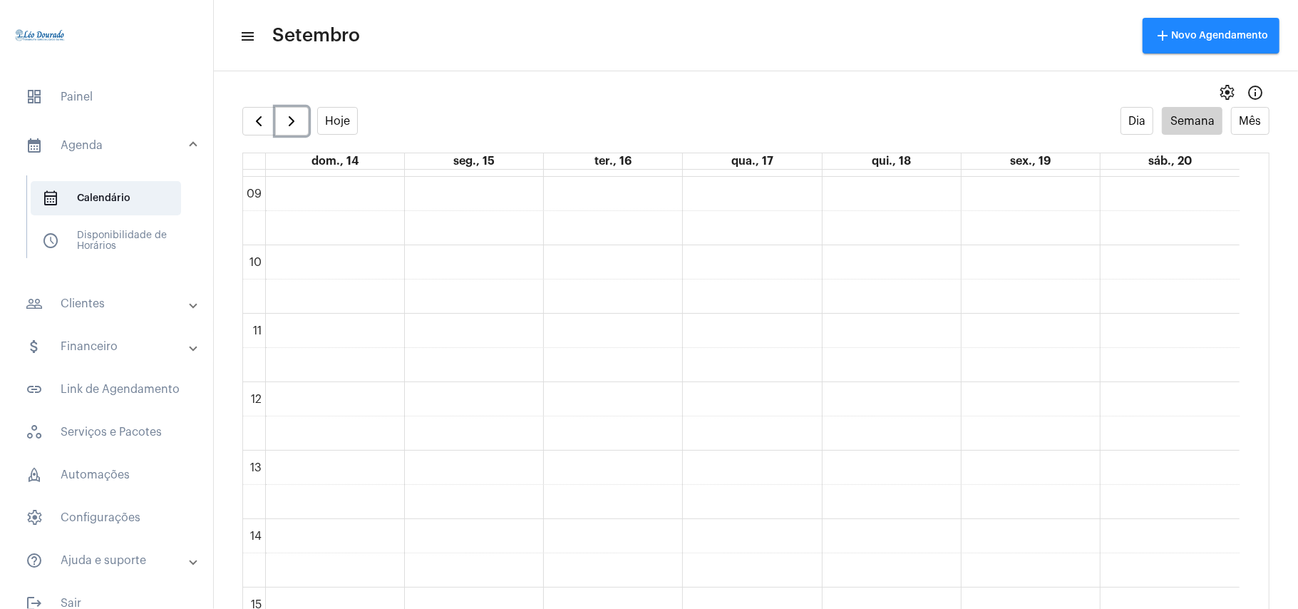
scroll to position [793, 0]
click at [335, 117] on button "Hoje" at bounding box center [337, 121] width 41 height 28
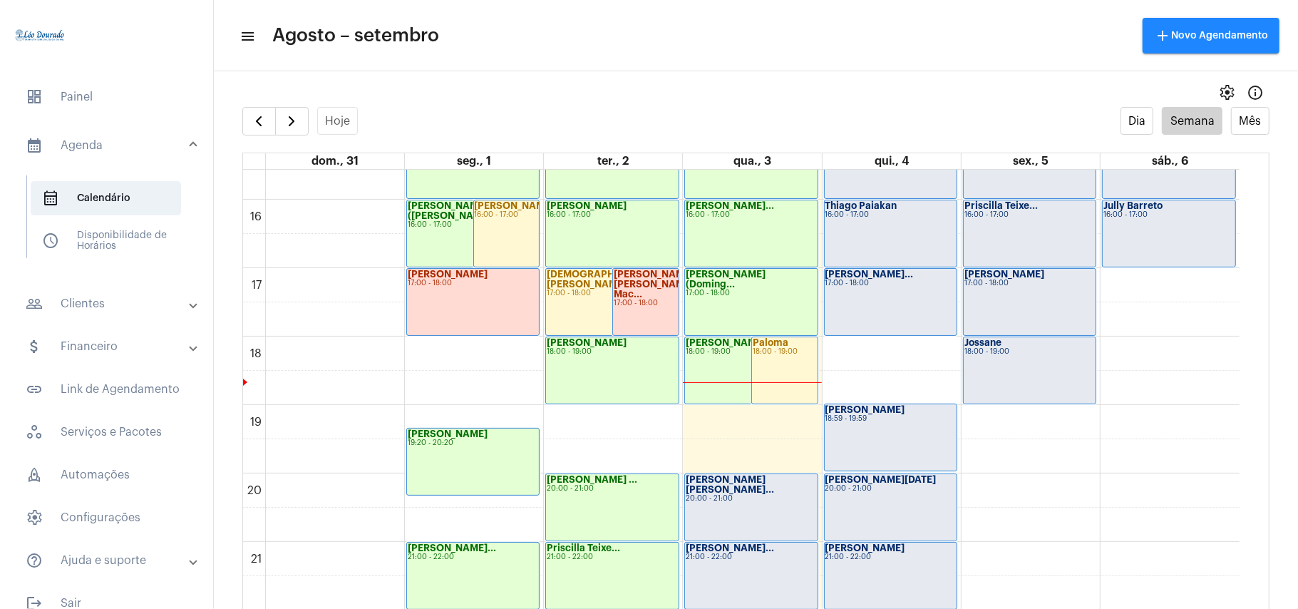
scroll to position [1076, 0]
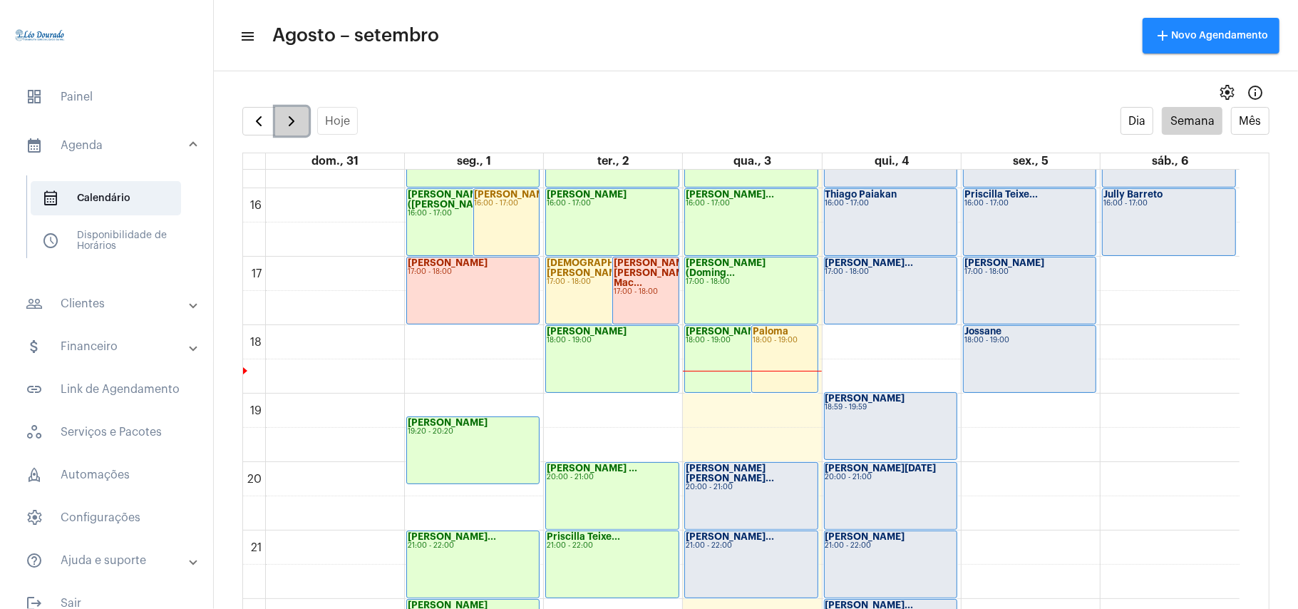
click at [289, 123] on span "button" at bounding box center [291, 121] width 17 height 17
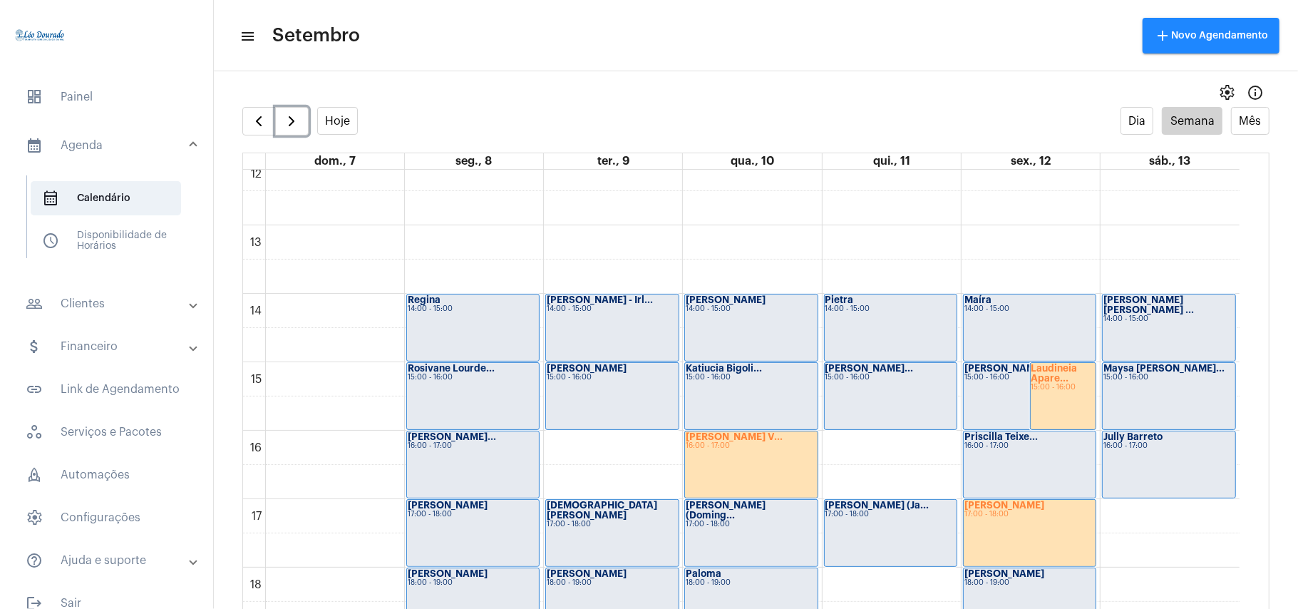
scroll to position [795, 0]
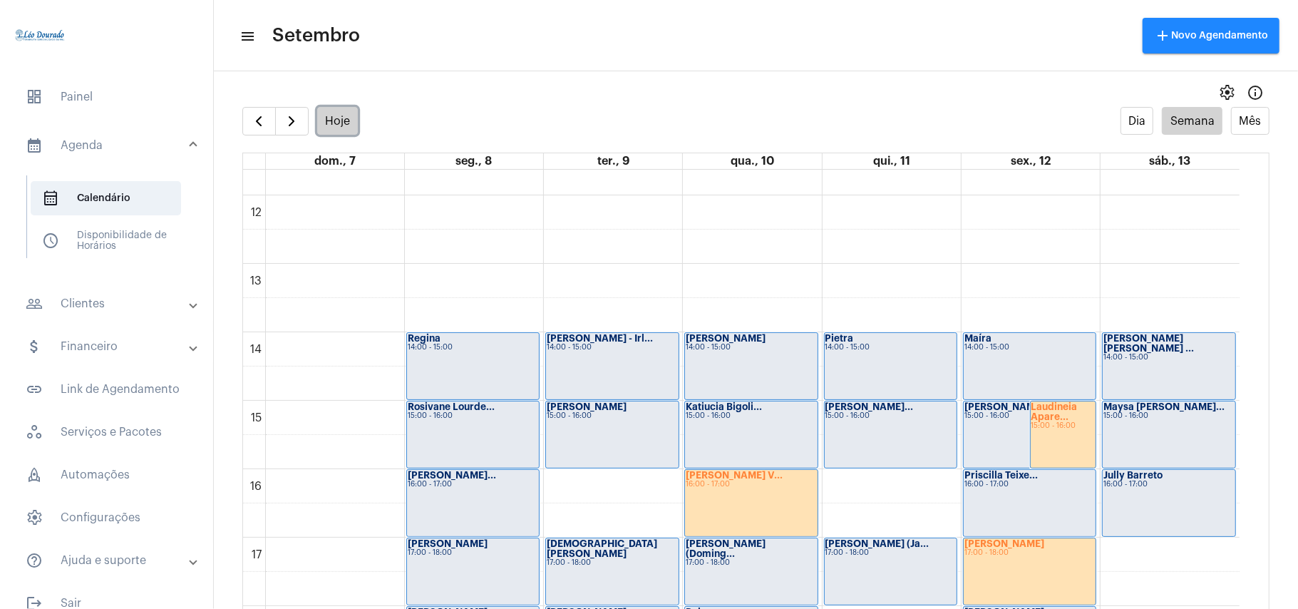
click at [332, 128] on button "Hoje" at bounding box center [337, 121] width 41 height 28
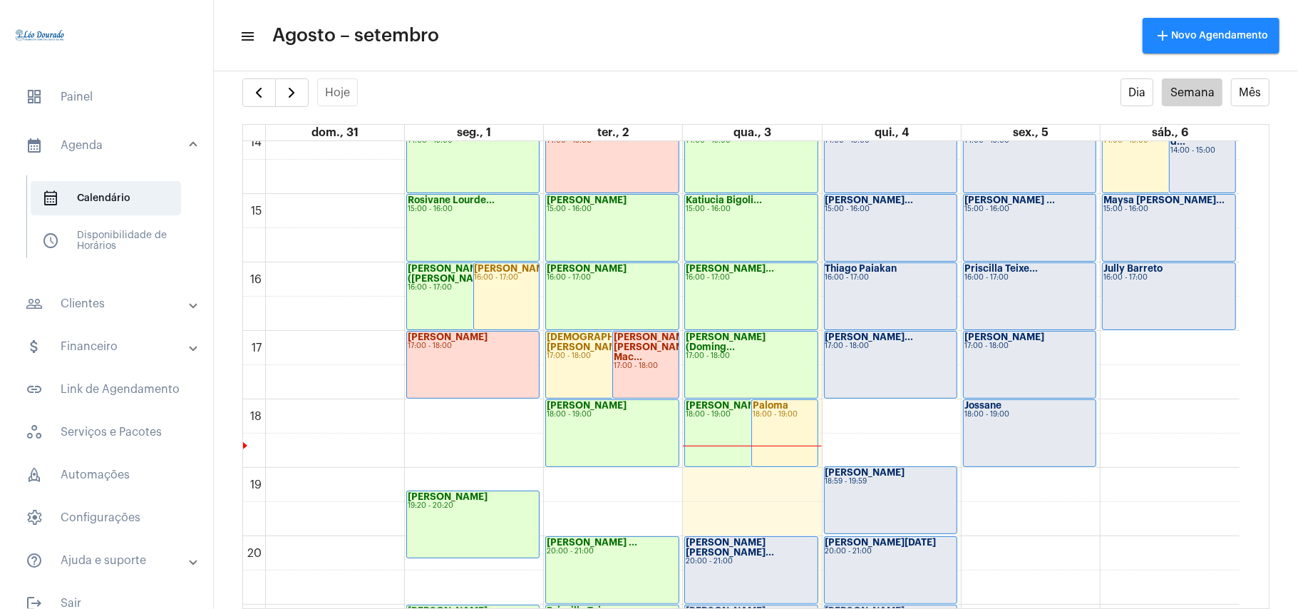
scroll to position [985, 0]
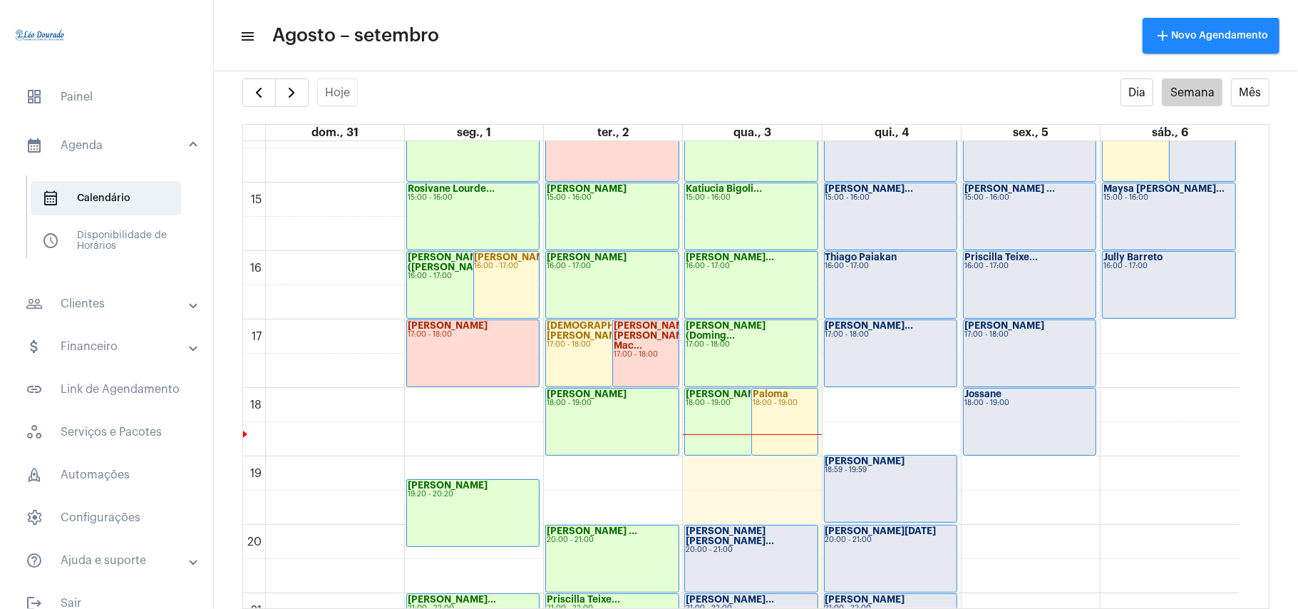
click at [713, 104] on div "Hoje Dia Semana Mês" at bounding box center [755, 92] width 1027 height 29
click at [291, 89] on span "button" at bounding box center [291, 92] width 17 height 17
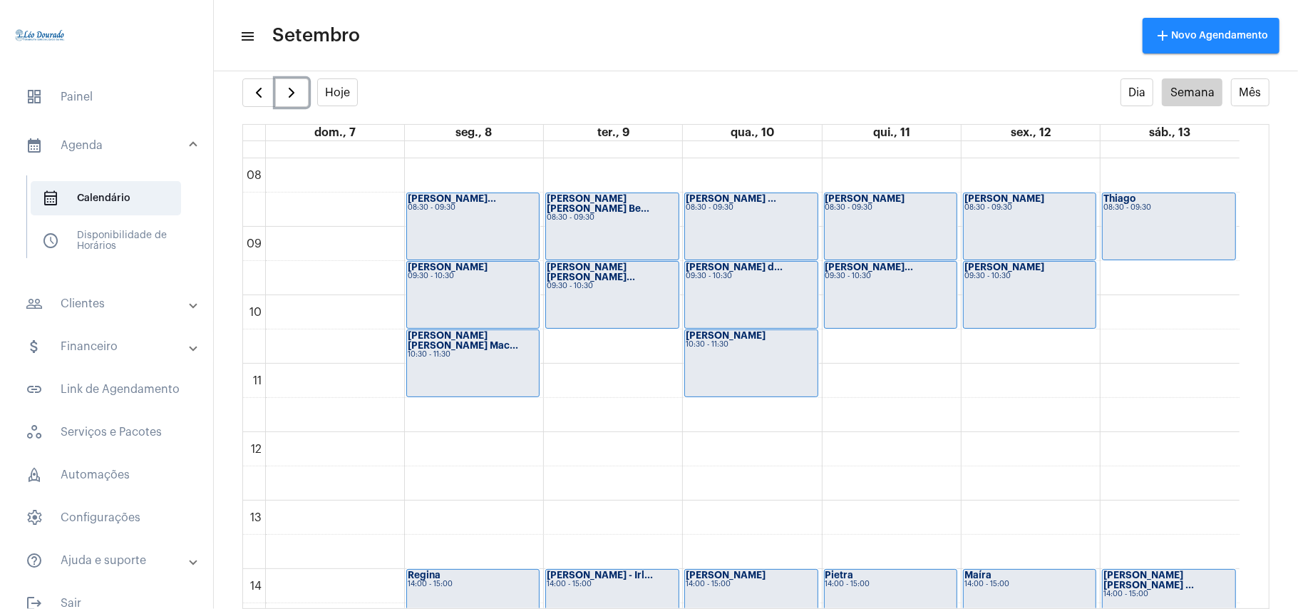
scroll to position [412, 0]
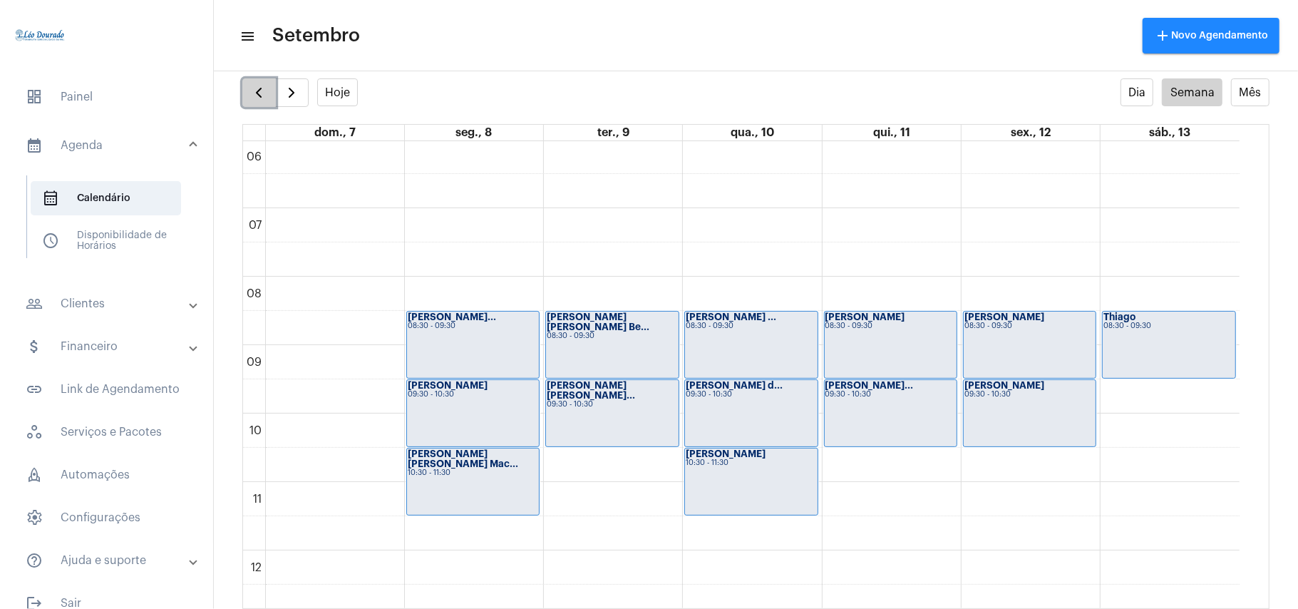
click at [262, 96] on span "button" at bounding box center [258, 92] width 17 height 17
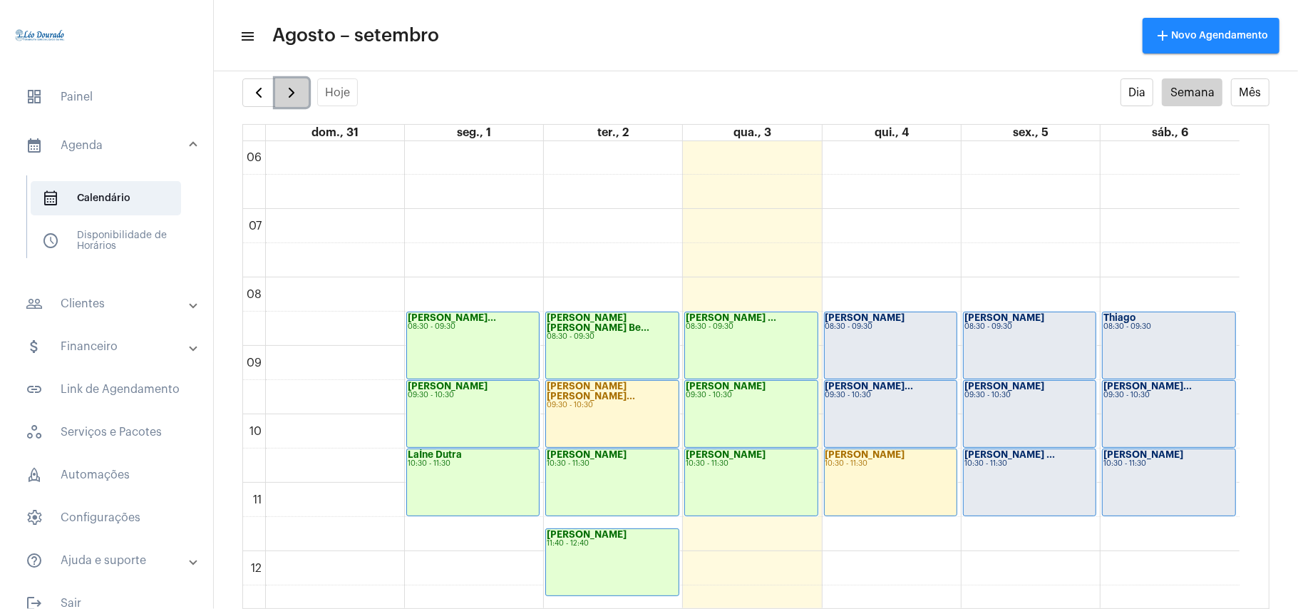
click at [286, 96] on span "button" at bounding box center [291, 92] width 17 height 17
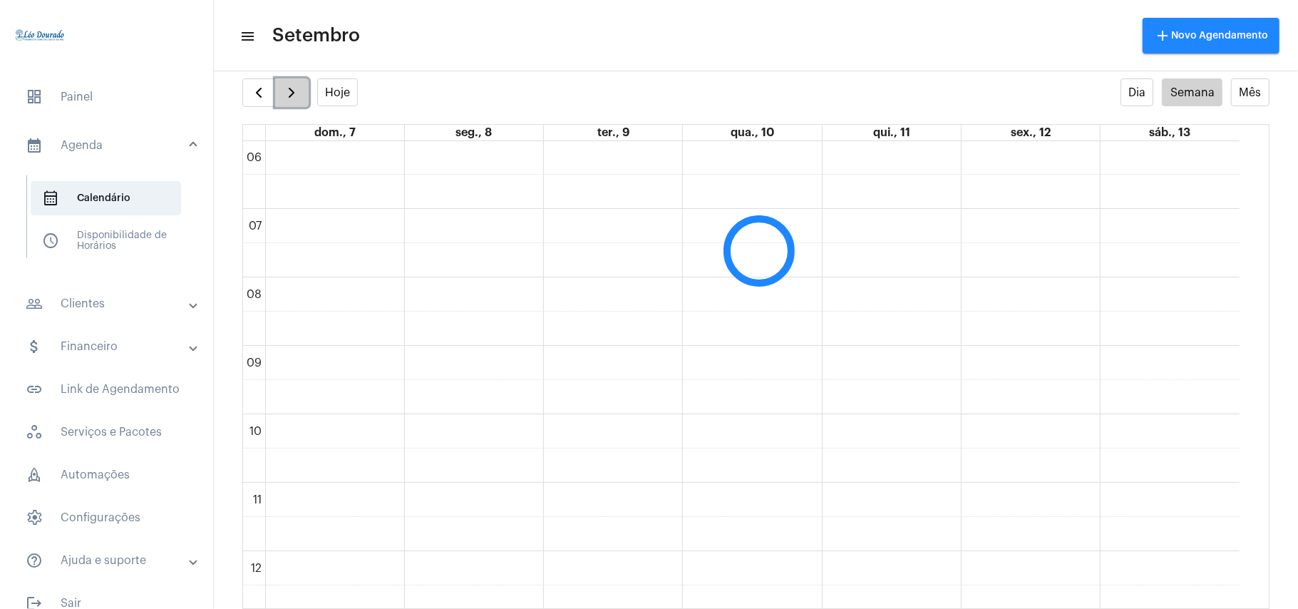
scroll to position [412, 0]
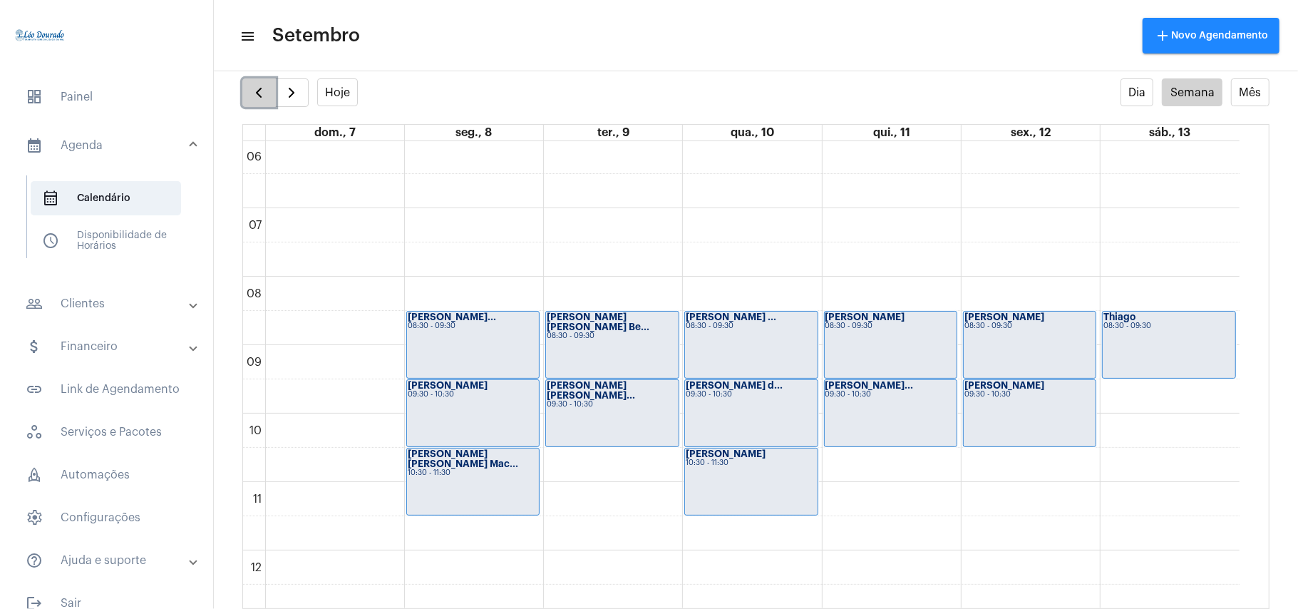
click at [258, 86] on span "button" at bounding box center [258, 92] width 17 height 17
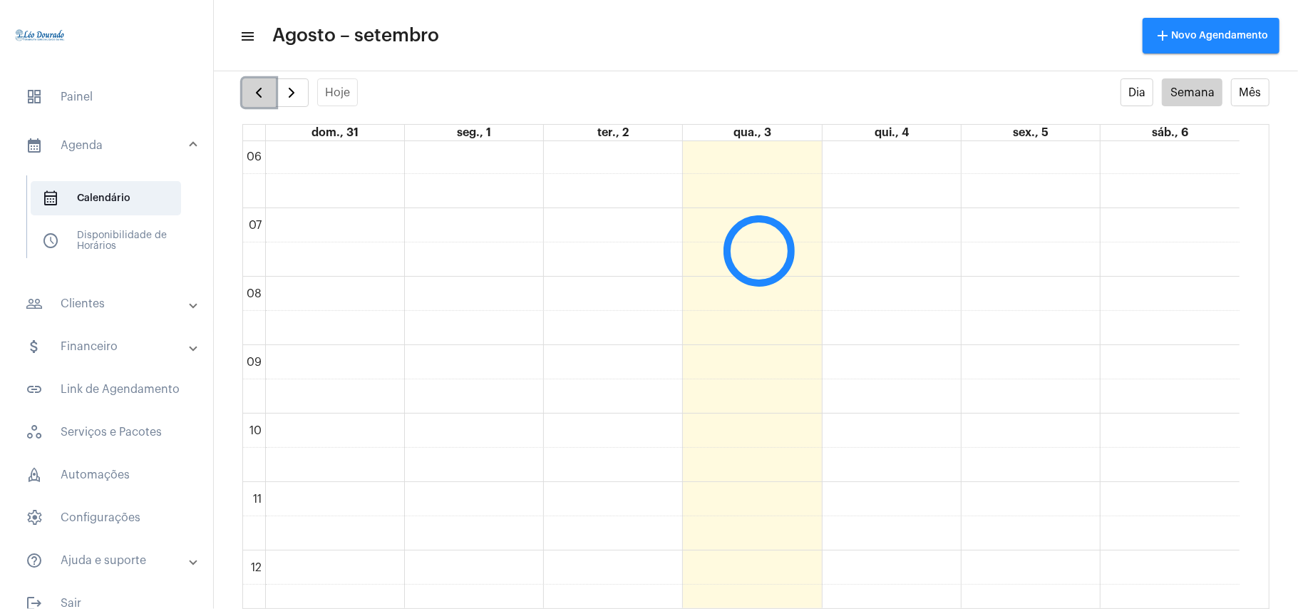
scroll to position [411, 0]
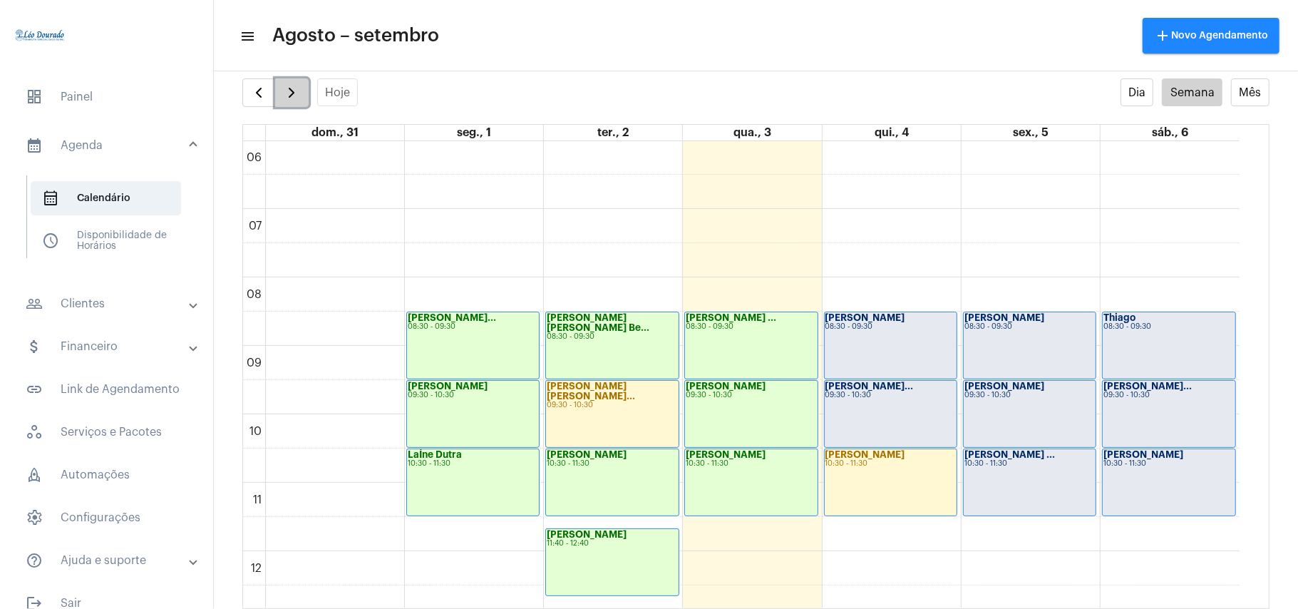
click at [287, 98] on span "button" at bounding box center [291, 92] width 17 height 17
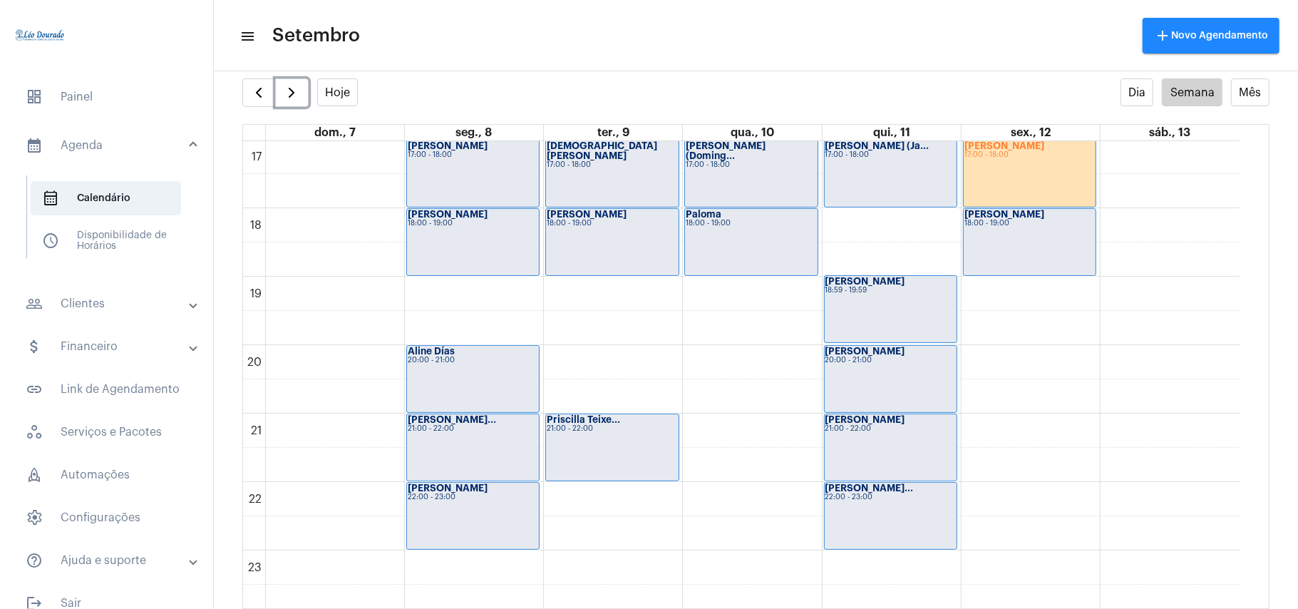
scroll to position [1173, 0]
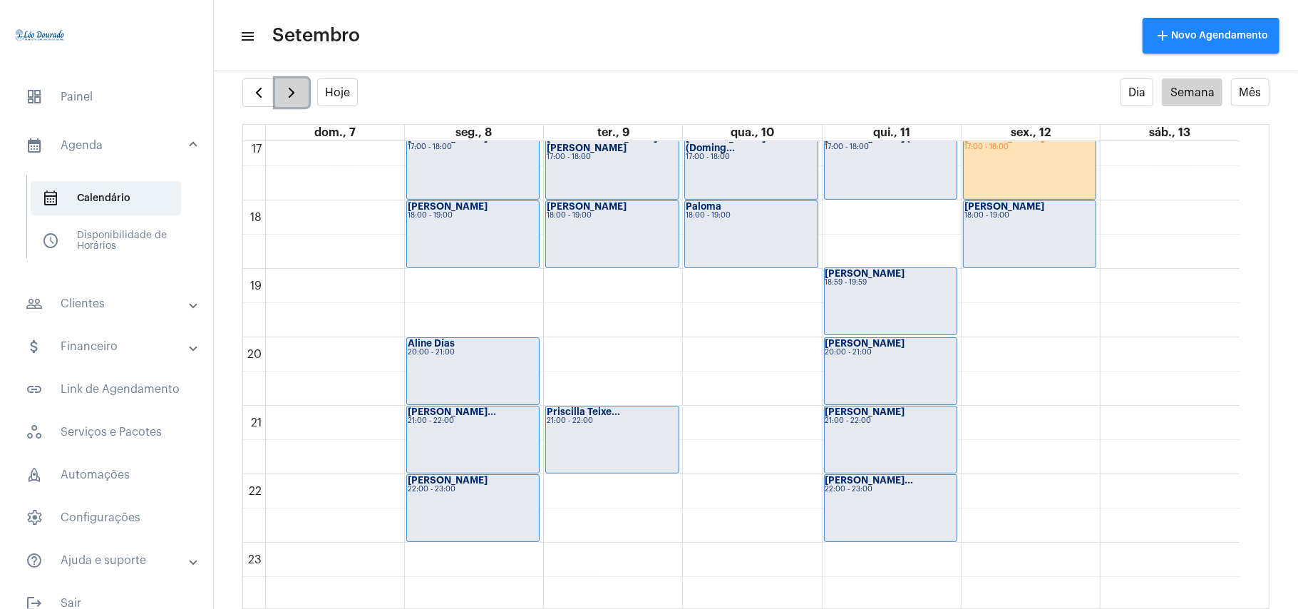
click at [292, 101] on span "button" at bounding box center [291, 92] width 17 height 17
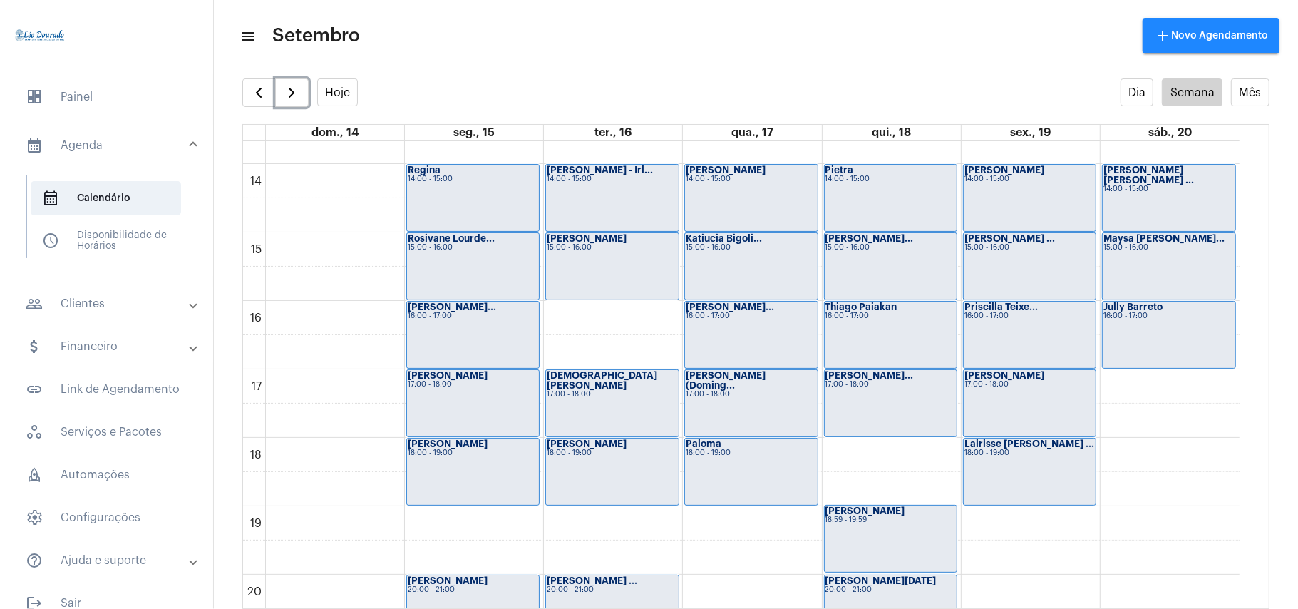
scroll to position [890, 0]
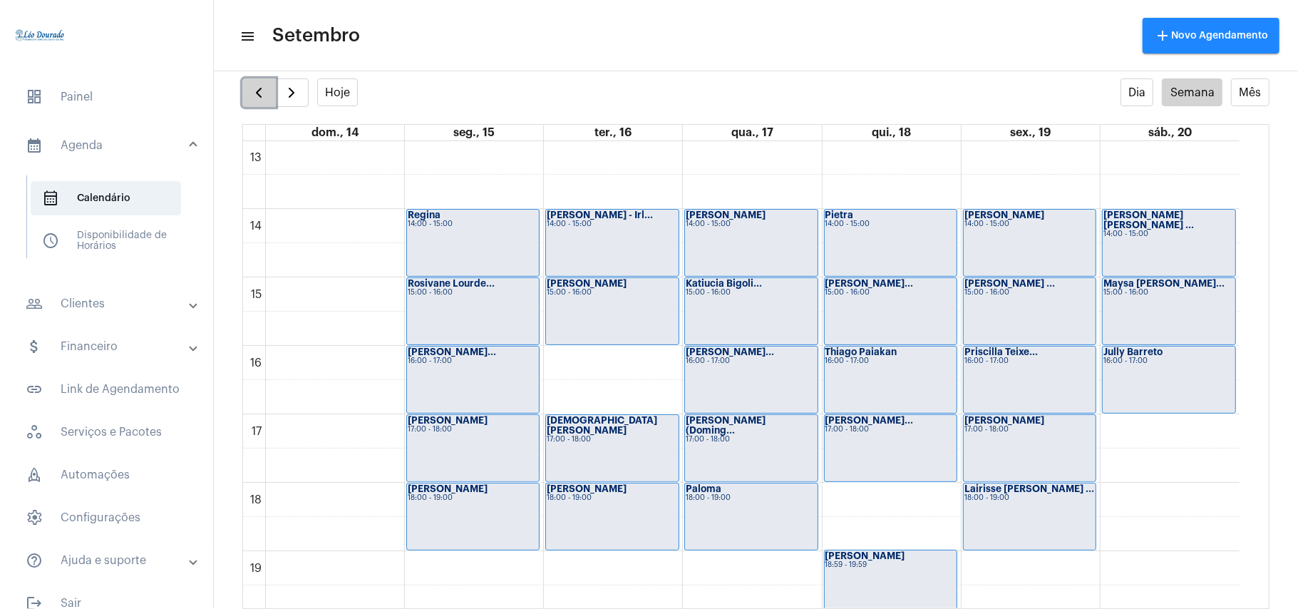
click at [245, 94] on button "button" at bounding box center [259, 92] width 34 height 29
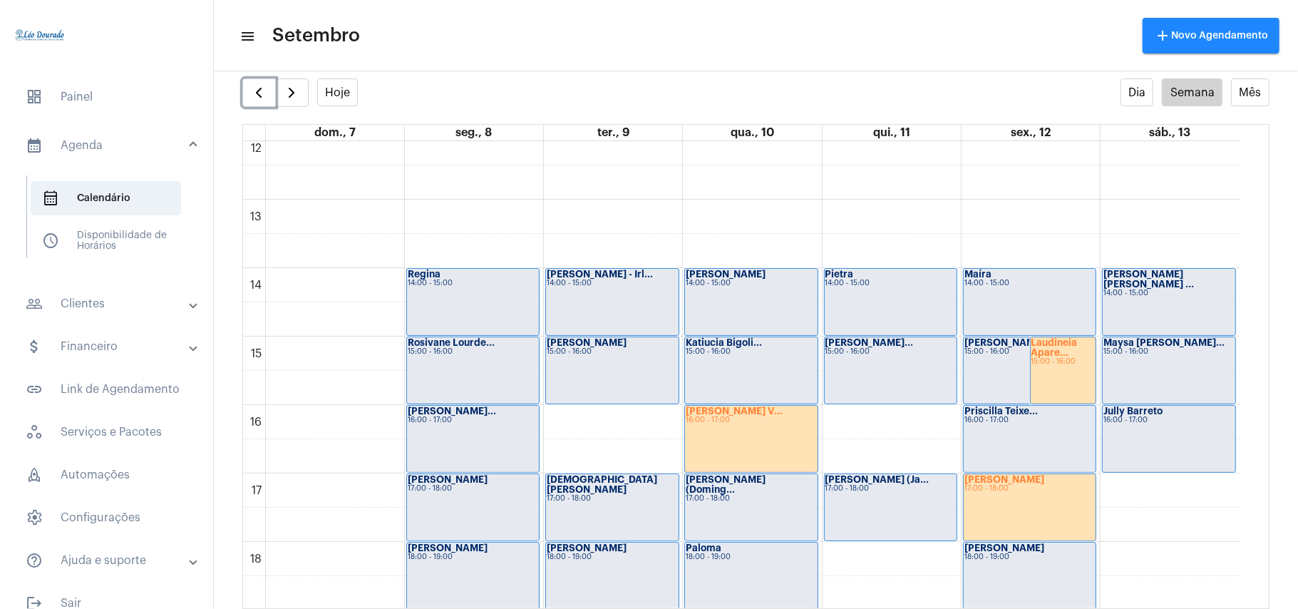
scroll to position [887, 0]
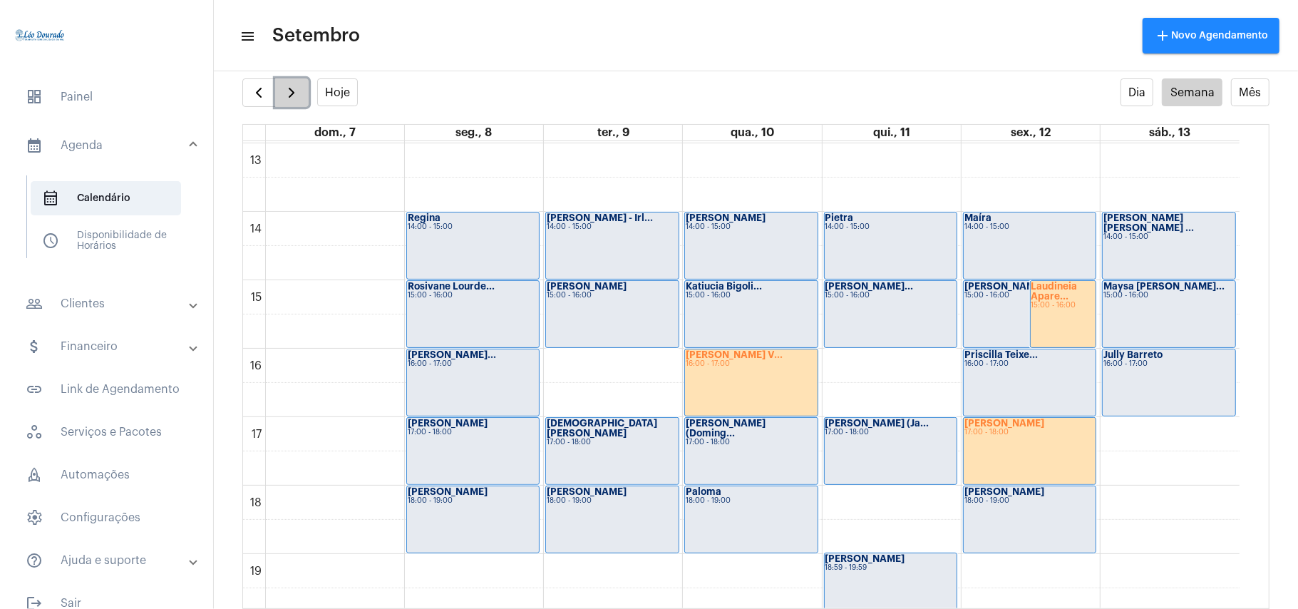
click at [294, 95] on span "button" at bounding box center [291, 92] width 17 height 17
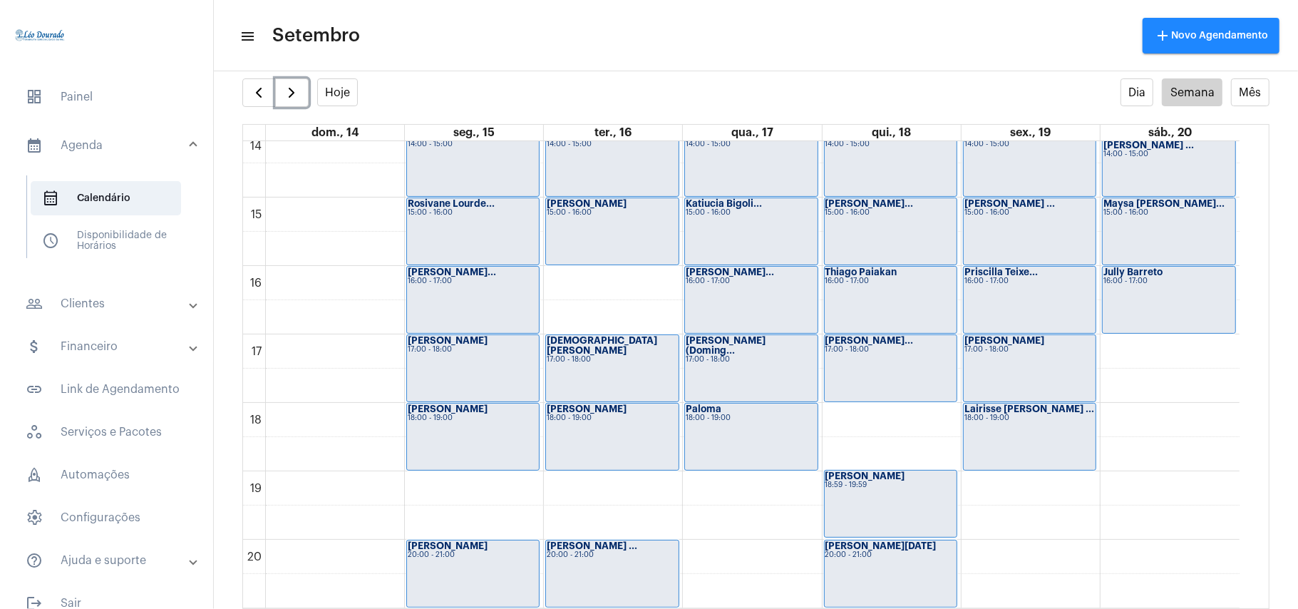
scroll to position [982, 0]
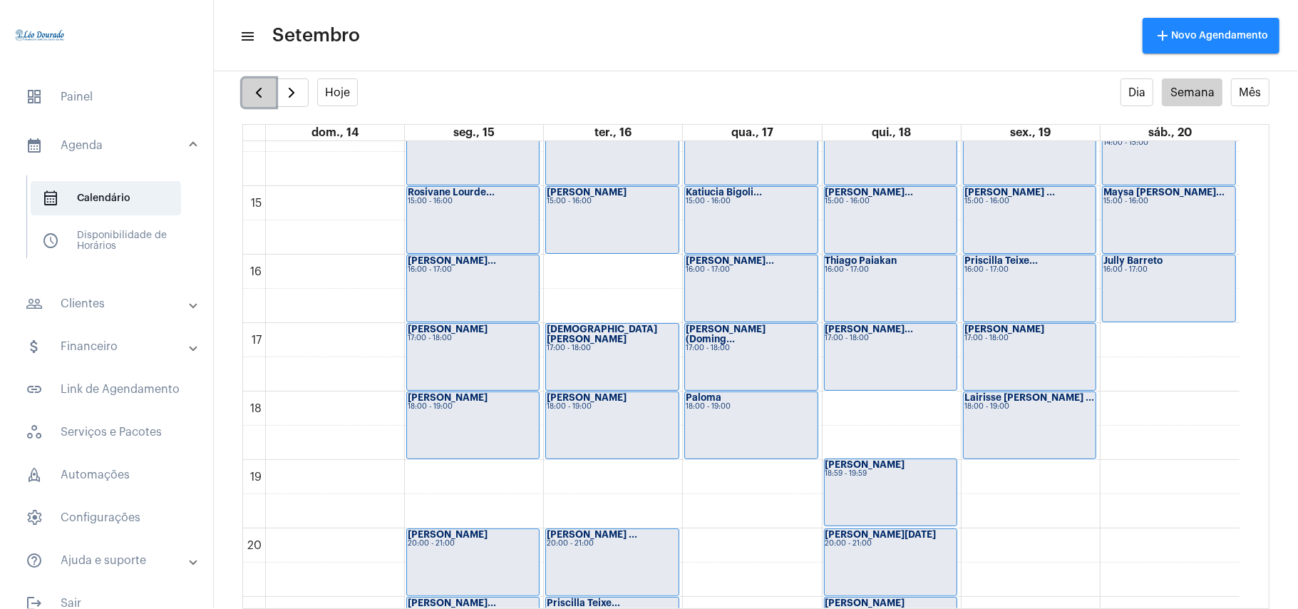
click at [255, 89] on span "button" at bounding box center [258, 92] width 17 height 17
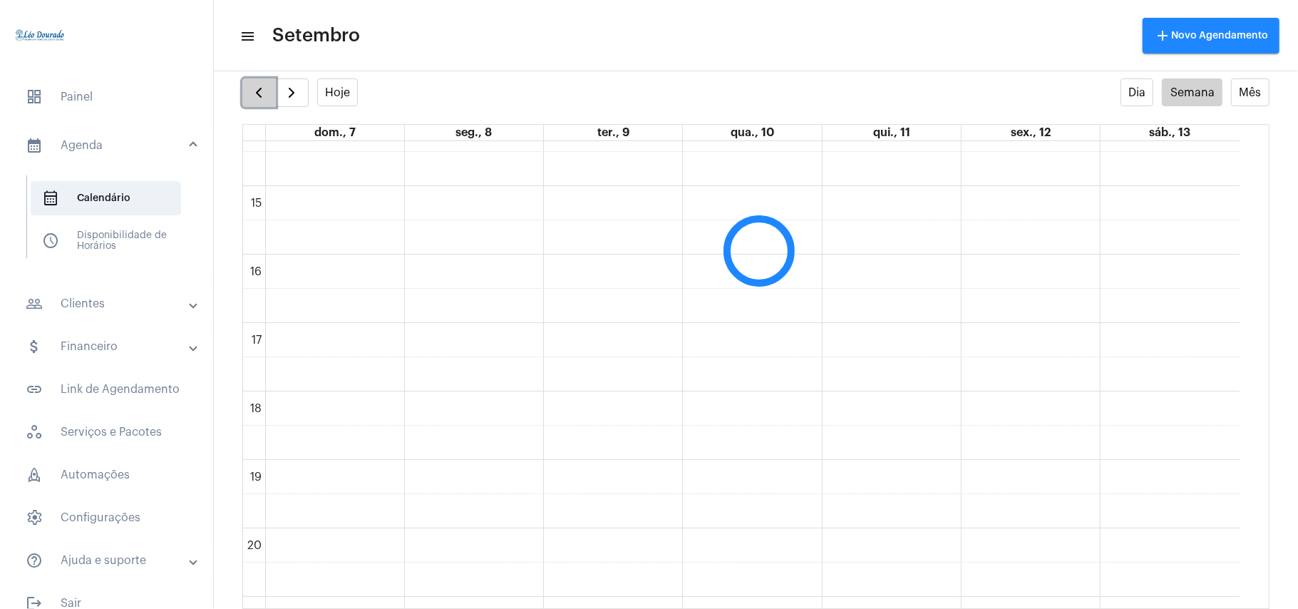
scroll to position [412, 0]
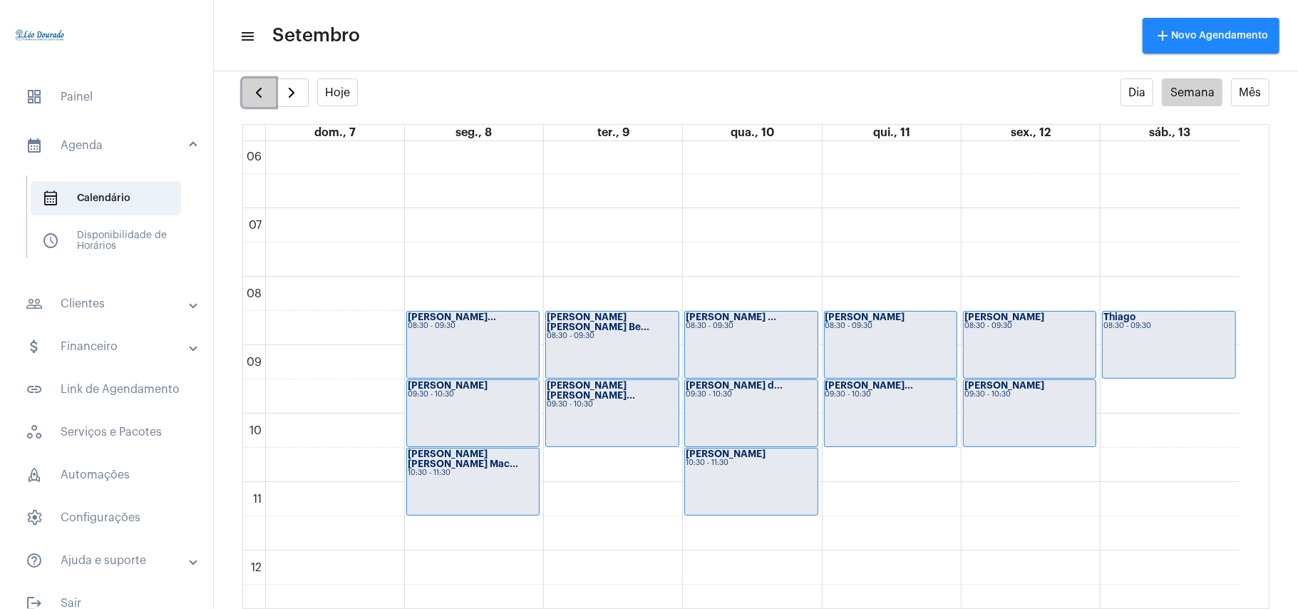
click at [255, 89] on span "button" at bounding box center [258, 92] width 17 height 17
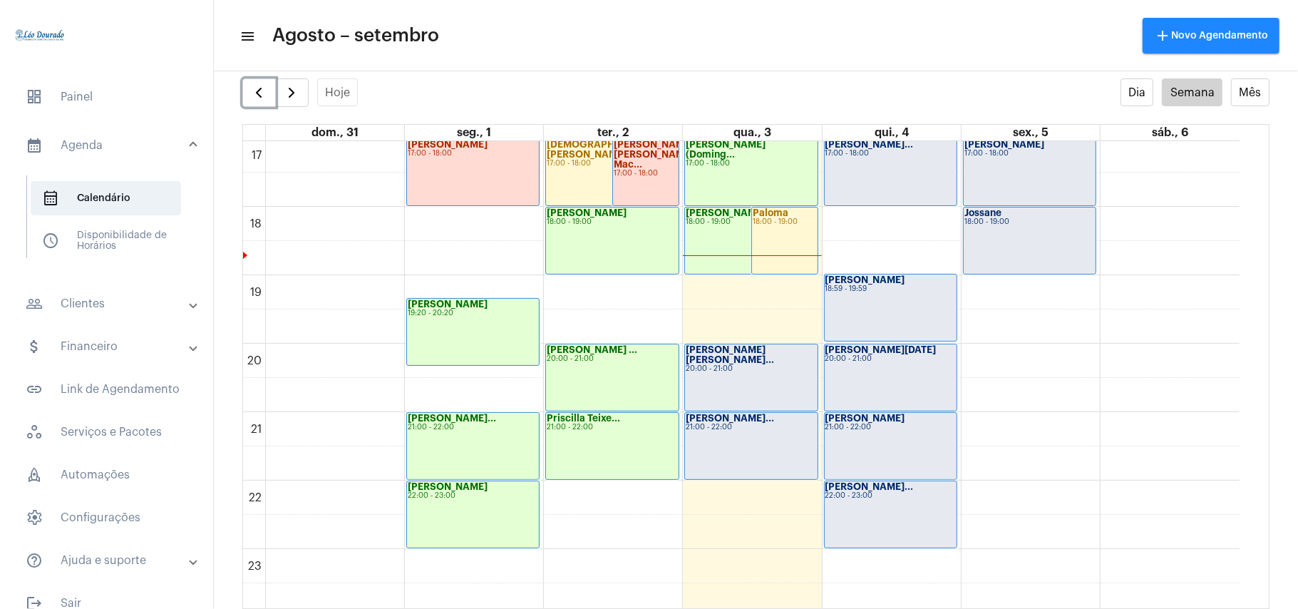
scroll to position [1175, 0]
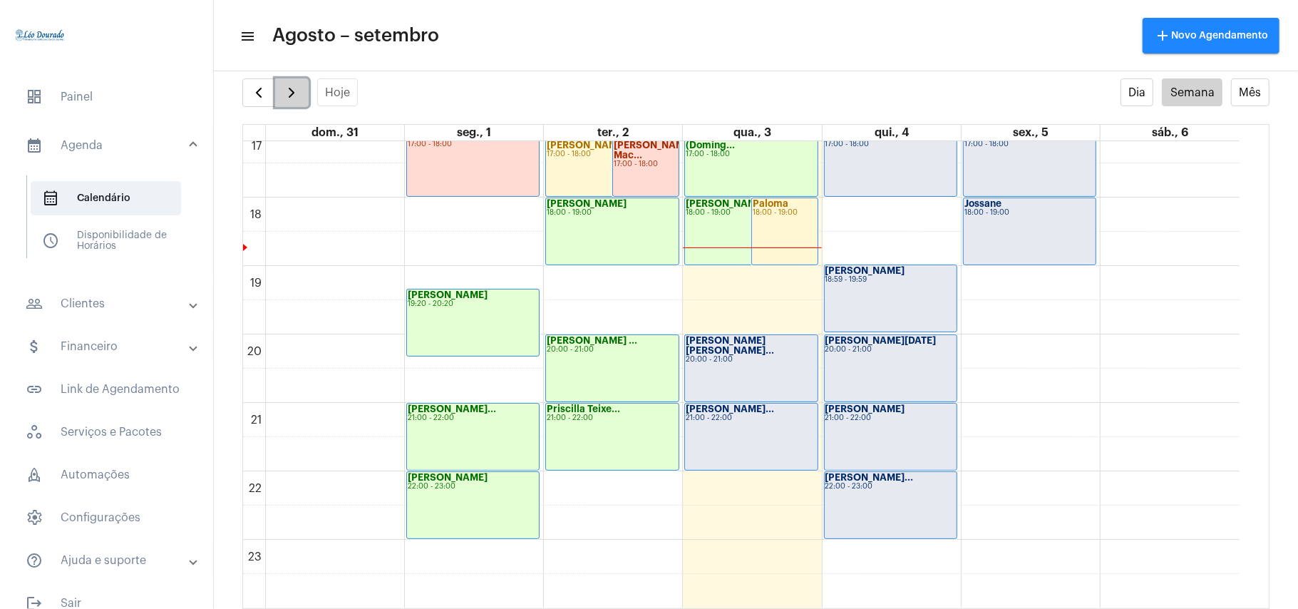
click at [294, 98] on span "button" at bounding box center [291, 92] width 17 height 17
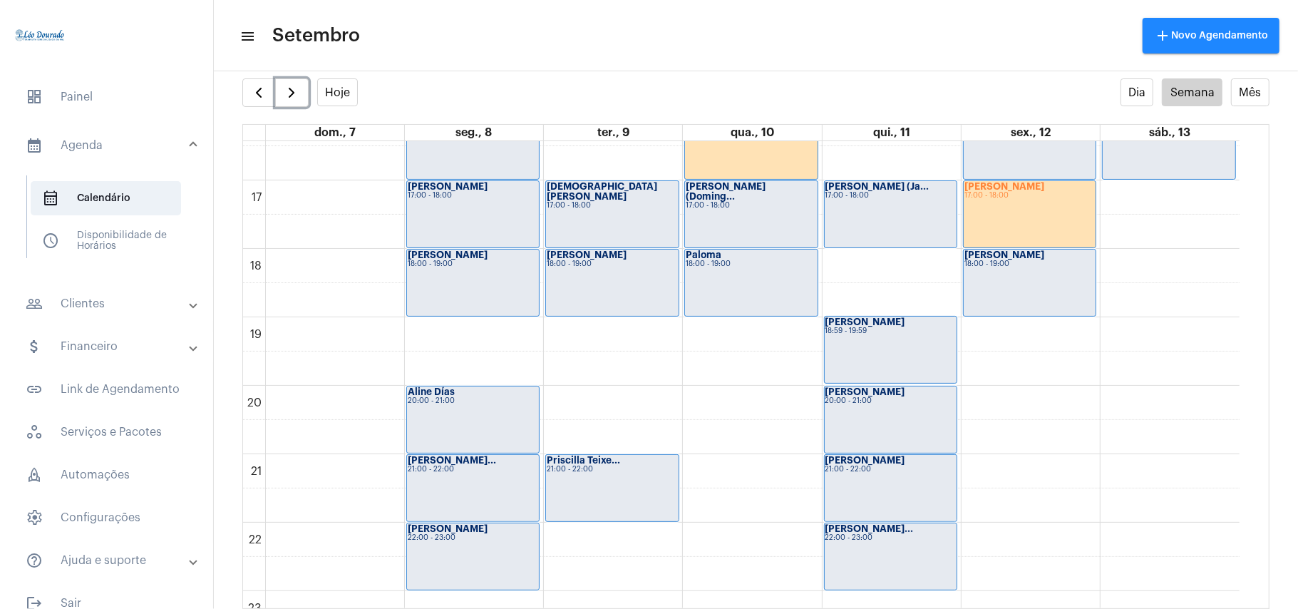
scroll to position [1173, 0]
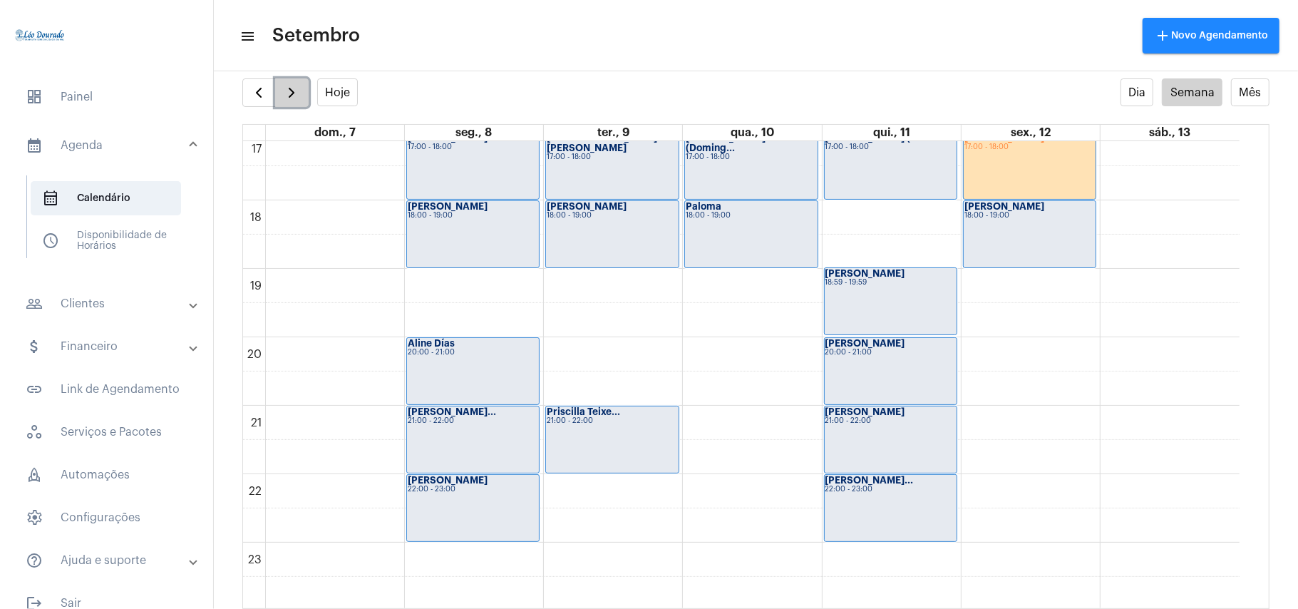
click at [299, 94] on span "button" at bounding box center [291, 92] width 17 height 17
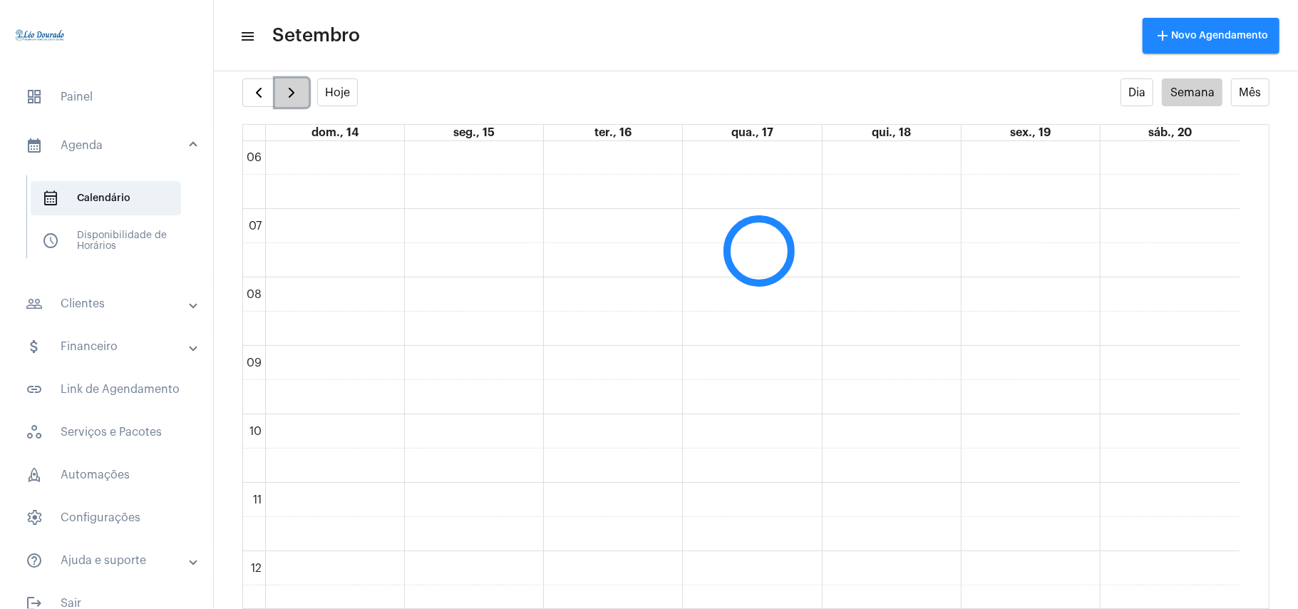
click at [299, 94] on span "button" at bounding box center [291, 92] width 17 height 17
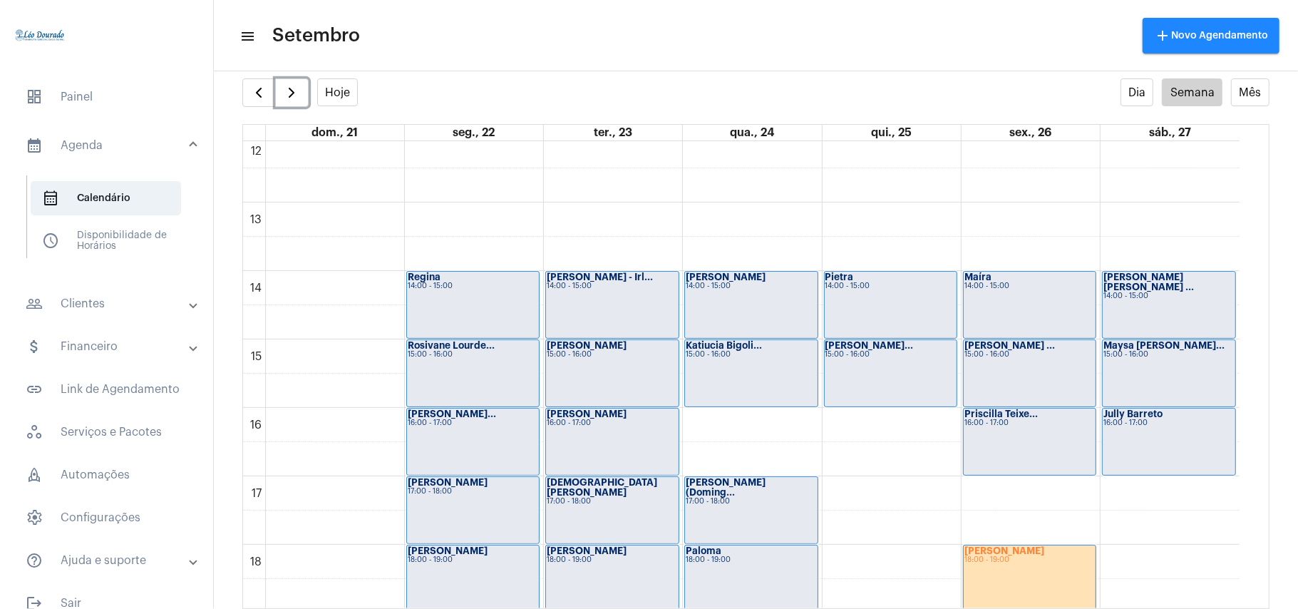
scroll to position [887, 0]
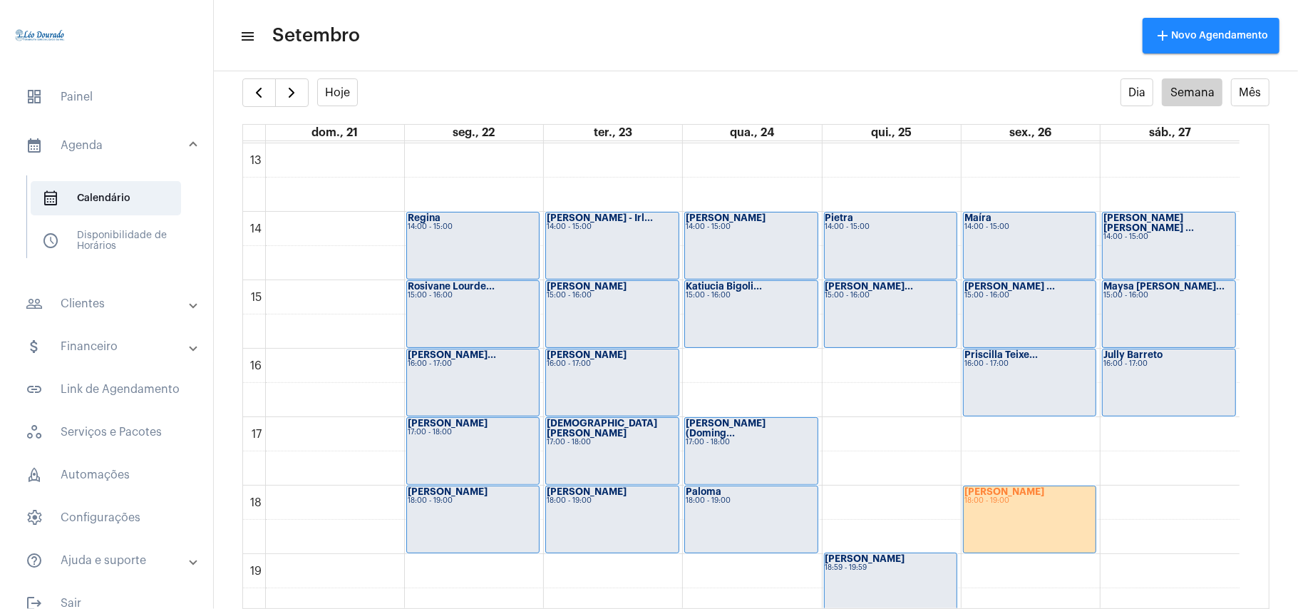
click at [108, 295] on mat-panel-title "people_outline Clientes" at bounding box center [108, 303] width 165 height 17
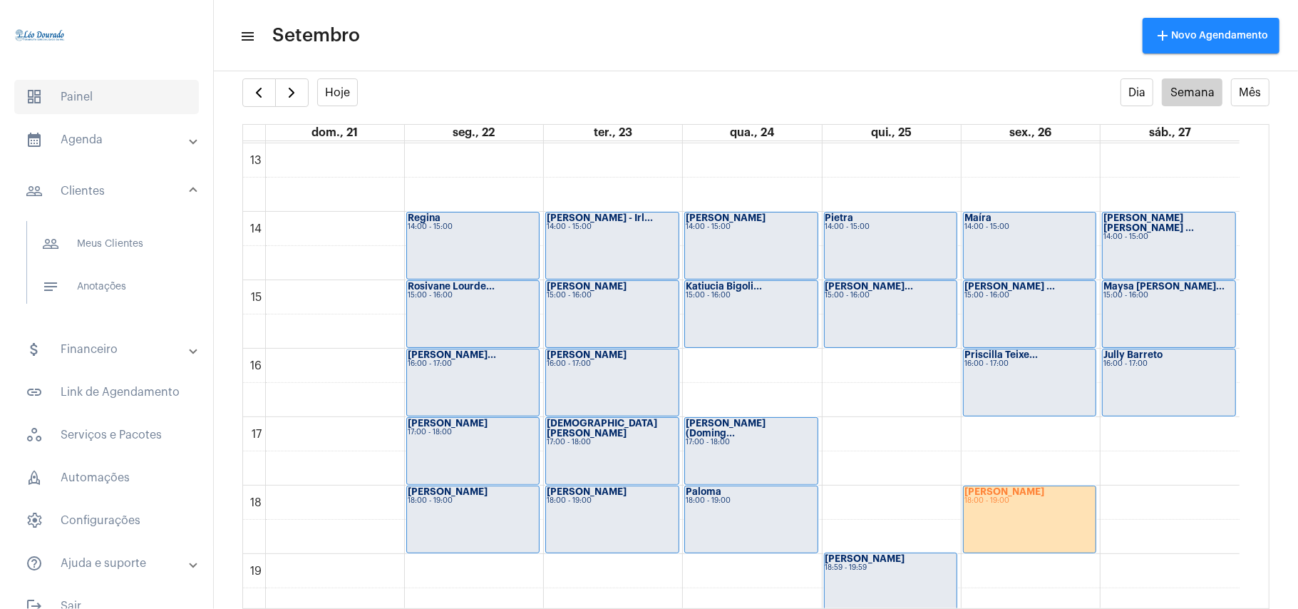
click at [94, 98] on span "dashboard Painel" at bounding box center [106, 97] width 185 height 34
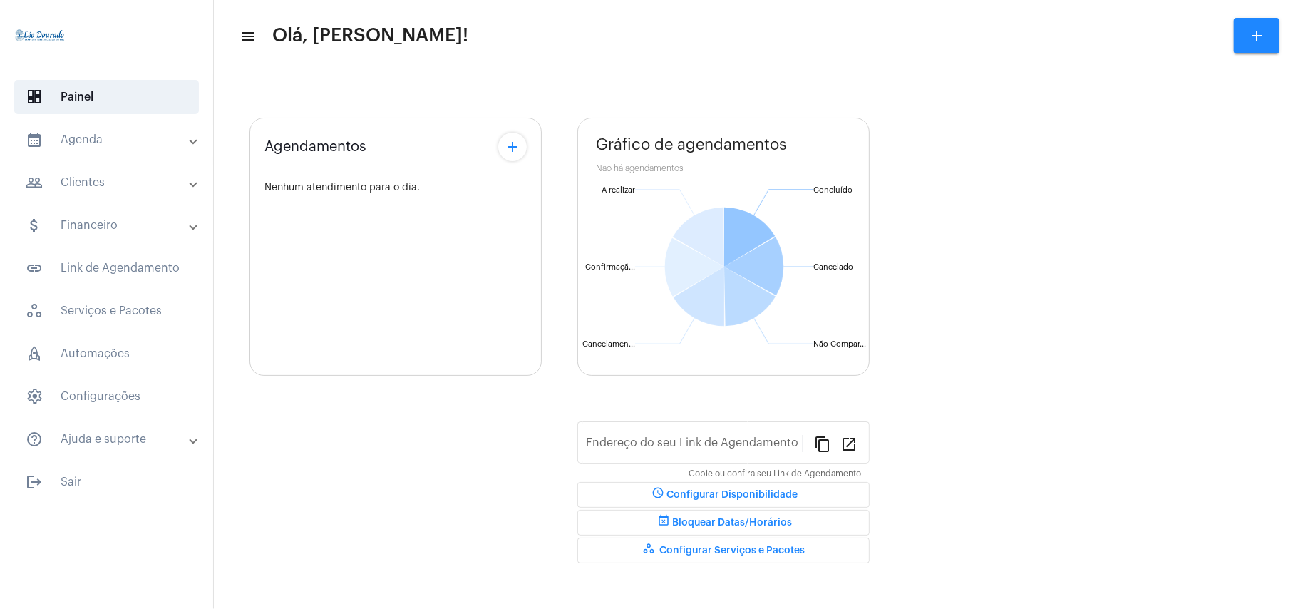
type input "[URL][DOMAIN_NAME][PERSON_NAME]"
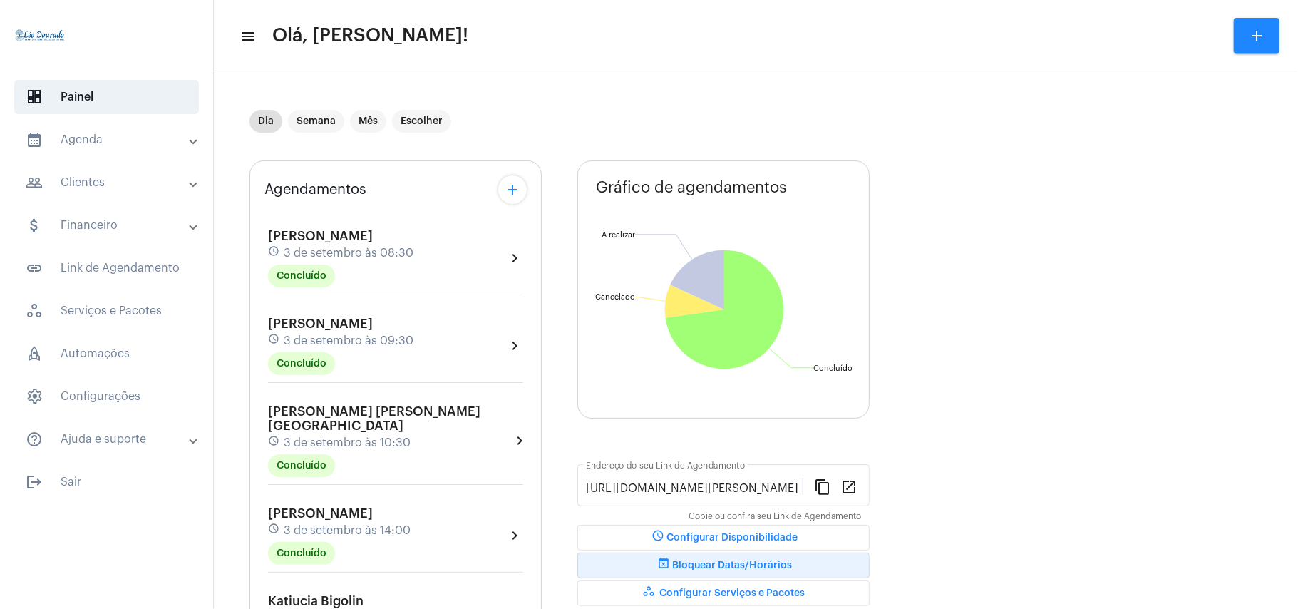
click at [706, 569] on span "event_busy Bloquear Datas/Horários" at bounding box center [723, 565] width 137 height 10
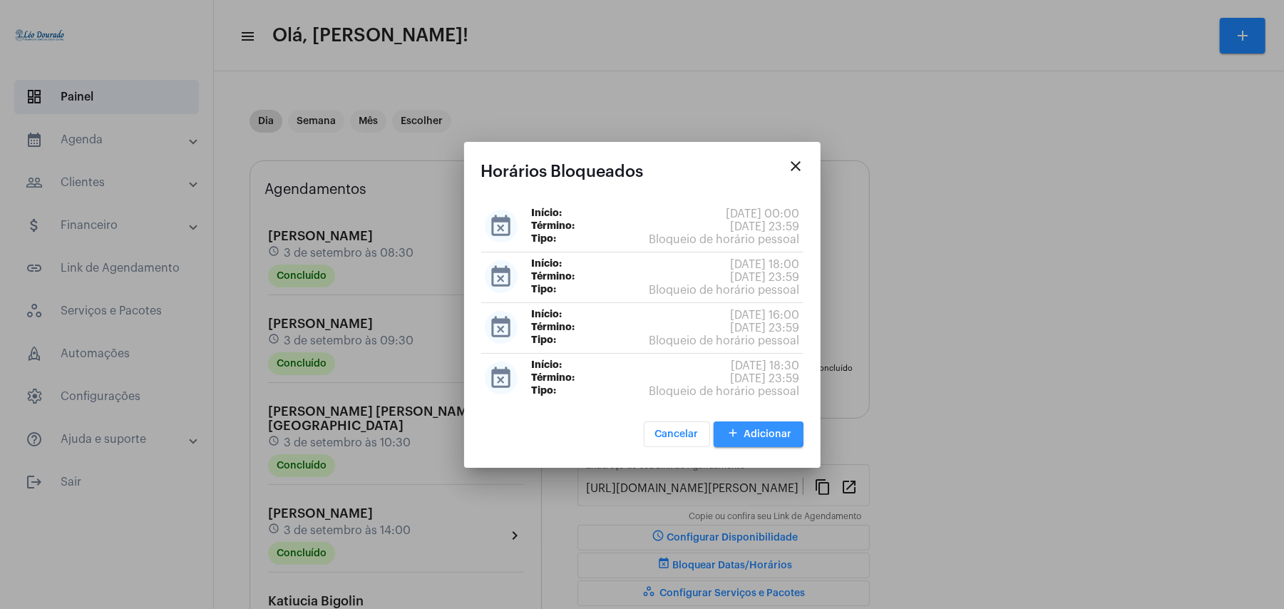
click at [745, 434] on span "add Adicionar" at bounding box center [758, 434] width 67 height 10
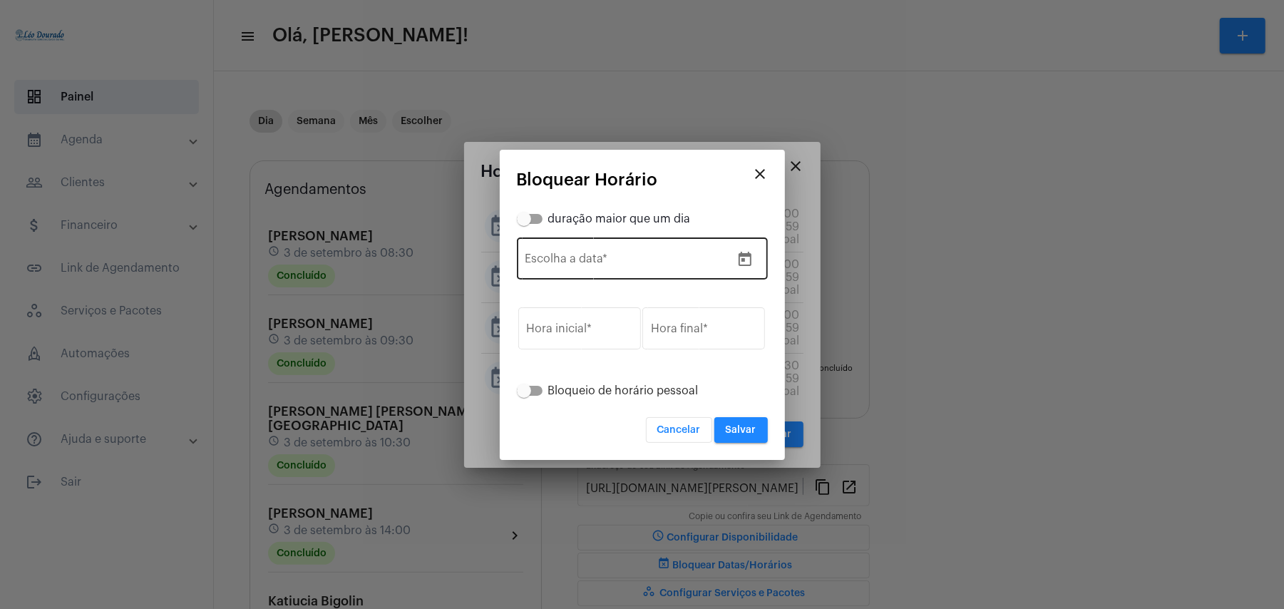
click at [589, 249] on div "Escolha a data *" at bounding box center [627, 257] width 205 height 45
click at [747, 257] on icon "Open calendar" at bounding box center [744, 259] width 17 height 17
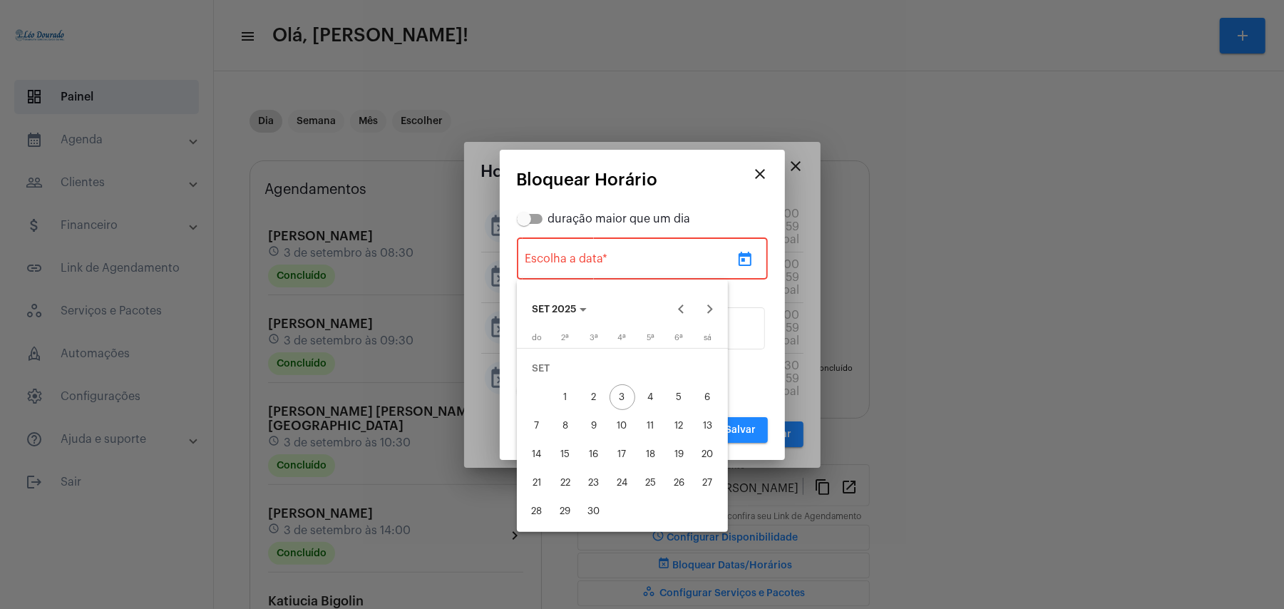
click at [704, 486] on div "27" at bounding box center [708, 483] width 26 height 26
type input "[DATE]"
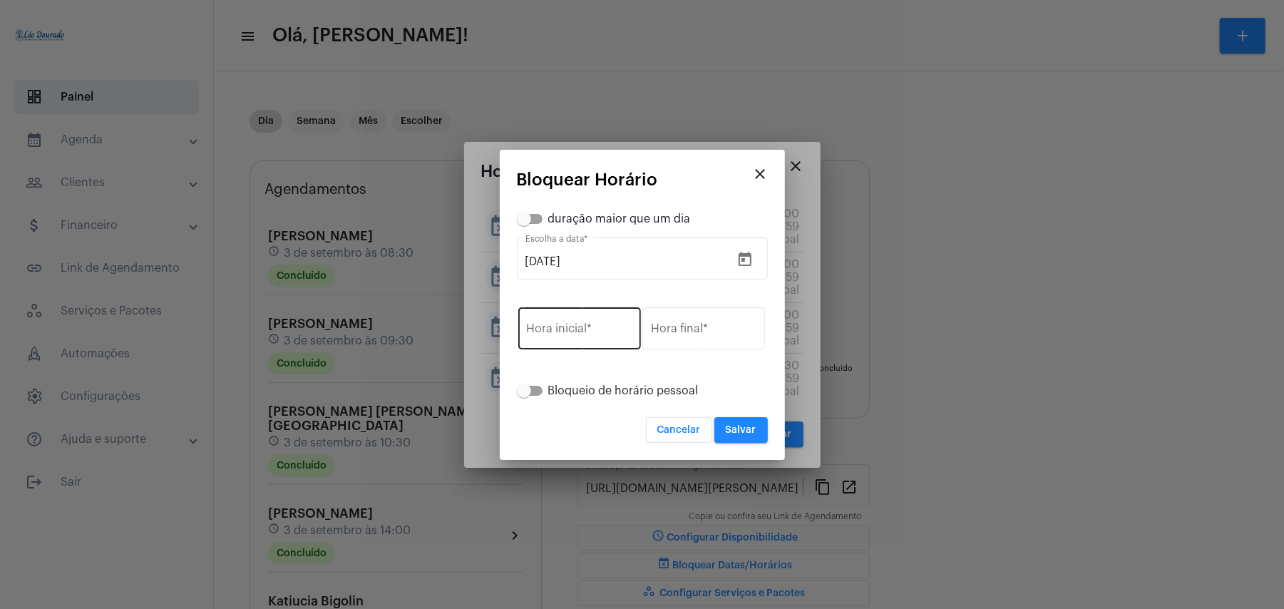
click at [577, 324] on div "Hora inicial *" at bounding box center [579, 326] width 105 height 45
type input "12:00"
click at [696, 335] on input "Hora final *" at bounding box center [703, 331] width 105 height 13
type input "23:59"
click at [736, 429] on span "Salvar" at bounding box center [741, 430] width 31 height 10
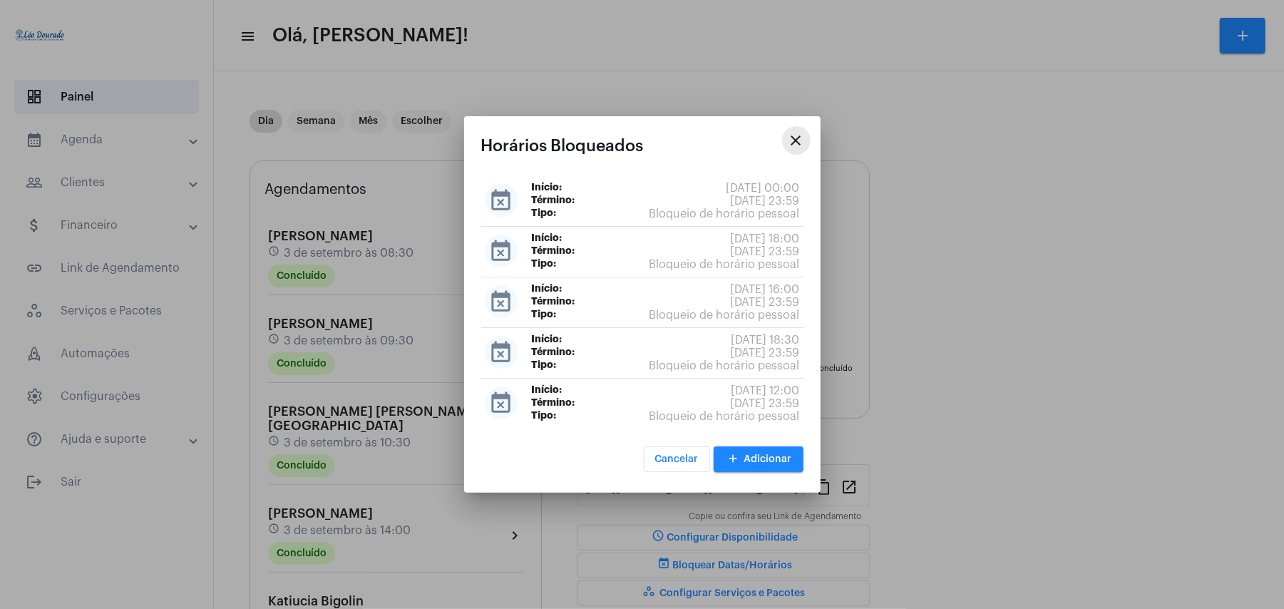
click at [793, 140] on mat-icon "close" at bounding box center [796, 140] width 17 height 17
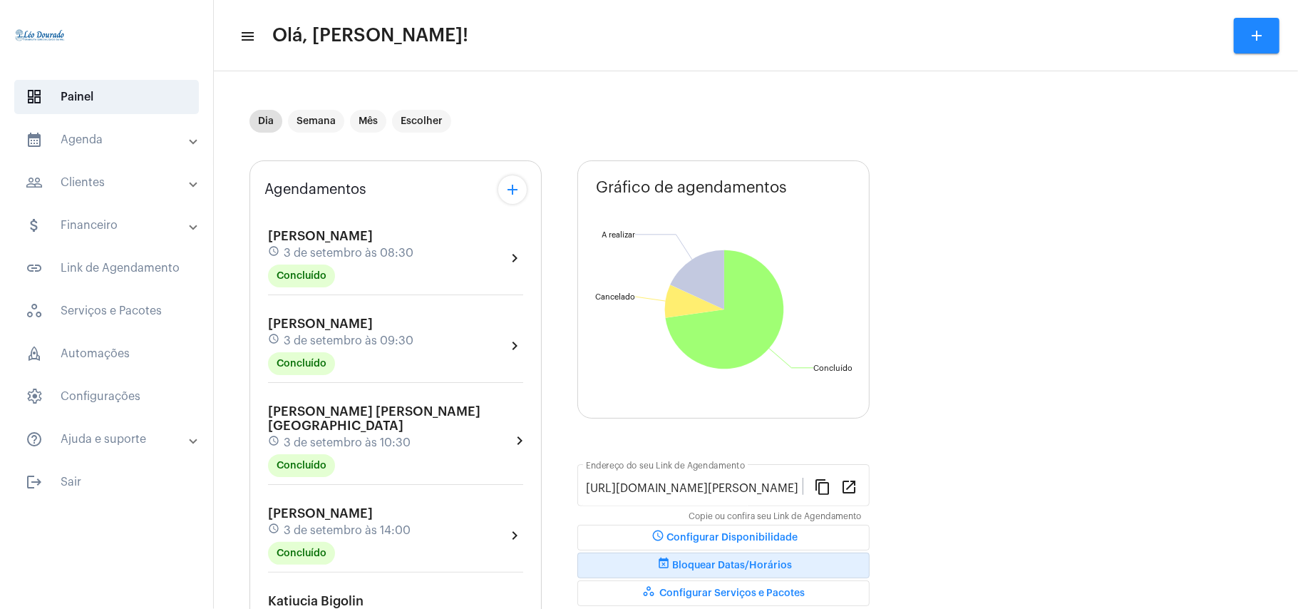
click at [98, 134] on mat-panel-title "calendar_month_outlined Agenda" at bounding box center [108, 139] width 165 height 17
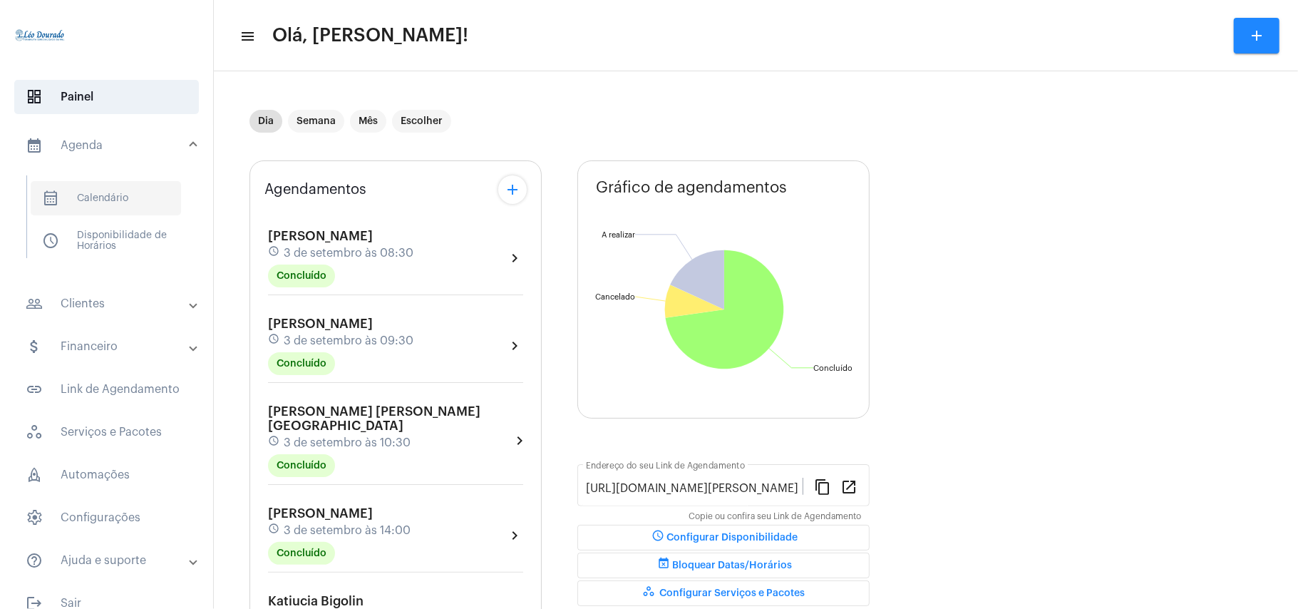
click at [113, 192] on span "calendar_month_outlined Calendário" at bounding box center [106, 198] width 150 height 34
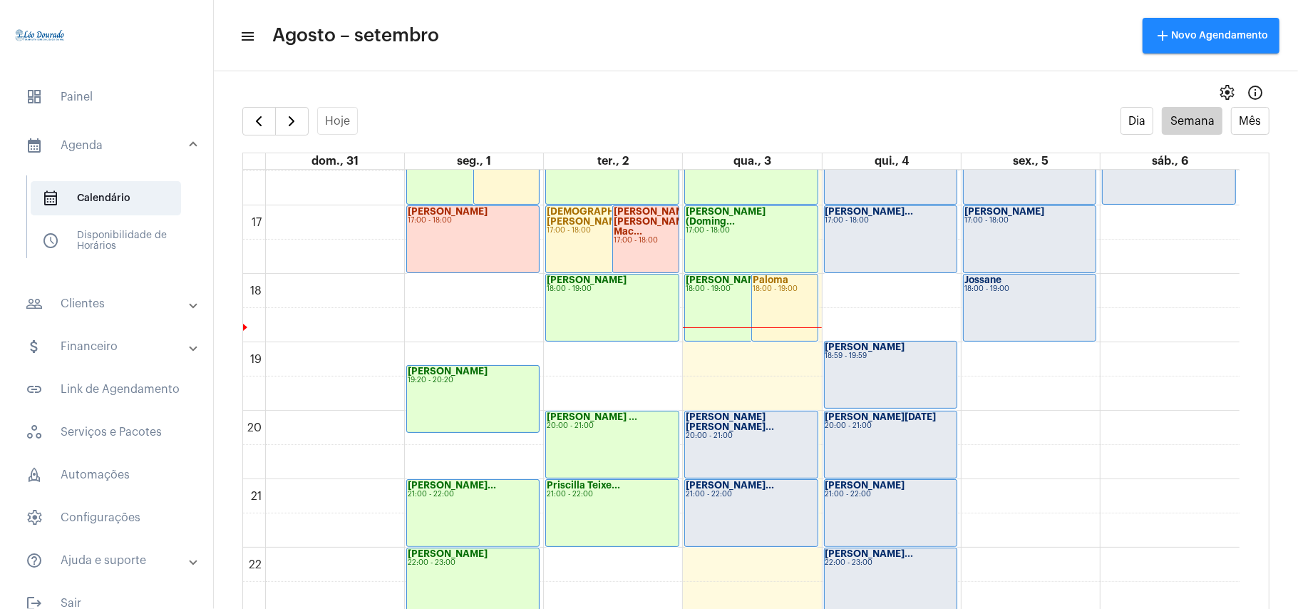
scroll to position [1175, 0]
